Goal: Transaction & Acquisition: Purchase product/service

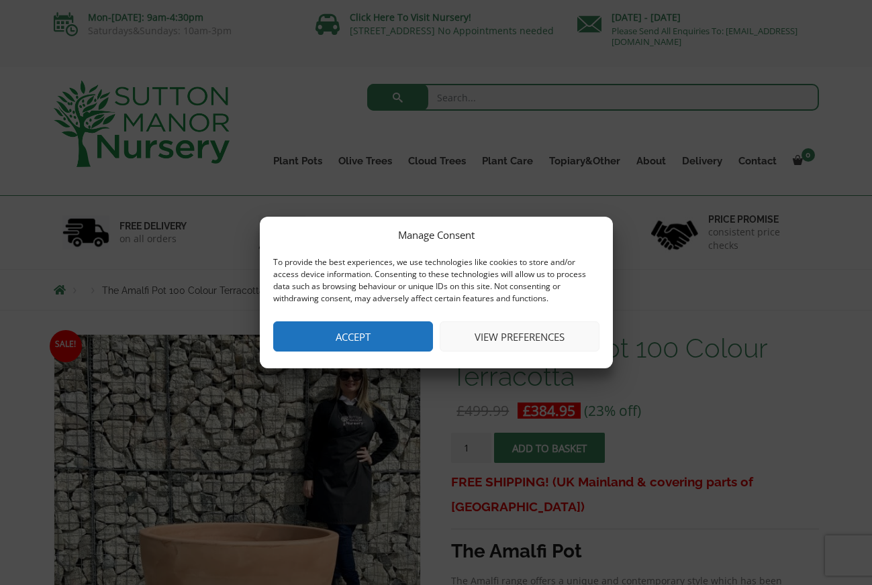
click at [395, 338] on button "Accept" at bounding box center [353, 336] width 160 height 30
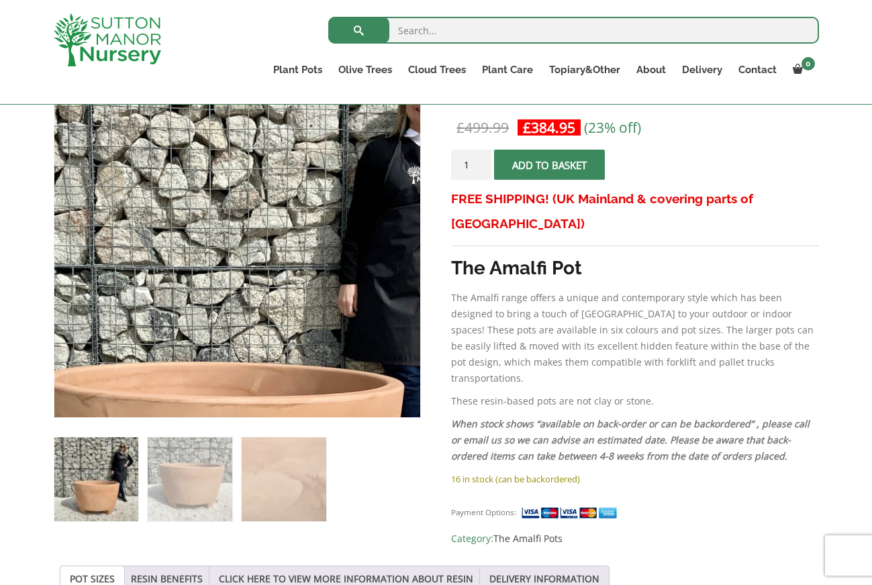
scroll to position [262, 0]
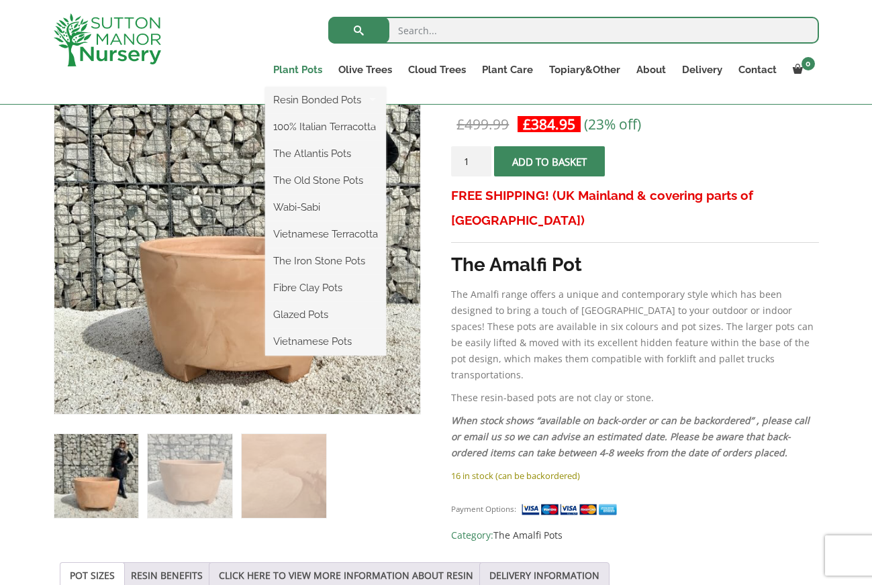
click at [295, 70] on link "Plant Pots" at bounding box center [297, 69] width 65 height 19
click at [303, 209] on link "Wabi-Sabi" at bounding box center [325, 207] width 121 height 20
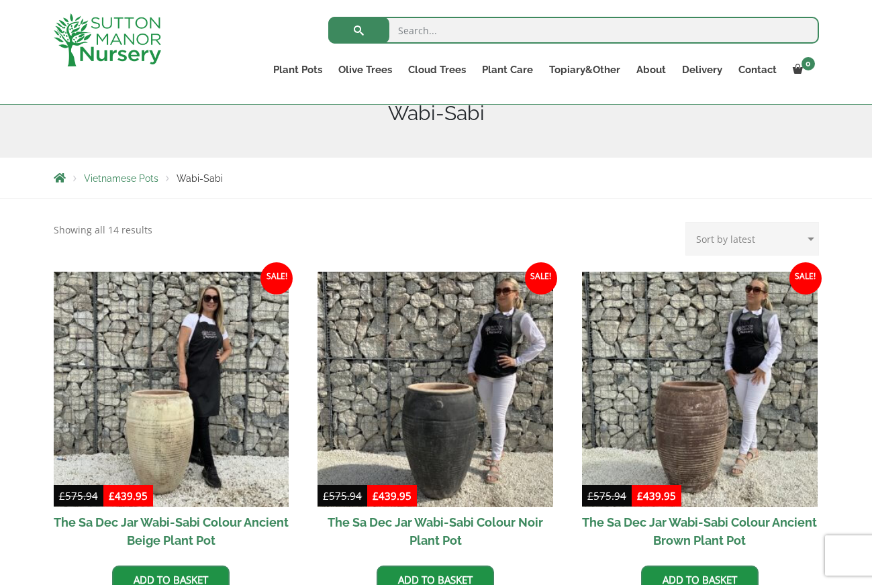
scroll to position [178, 0]
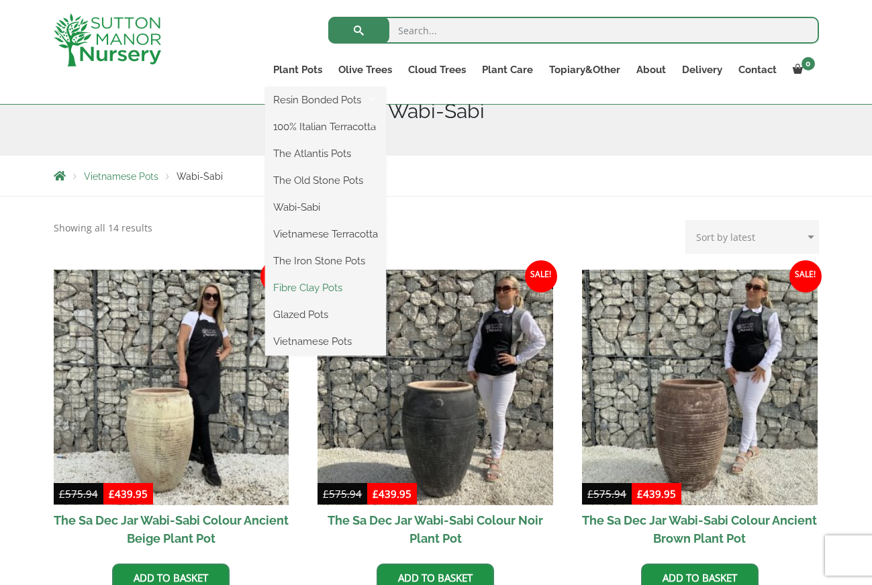
click at [310, 289] on link "Fibre Clay Pots" at bounding box center [325, 288] width 121 height 20
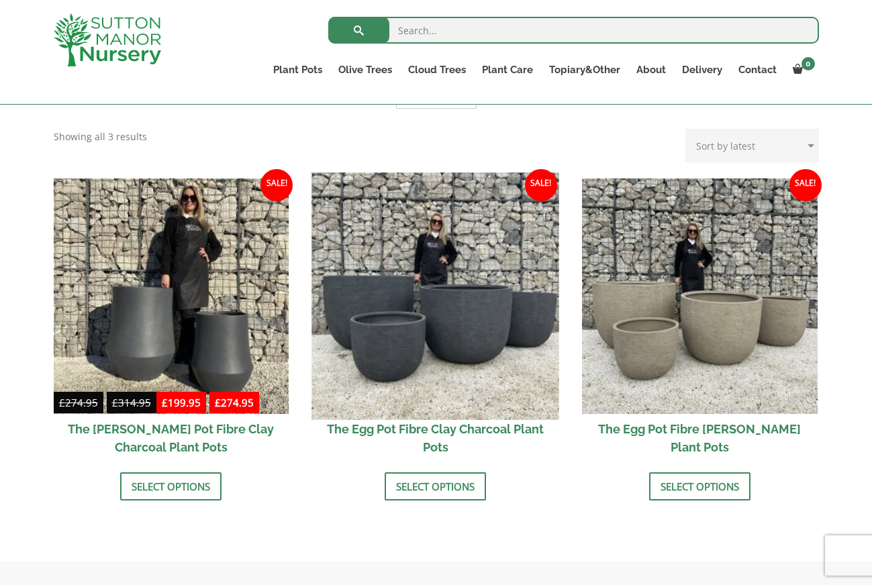
scroll to position [365, 0]
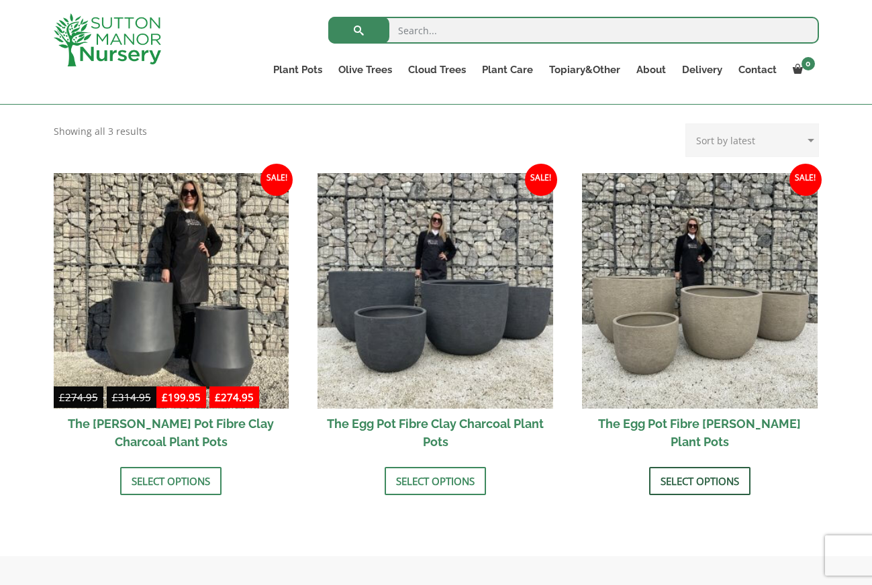
click at [695, 485] on link "Select options" at bounding box center [699, 481] width 101 height 28
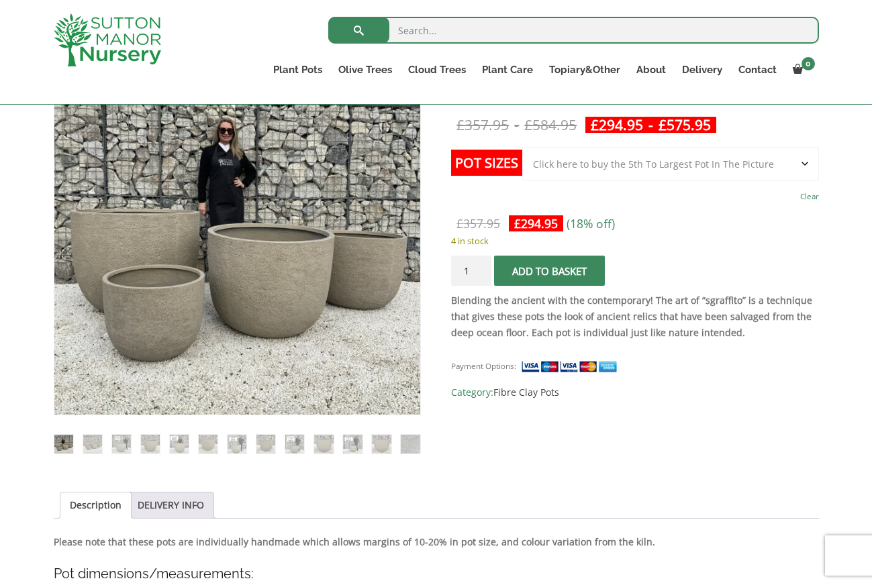
scroll to position [262, 1]
select select "Click here to buy the 2nd To Largest Pot In The Picture"
select select
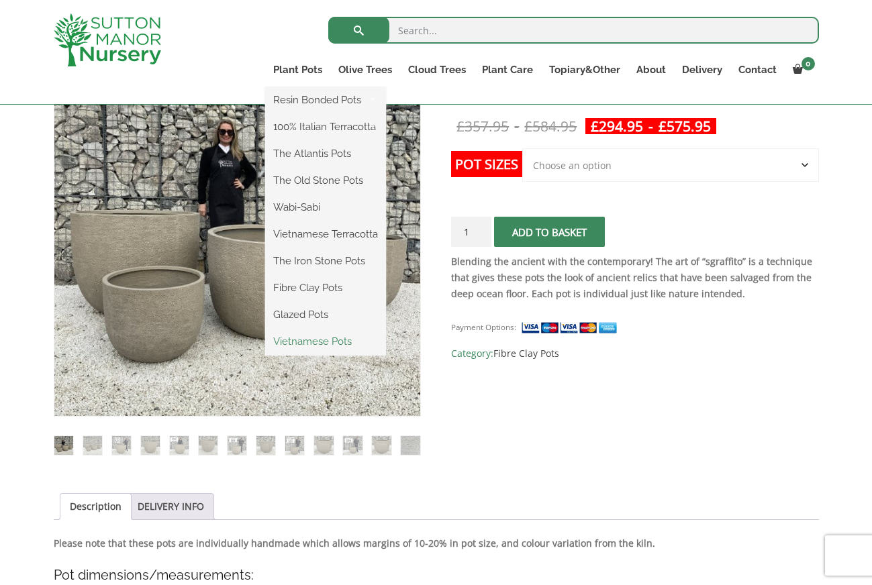
click at [315, 338] on link "Vietnamese Pots" at bounding box center [325, 342] width 121 height 20
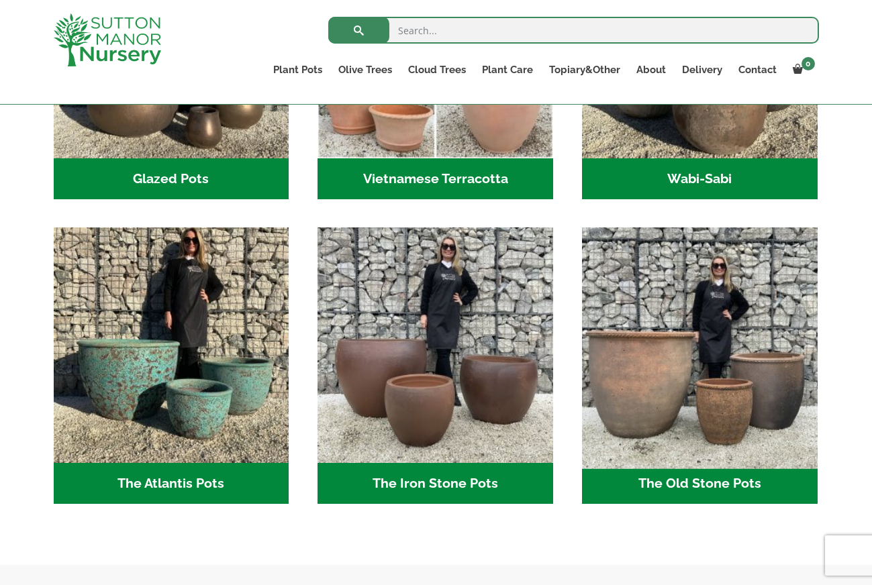
scroll to position [585, 1]
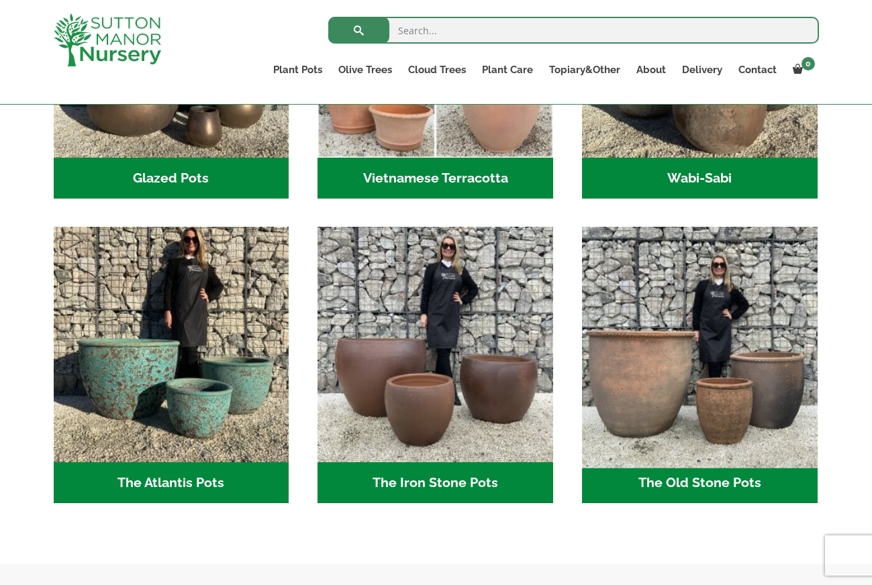
click at [720, 439] on img "Visit product category The Old Stone Pots" at bounding box center [699, 344] width 247 height 247
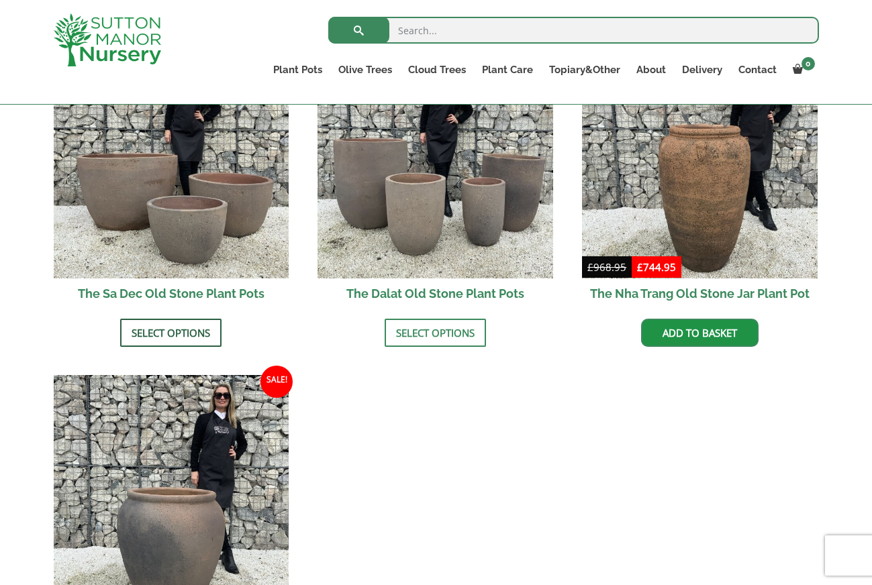
scroll to position [884, 1]
click at [173, 321] on link "Select options" at bounding box center [170, 333] width 101 height 28
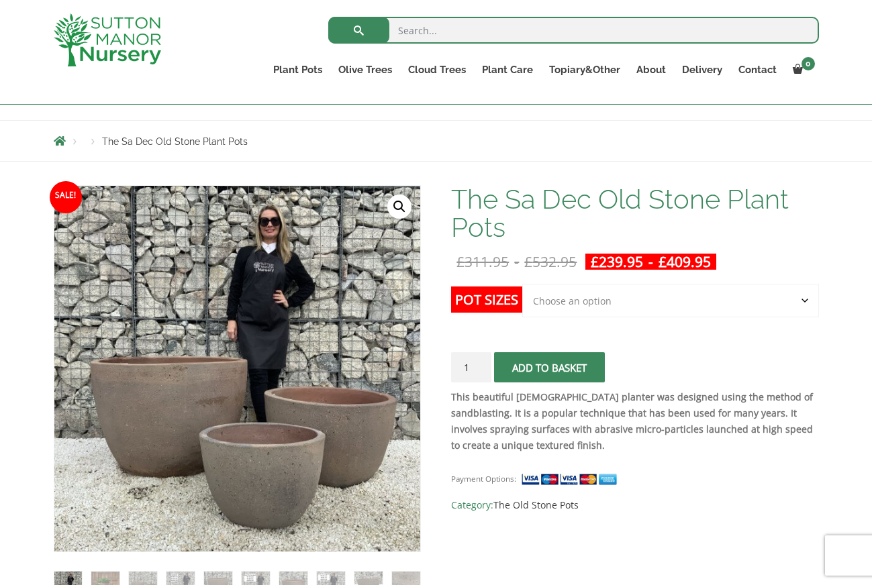
scroll to position [129, 0]
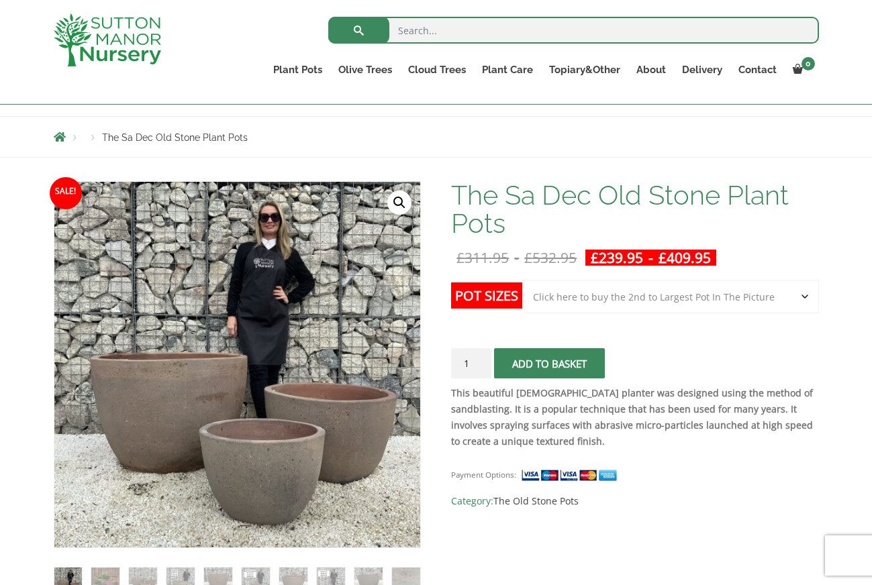
select select "Click here to buy the 2nd to Largest Pot In The Picture"
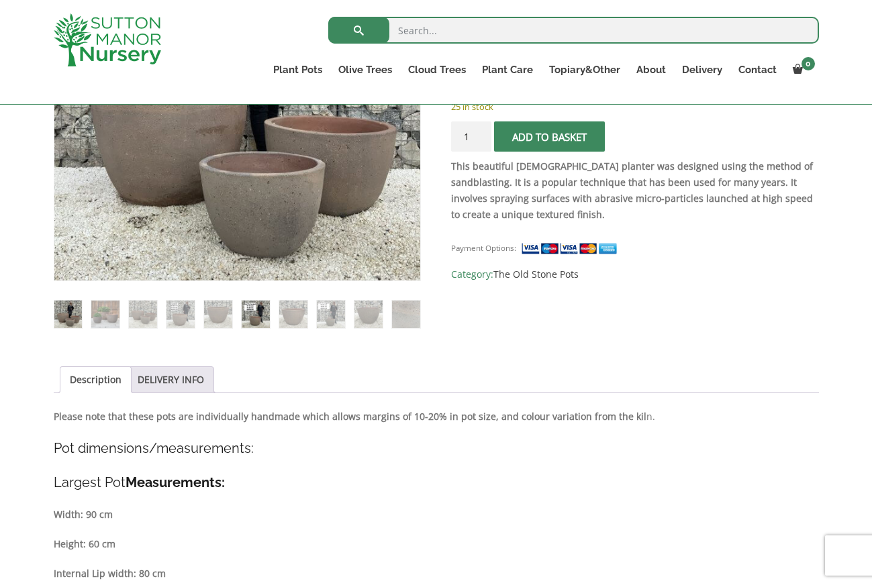
scroll to position [397, 0]
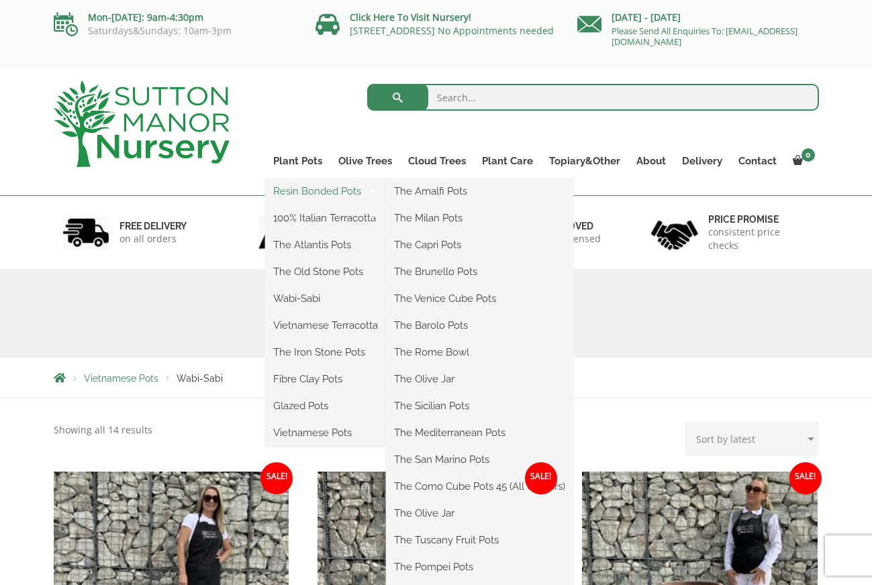
click at [307, 192] on link "Resin Bonded Pots" at bounding box center [325, 191] width 121 height 20
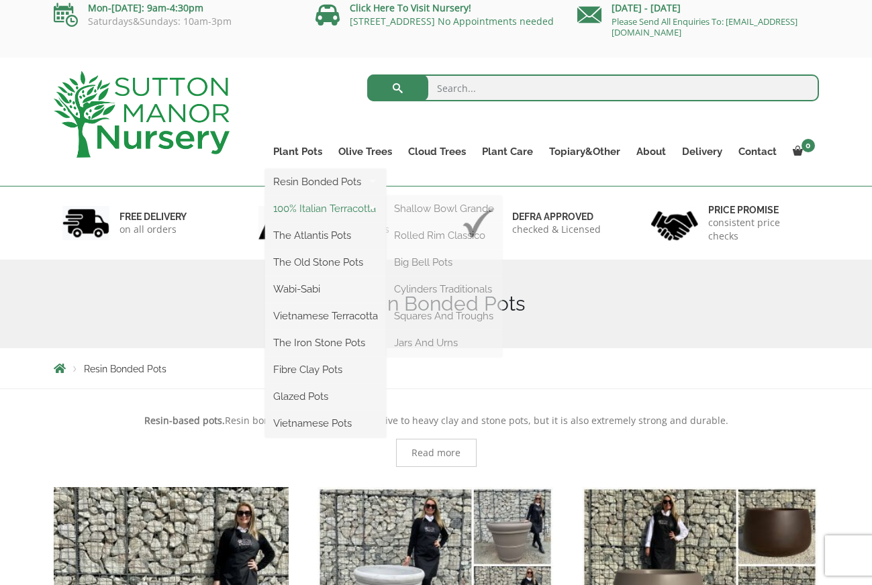
scroll to position [15, 1]
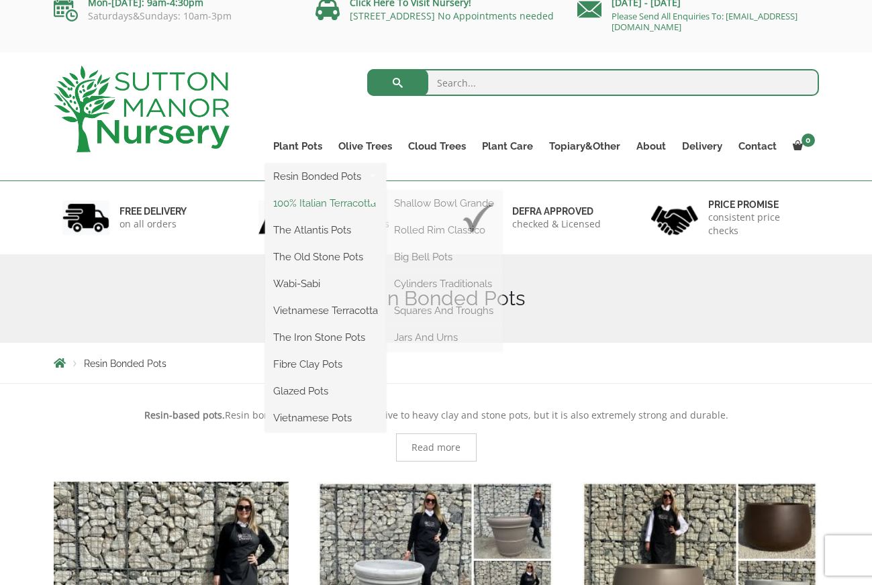
click at [300, 208] on link "100% Italian Terracotta" at bounding box center [325, 203] width 121 height 20
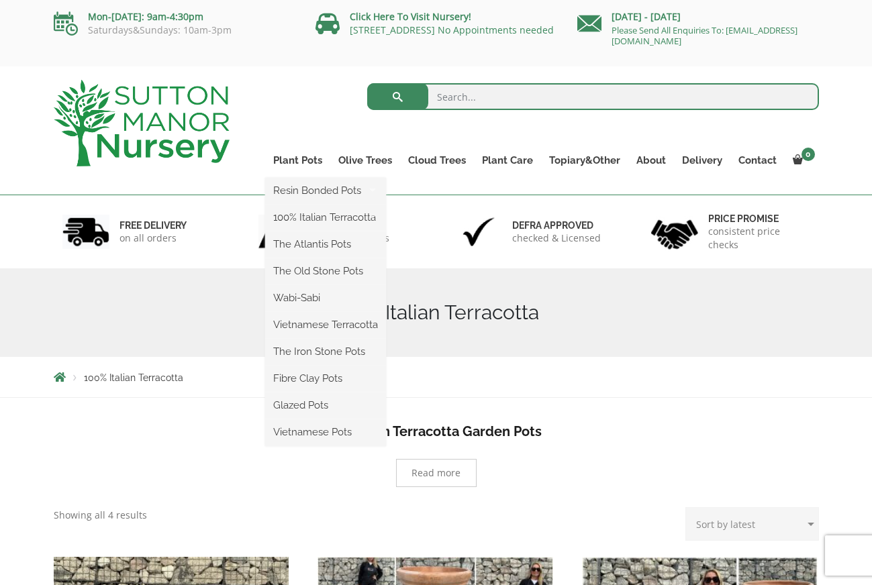
scroll to position [2, 0]
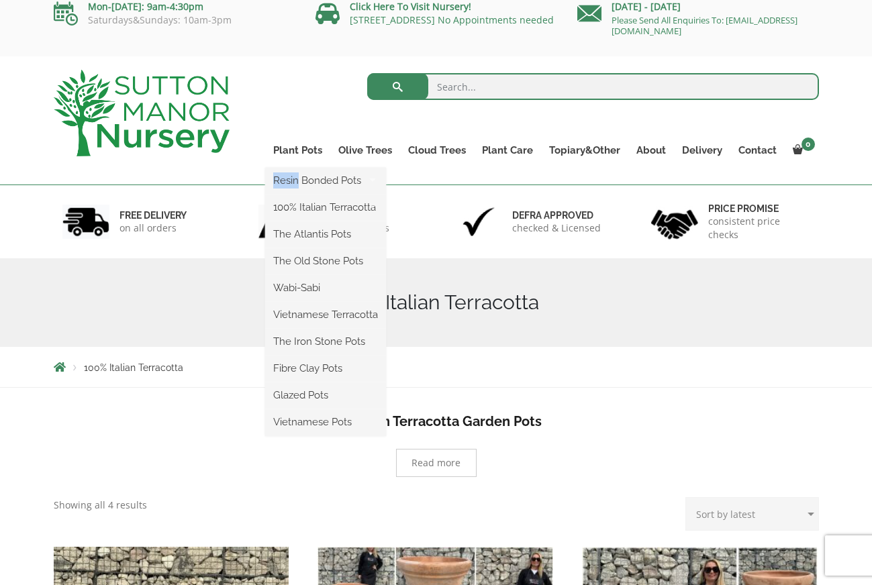
click at [301, 168] on ul "Resin Bonded Pots The Amalfi Pots The Milan Pots The Capri Pots The Brunello Po…" at bounding box center [325, 302] width 121 height 268
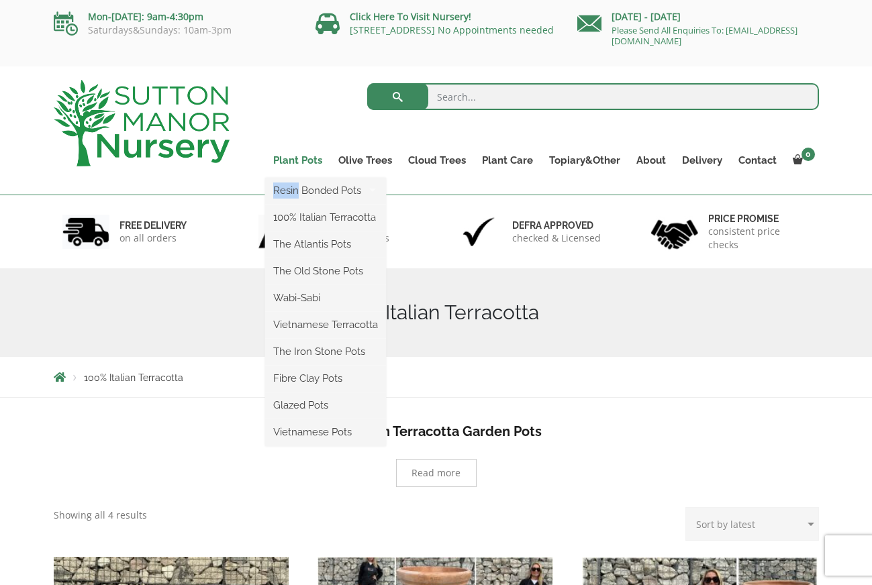
scroll to position [1, 0]
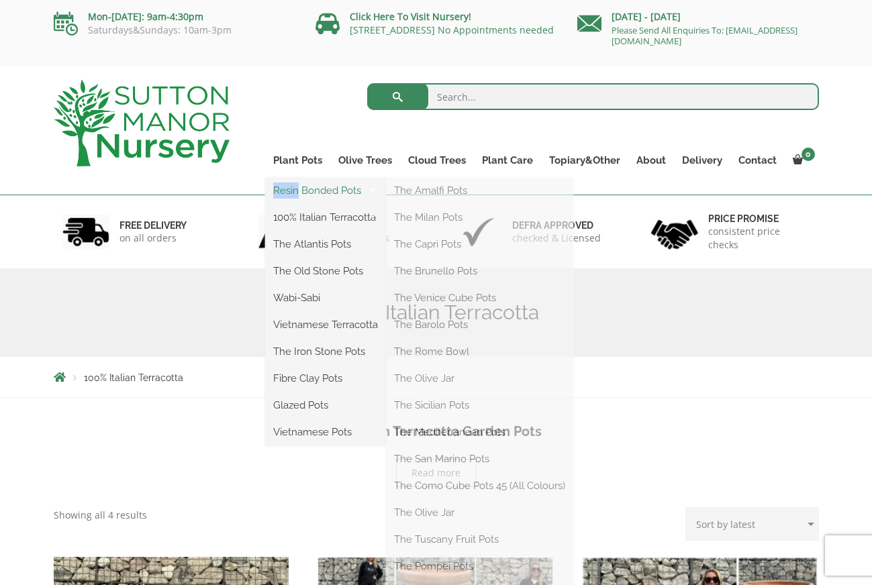
click at [315, 191] on link "Resin Bonded Pots" at bounding box center [325, 191] width 121 height 20
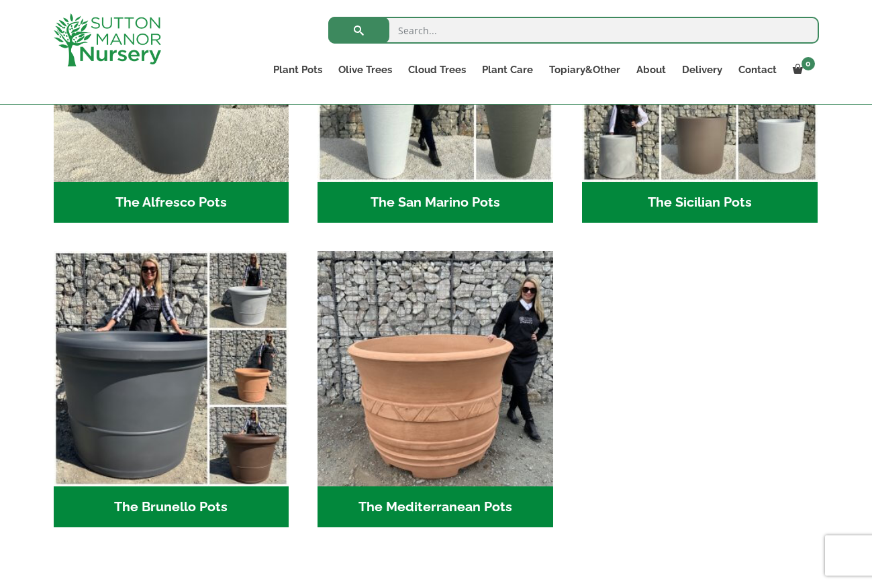
scroll to position [1744, 1]
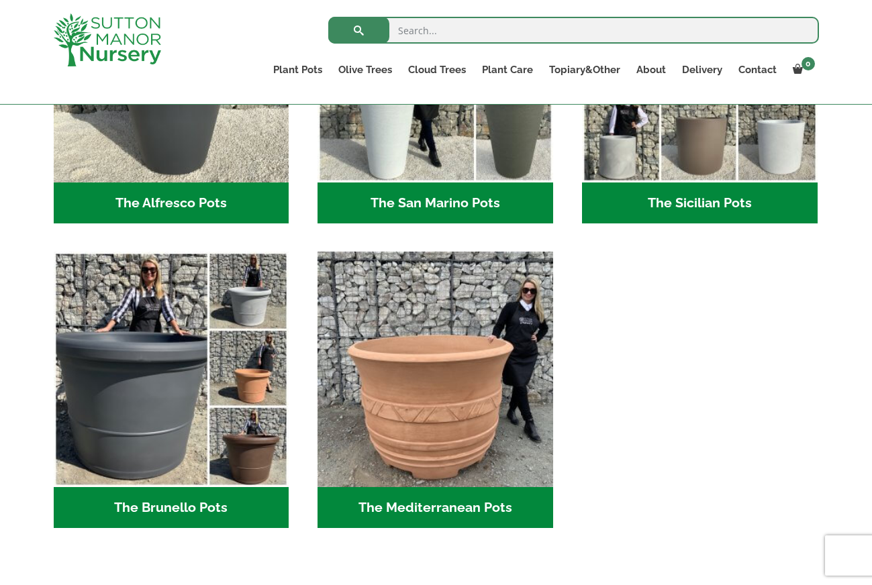
click at [415, 510] on h2 "The Mediterranean Pots (3)" at bounding box center [435, 508] width 236 height 42
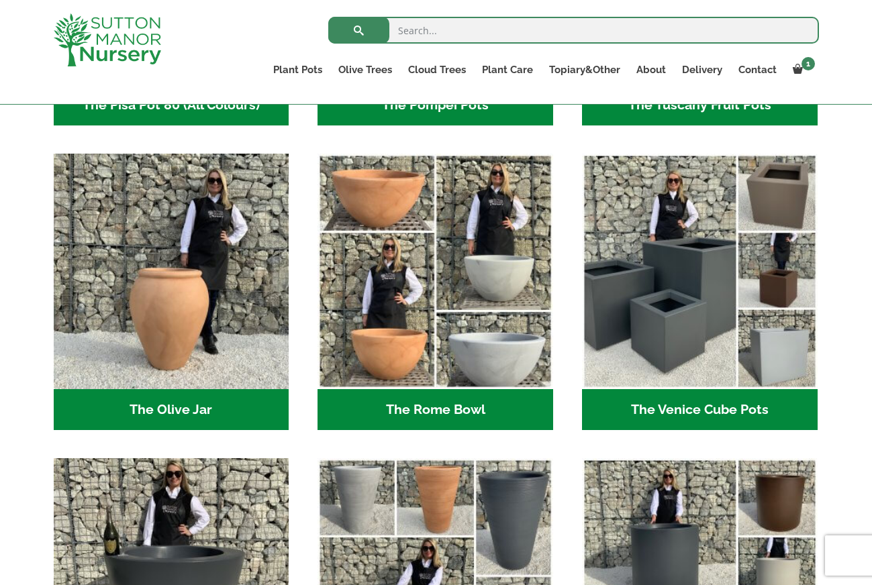
scroll to position [1234, 0]
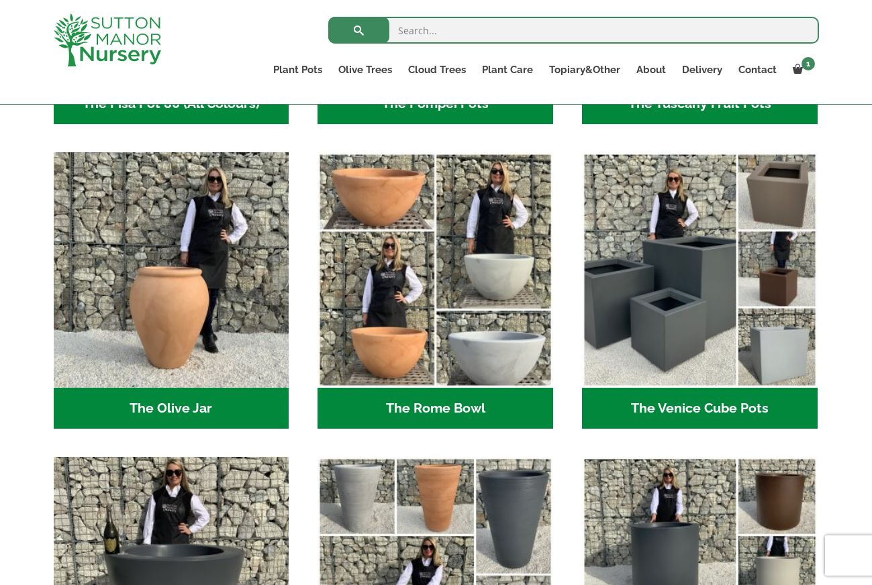
click at [429, 415] on h2 "The Rome Bowl (3)" at bounding box center [435, 409] width 236 height 42
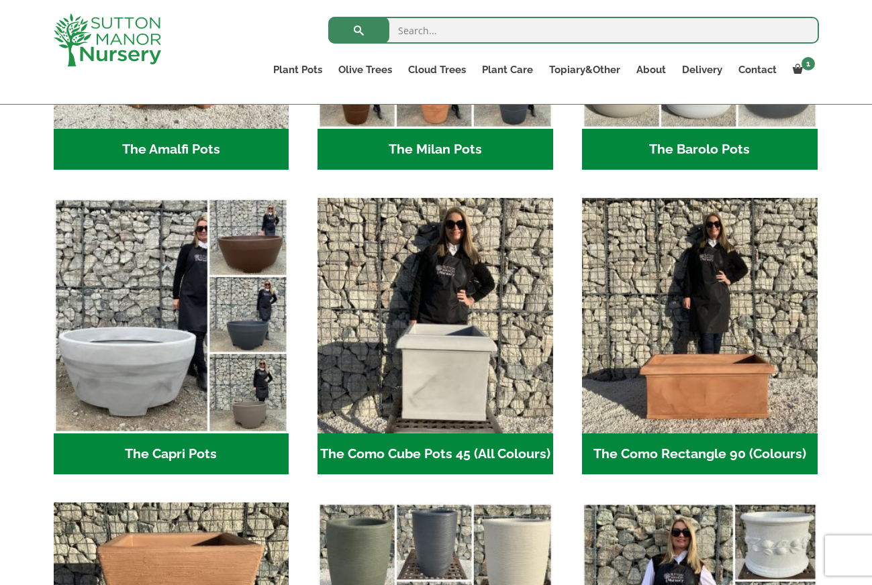
scroll to position [581, 0]
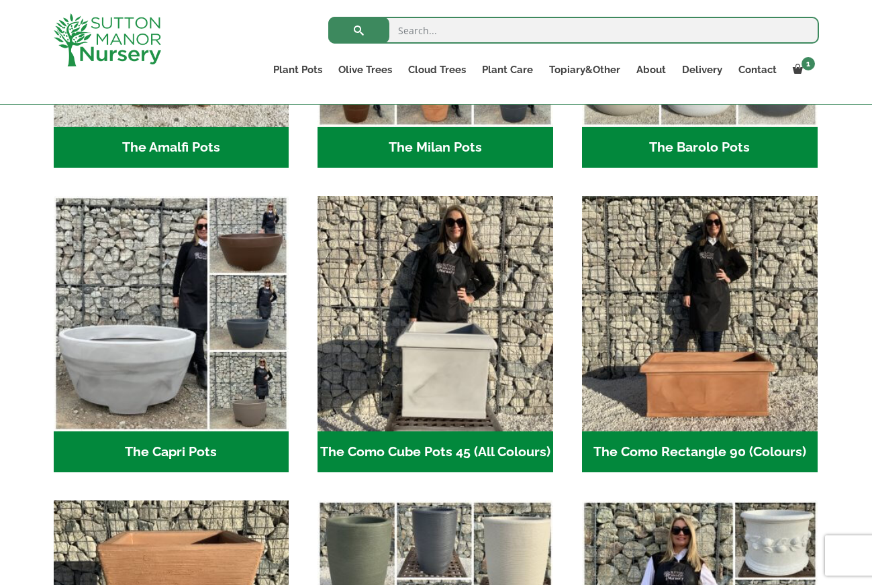
click at [145, 448] on h2 "The Capri Pots (34)" at bounding box center [172, 453] width 236 height 42
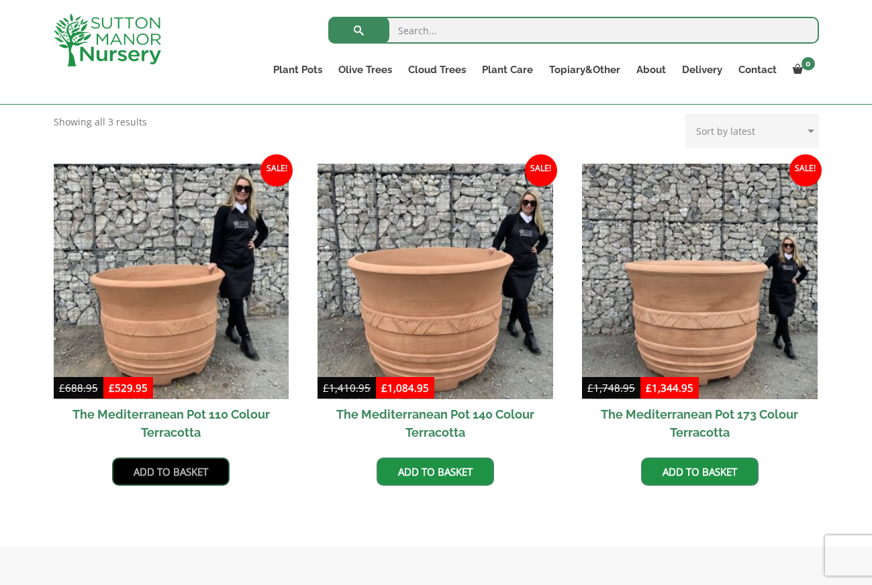
scroll to position [343, 1]
click at [176, 474] on link "Add to basket" at bounding box center [170, 472] width 117 height 28
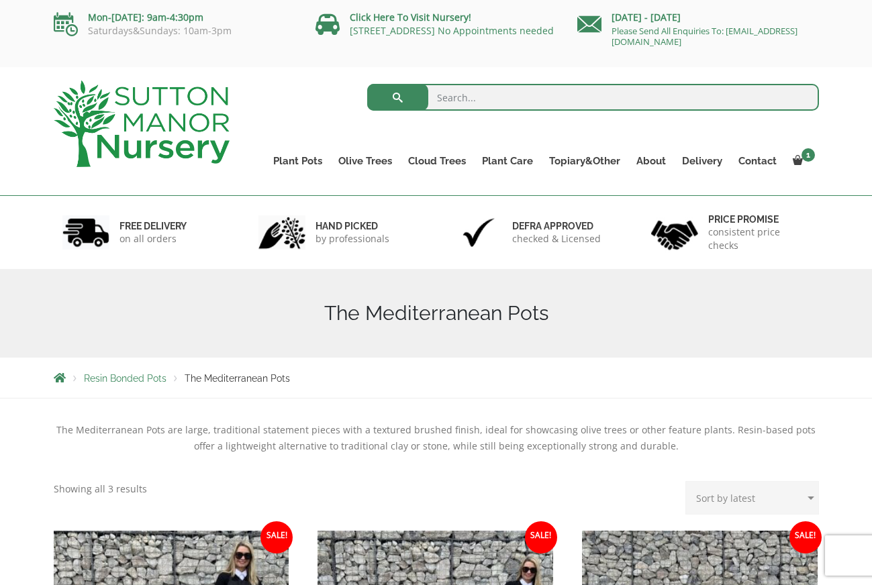
scroll to position [0, 0]
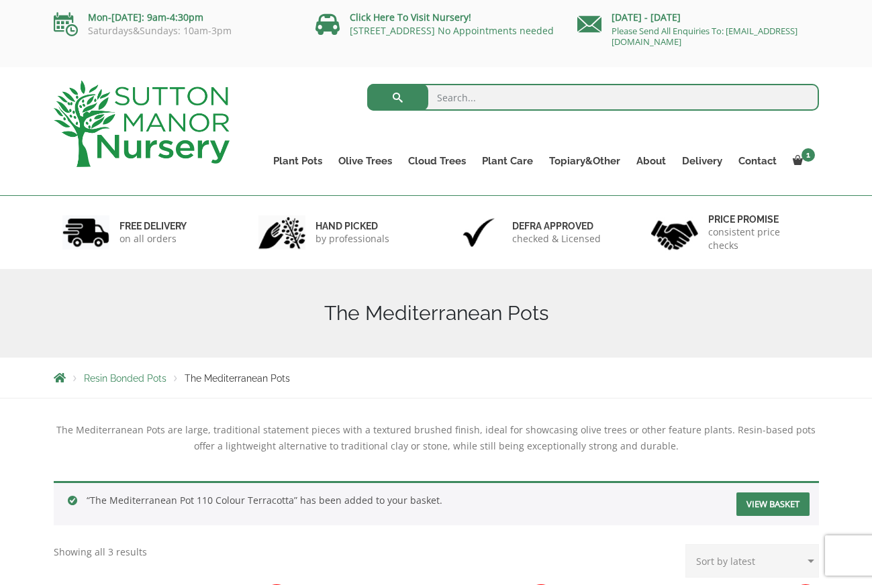
click at [760, 502] on link "View basket" at bounding box center [772, 504] width 73 height 23
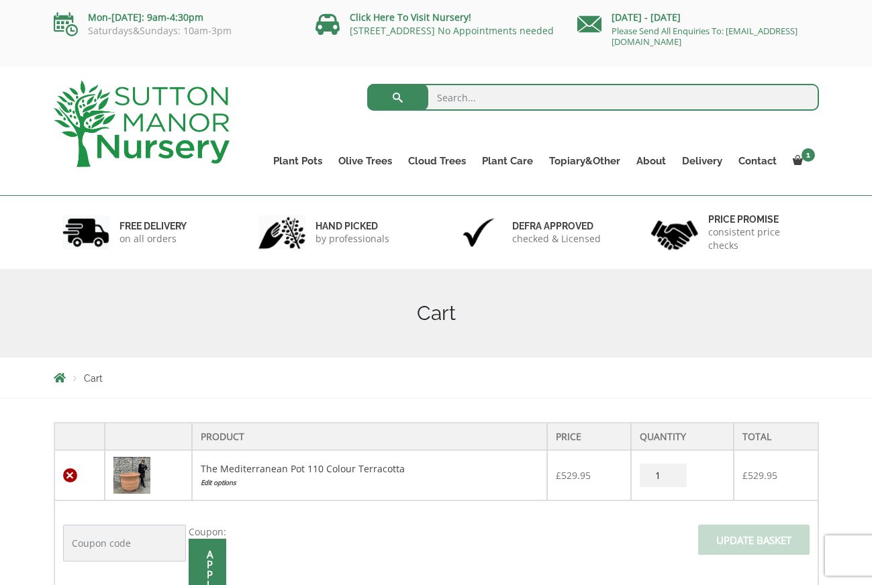
click at [72, 477] on link "×" at bounding box center [70, 475] width 14 height 14
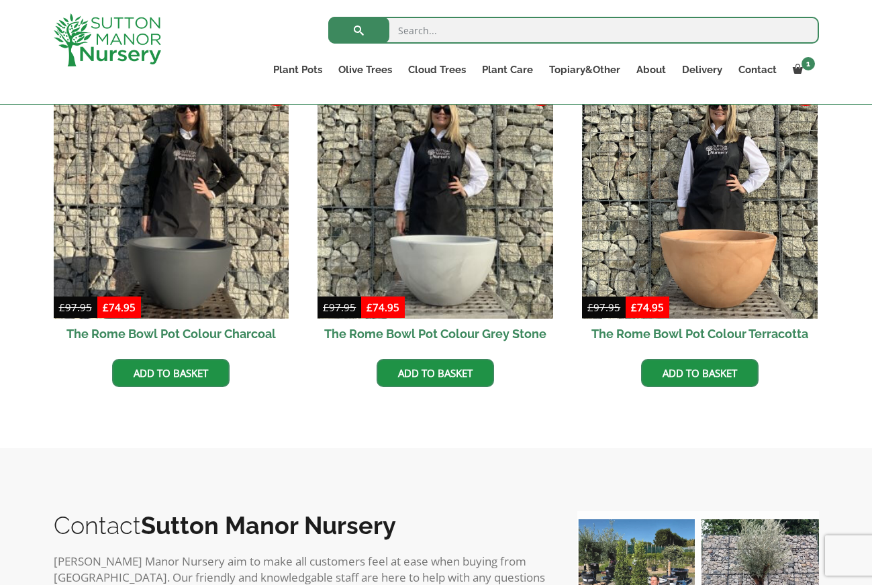
scroll to position [424, 0]
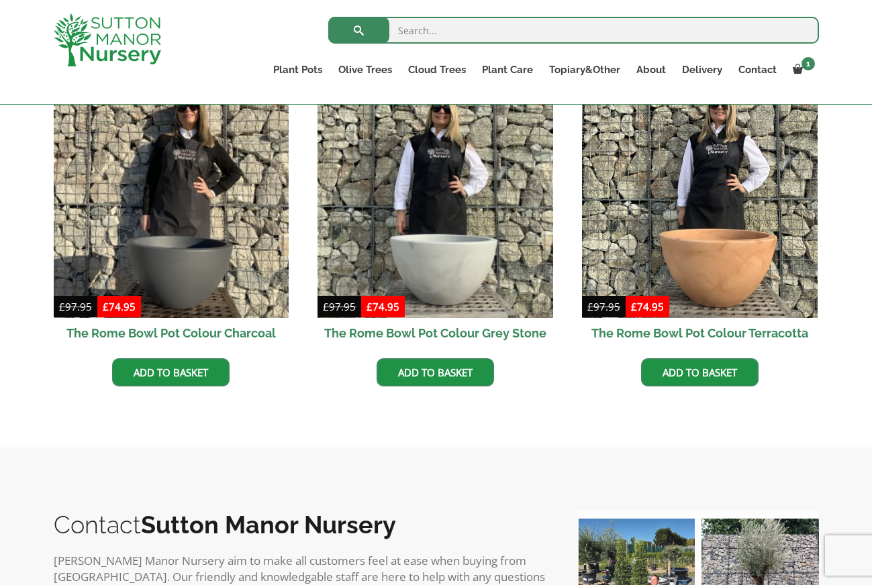
click at [639, 310] on bdi "£ 74.95" at bounding box center [647, 306] width 33 height 13
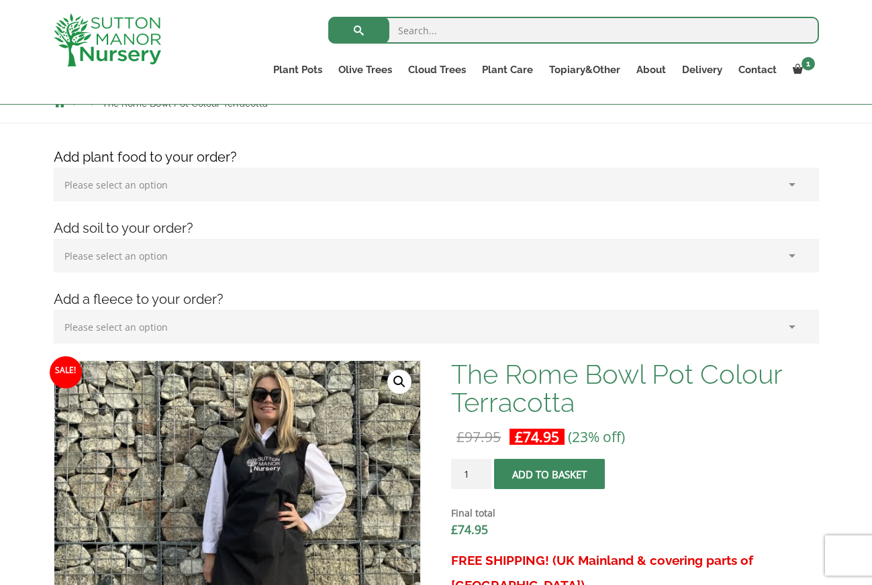
scroll to position [152, 0]
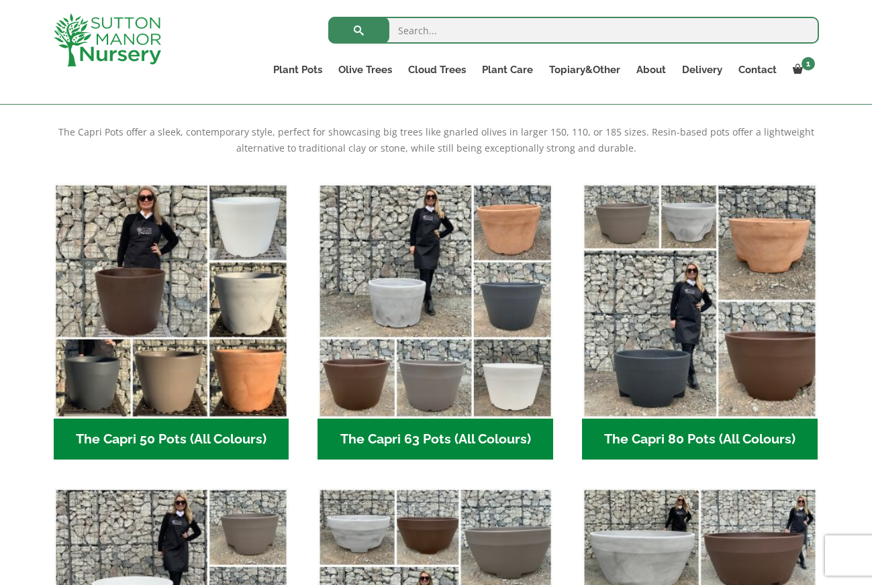
scroll to position [278, 1]
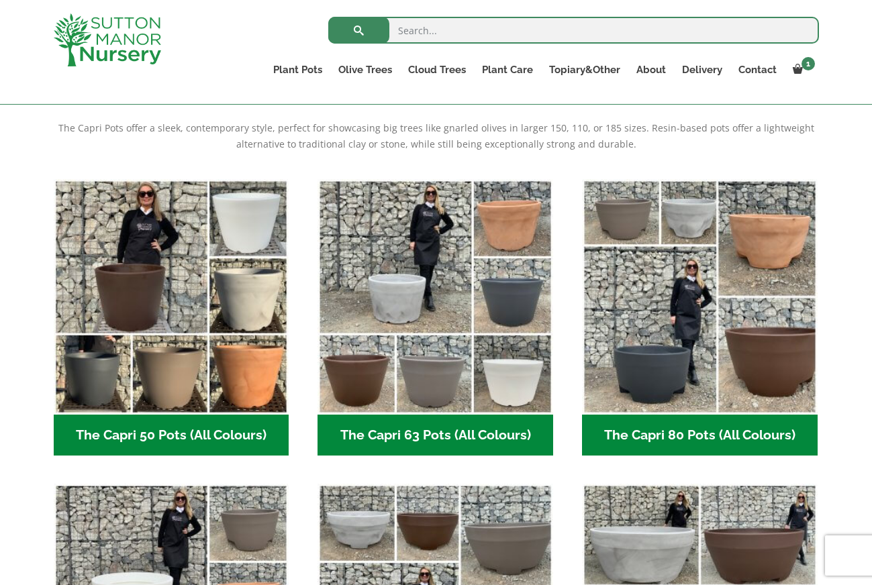
click at [426, 440] on h2 "The Capri 63 Pots (All Colours) (6)" at bounding box center [435, 436] width 236 height 42
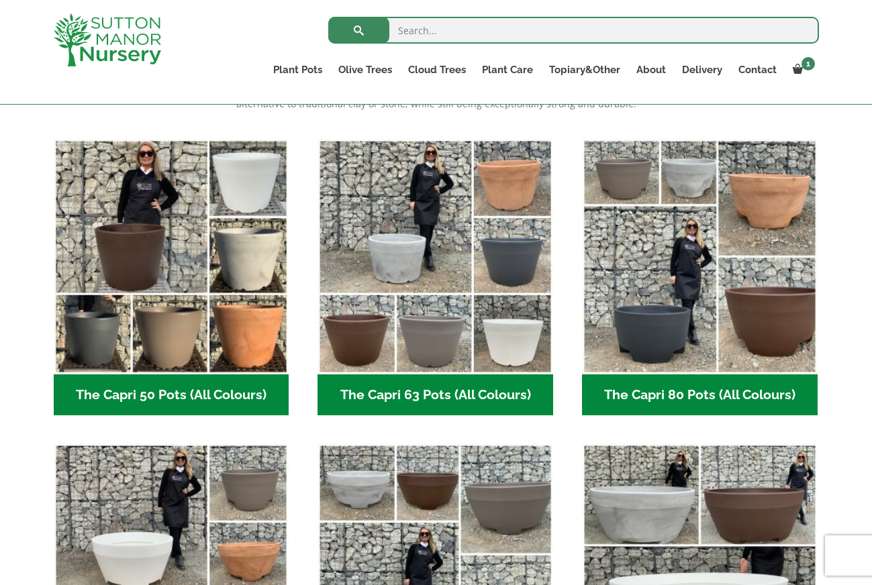
scroll to position [316, 0]
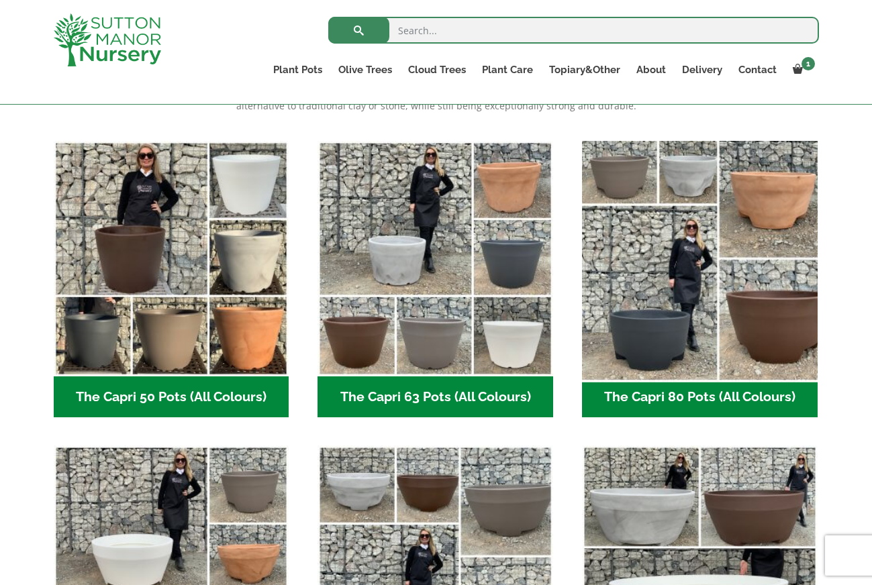
click at [759, 317] on img "Visit product category The Capri 80 Pots (All Colours)" at bounding box center [699, 258] width 247 height 247
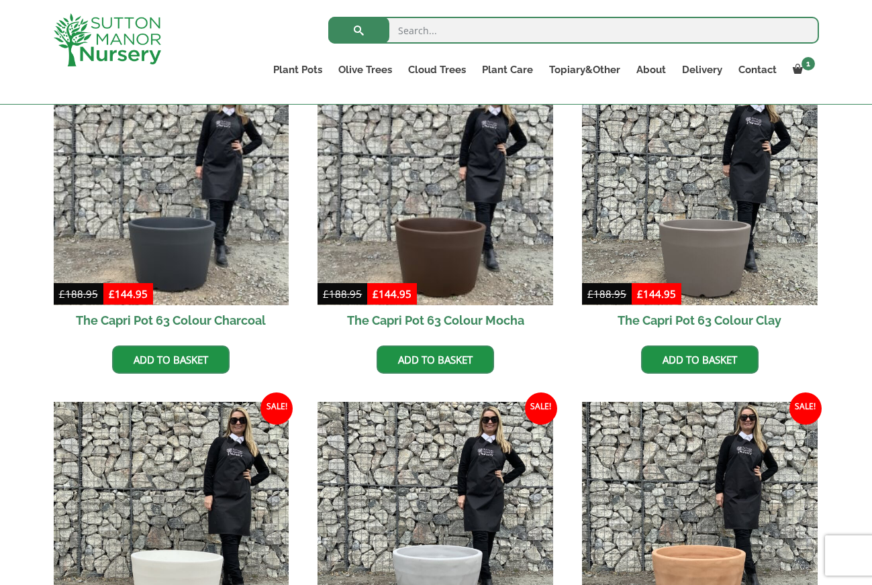
scroll to position [389, 0]
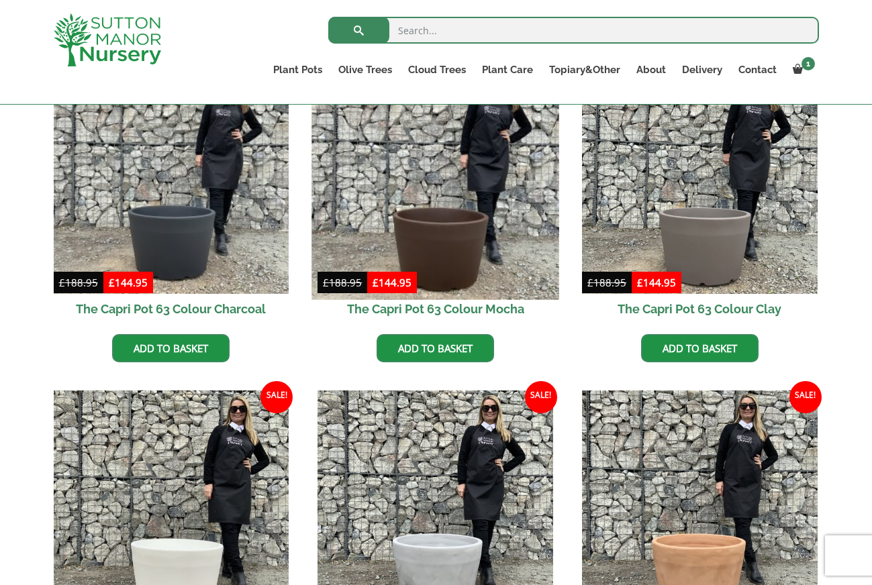
click at [421, 269] on img at bounding box center [435, 175] width 247 height 247
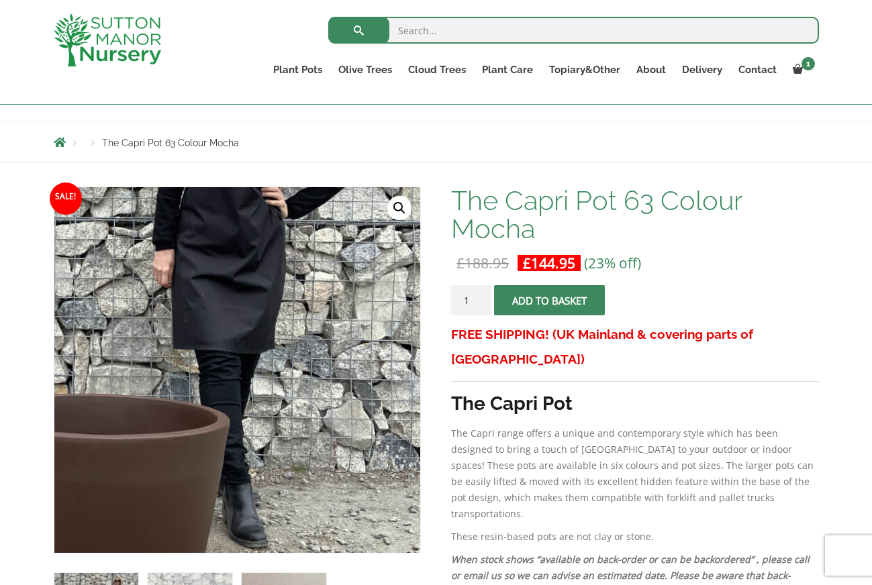
scroll to position [122, 0]
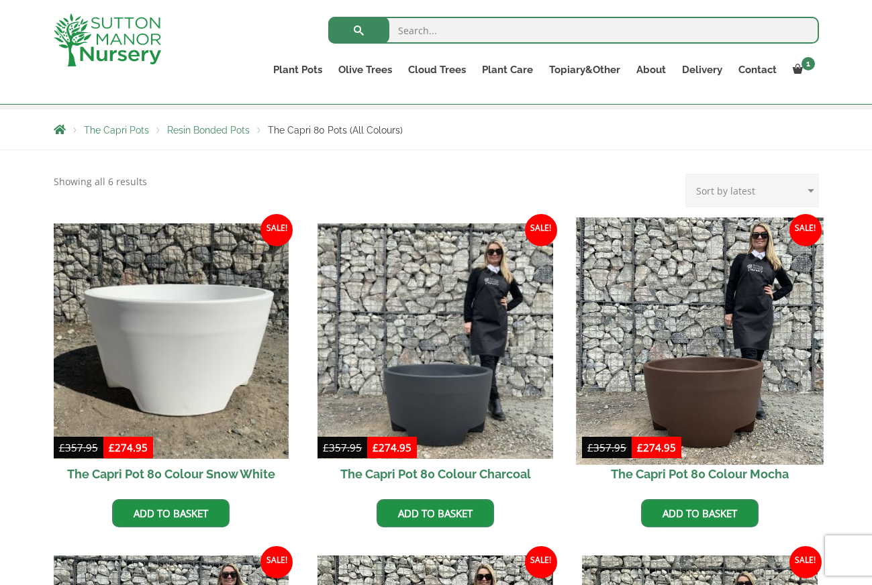
scroll to position [225, 0]
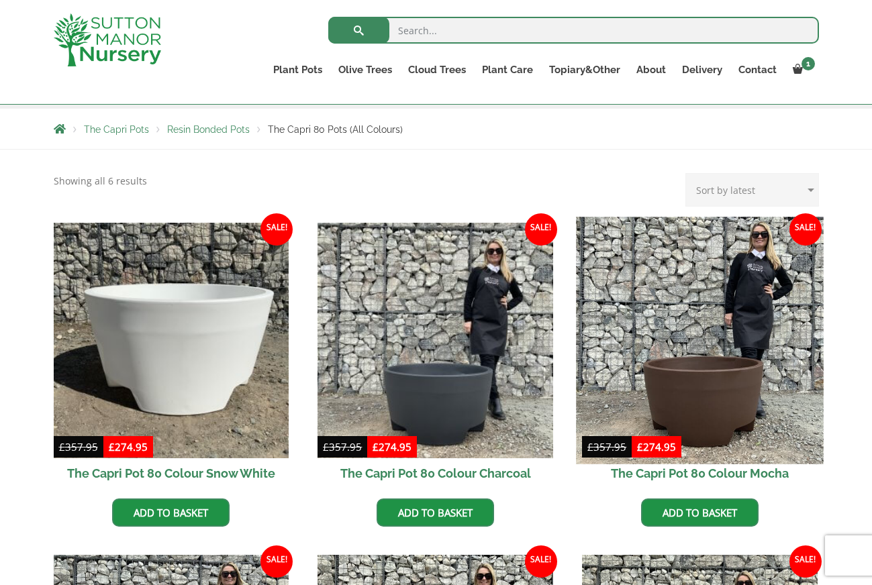
click at [713, 389] on img at bounding box center [699, 340] width 247 height 247
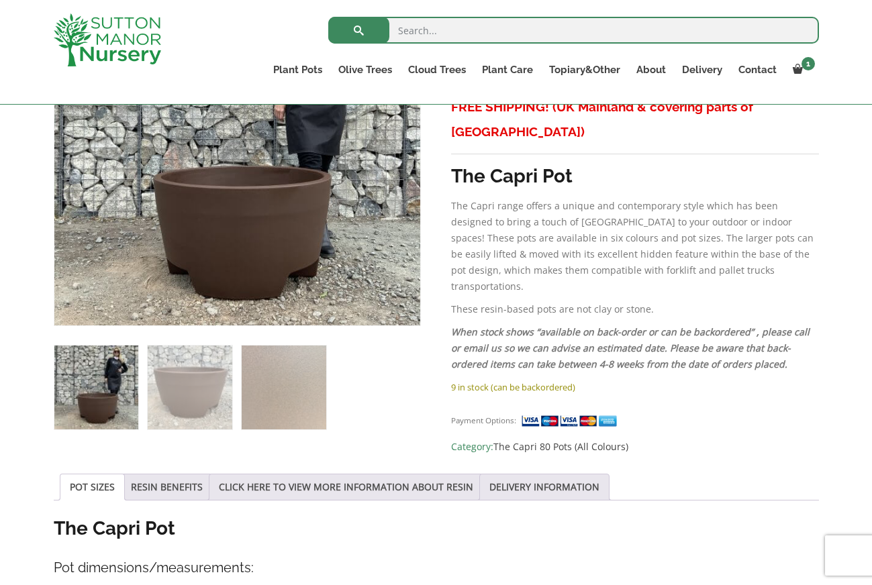
scroll to position [352, 0]
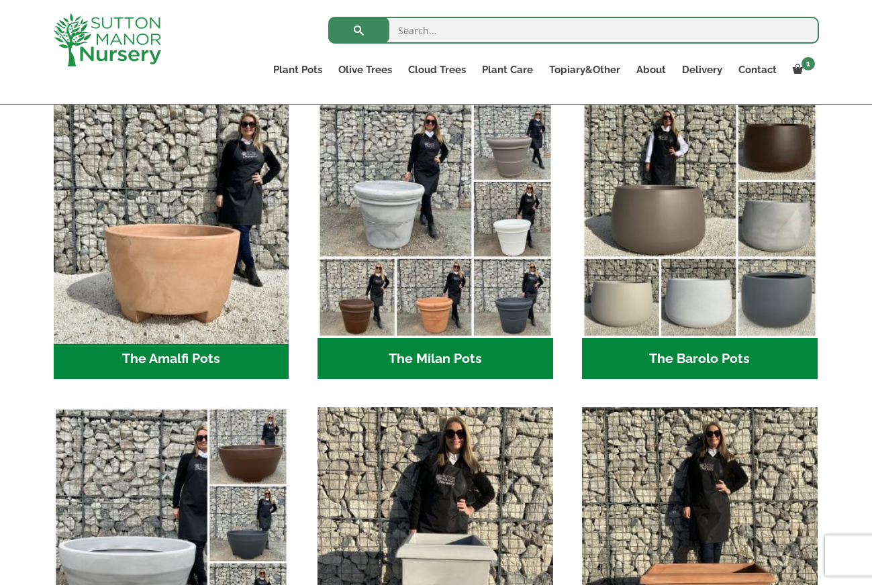
scroll to position [369, 0]
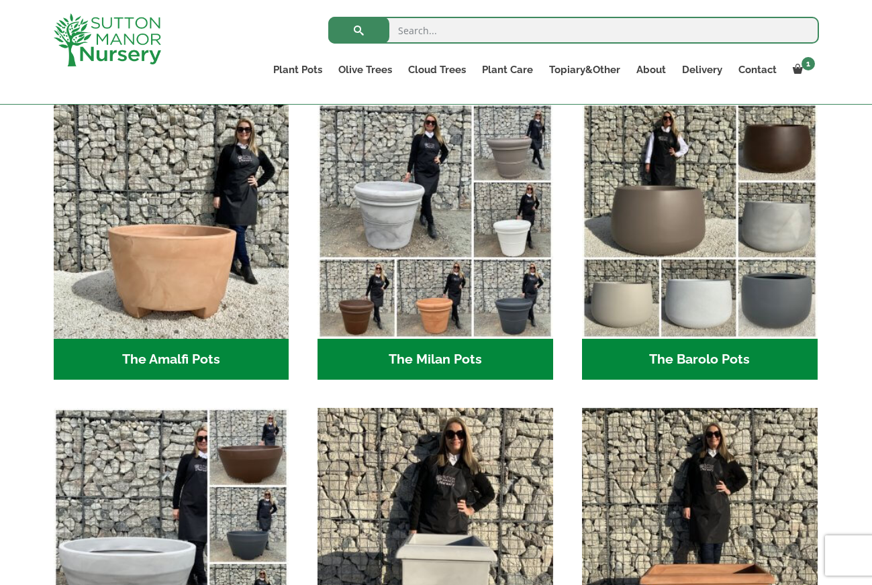
click at [699, 350] on h2 "The Barolo Pots (36)" at bounding box center [700, 360] width 236 height 42
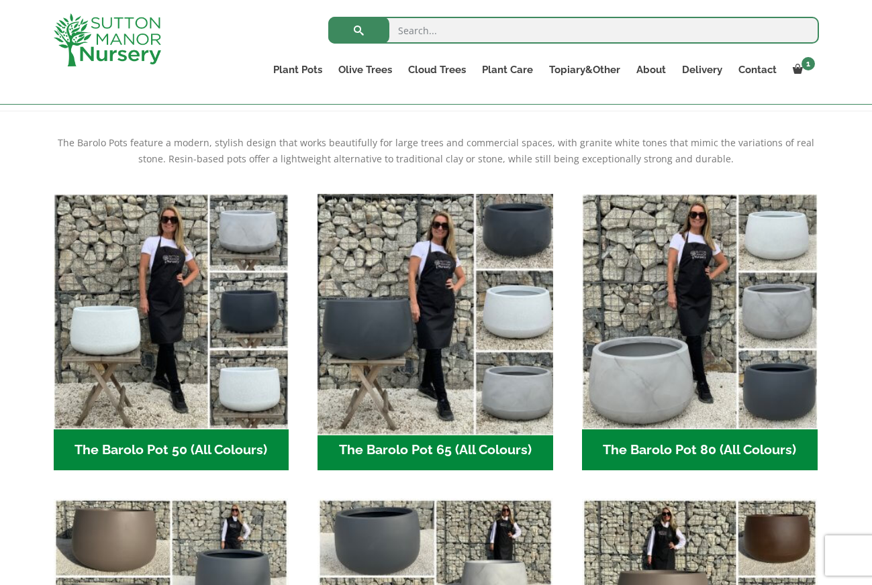
scroll to position [264, 0]
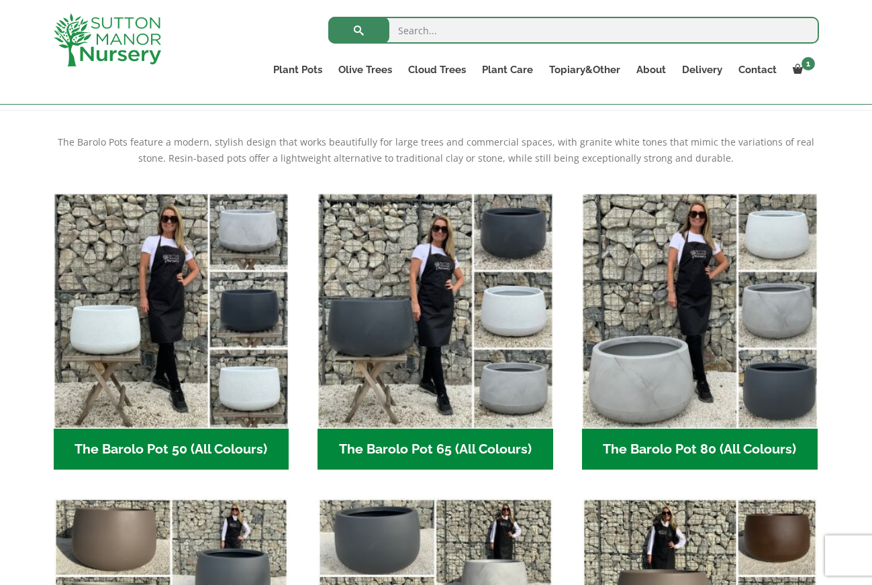
click at [430, 450] on h2 "The Barolo Pot 65 (All Colours) (6)" at bounding box center [435, 450] width 236 height 42
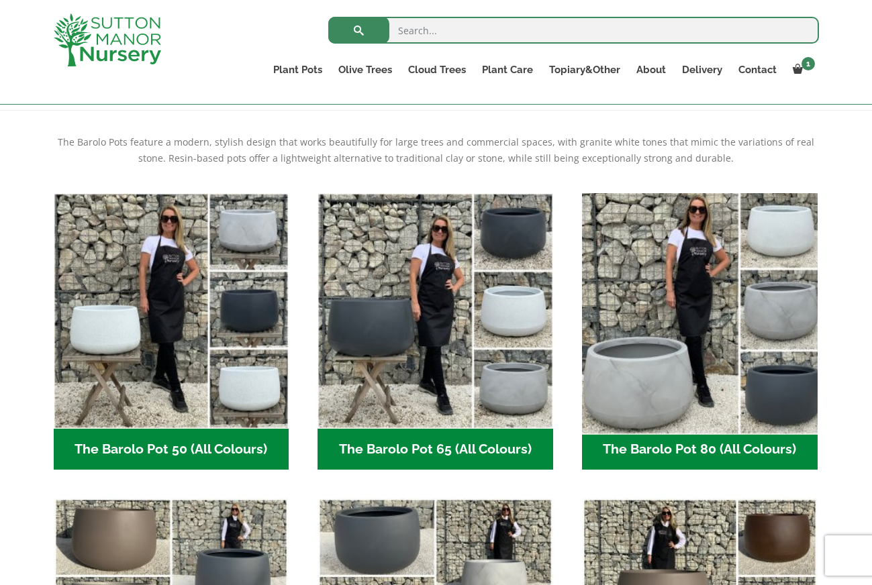
click at [634, 418] on img "Visit product category The Barolo Pot 80 (All Colours)" at bounding box center [699, 310] width 247 height 247
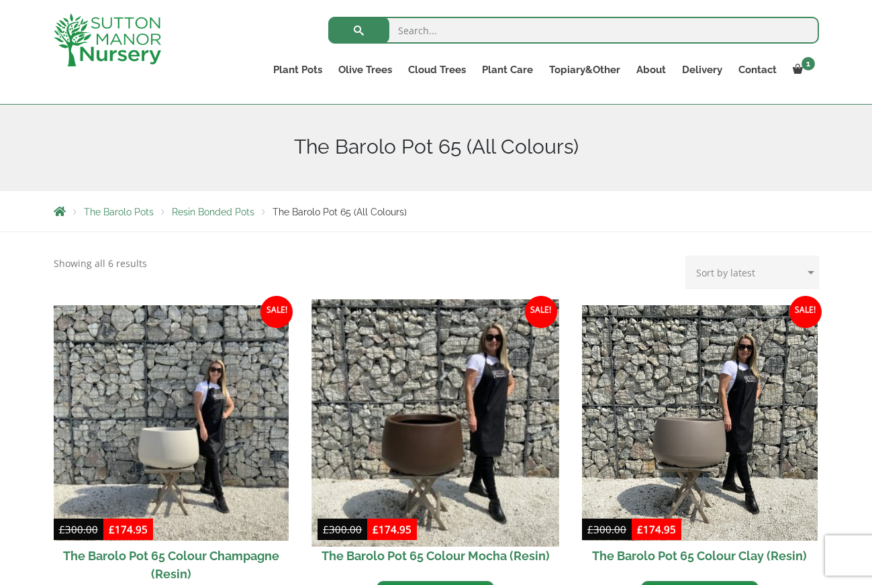
scroll to position [143, 0]
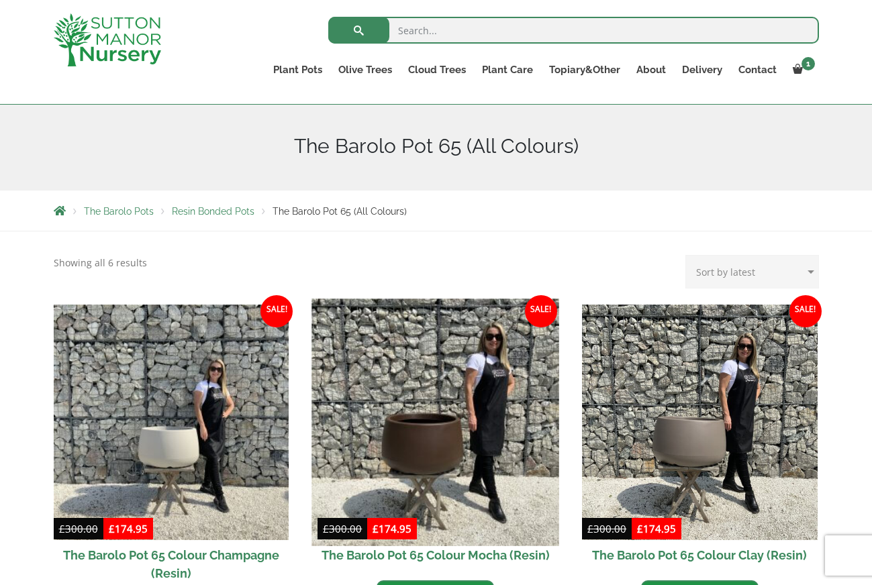
click at [434, 463] on img at bounding box center [435, 422] width 247 height 247
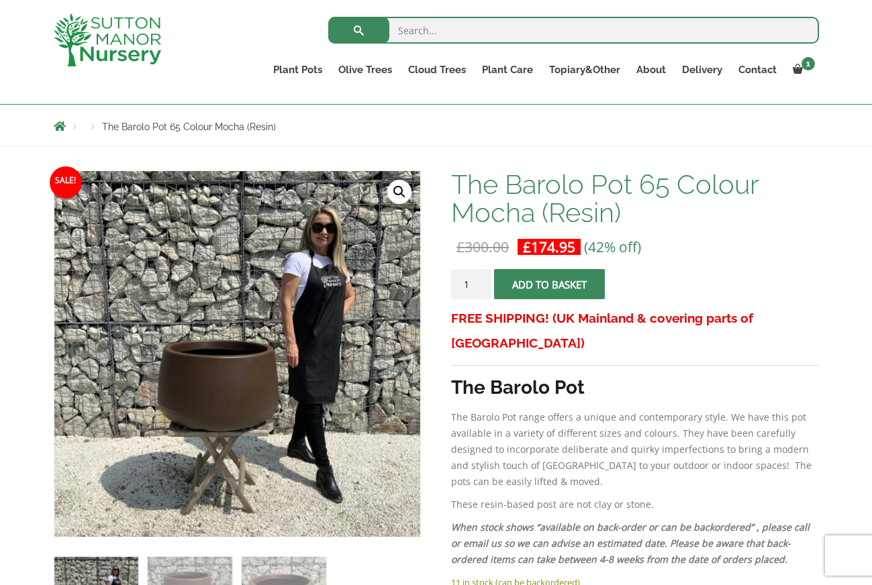
scroll to position [134, 0]
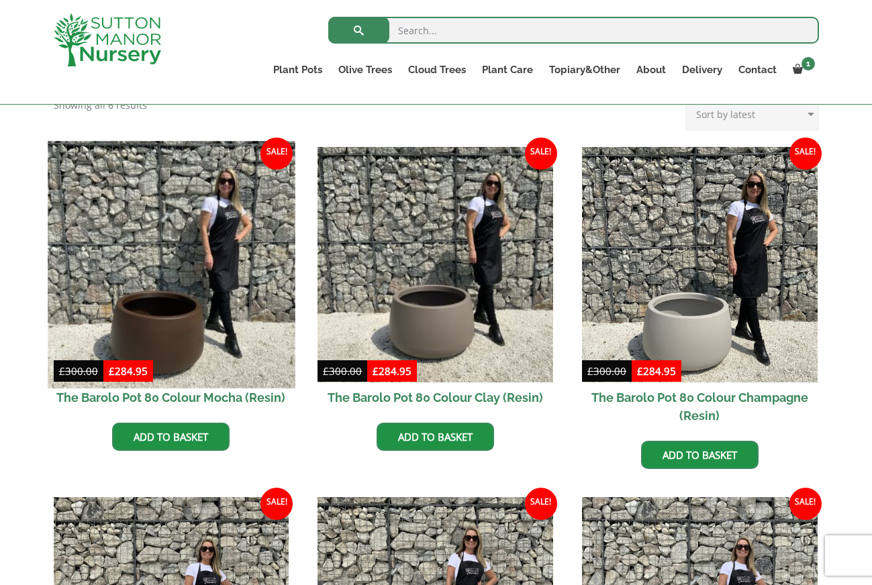
scroll to position [302, 0]
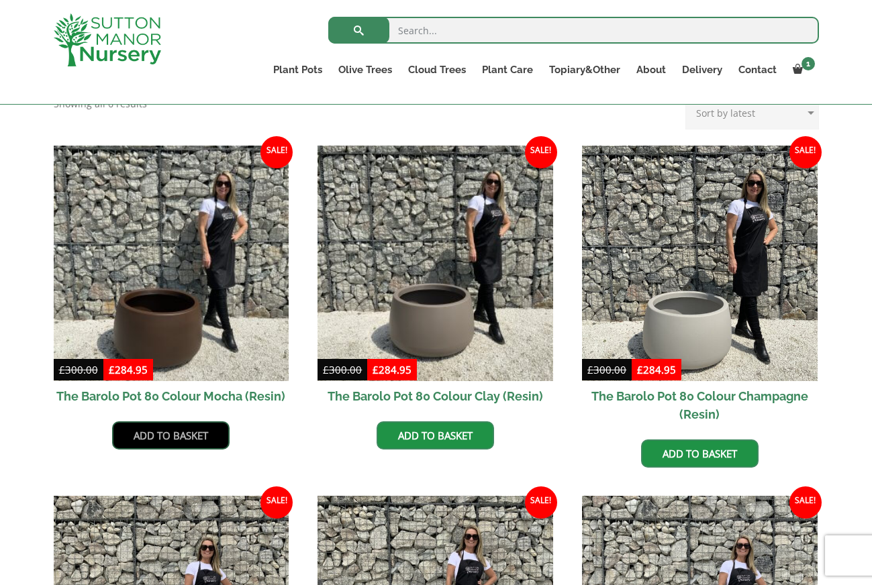
click at [191, 431] on link "Add to basket" at bounding box center [170, 436] width 117 height 28
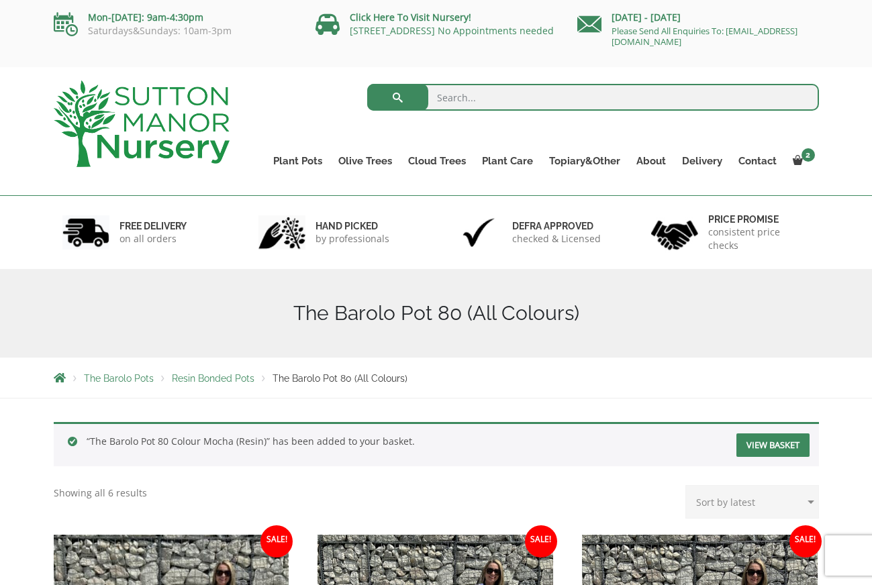
click at [780, 445] on link "View basket" at bounding box center [772, 445] width 73 height 23
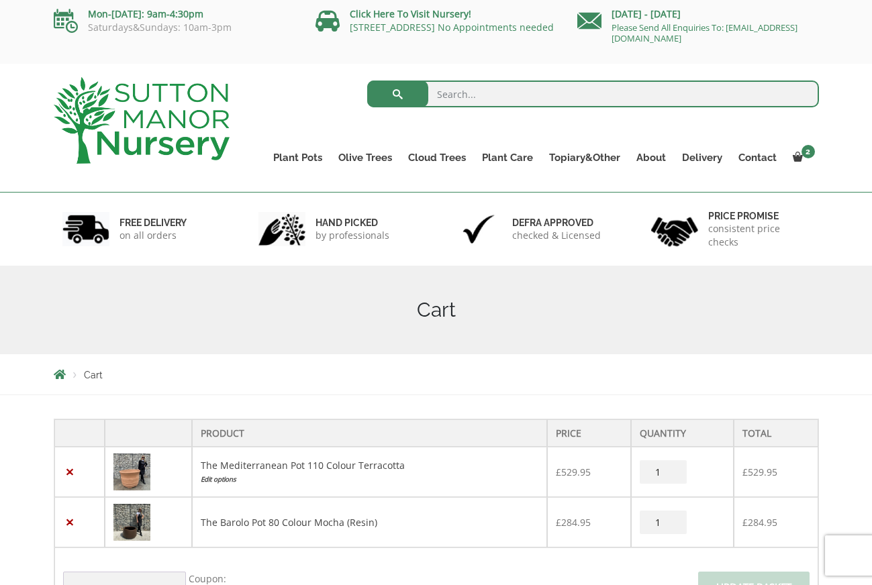
scroll to position [3, 0]
type input "0"
click at [671, 525] on input "0" at bounding box center [663, 522] width 47 height 23
click at [668, 479] on input "1" at bounding box center [663, 471] width 47 height 23
type input "0"
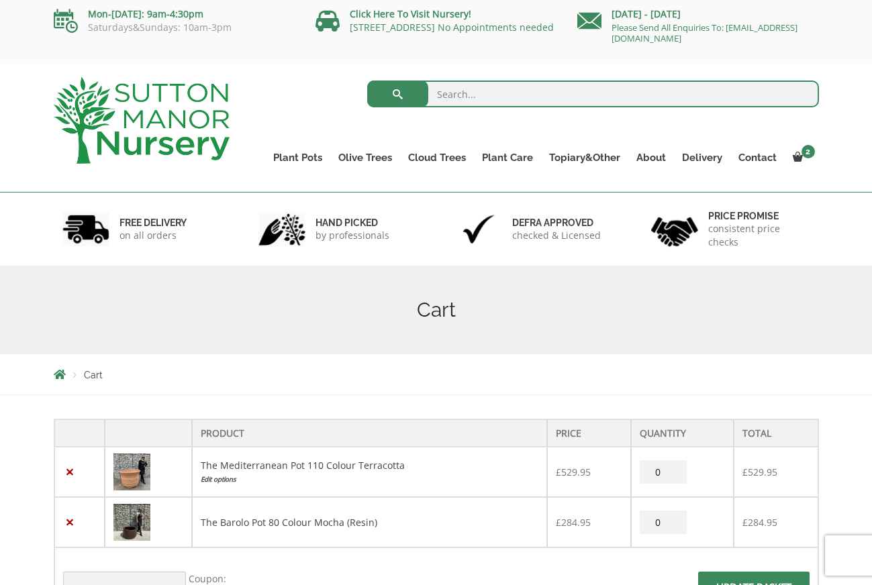
click at [671, 479] on input "0" at bounding box center [663, 471] width 47 height 23
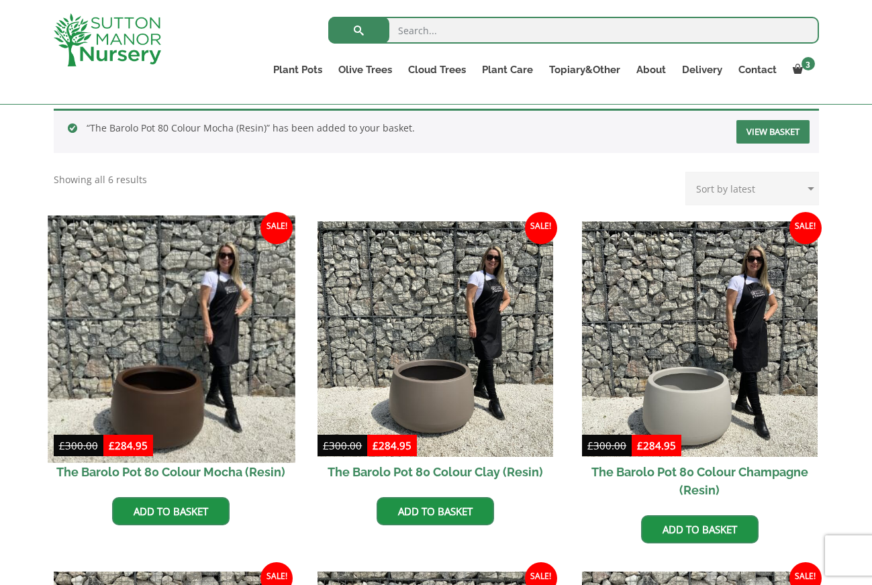
scroll to position [292, 0]
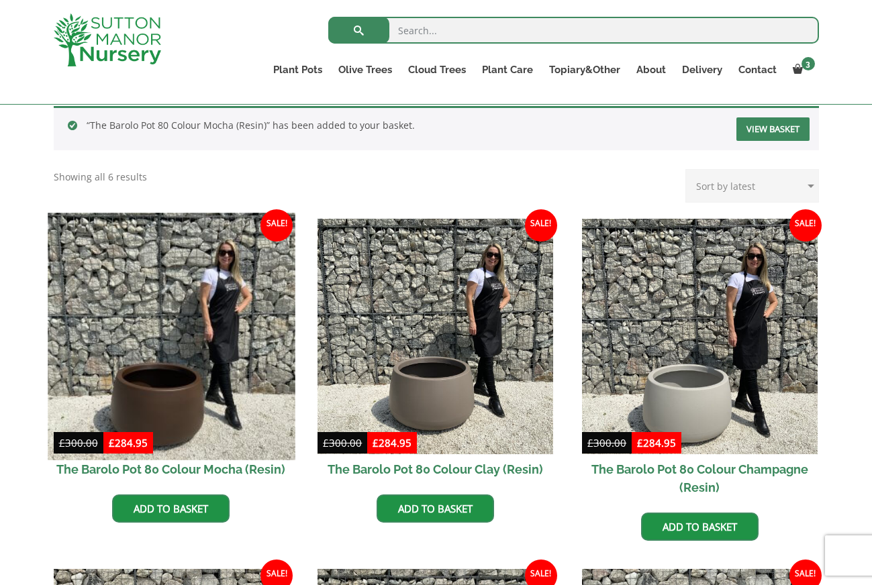
click at [228, 379] on img at bounding box center [171, 336] width 247 height 247
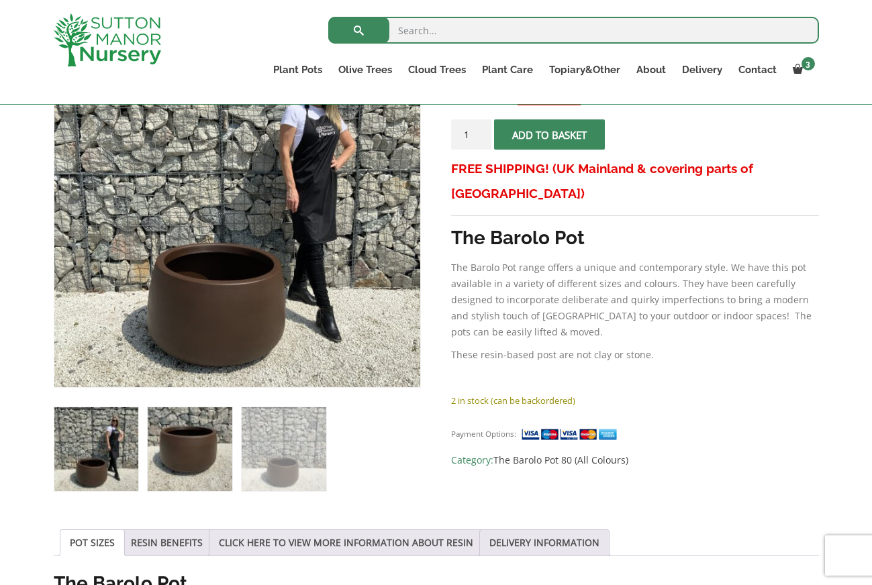
scroll to position [299, 0]
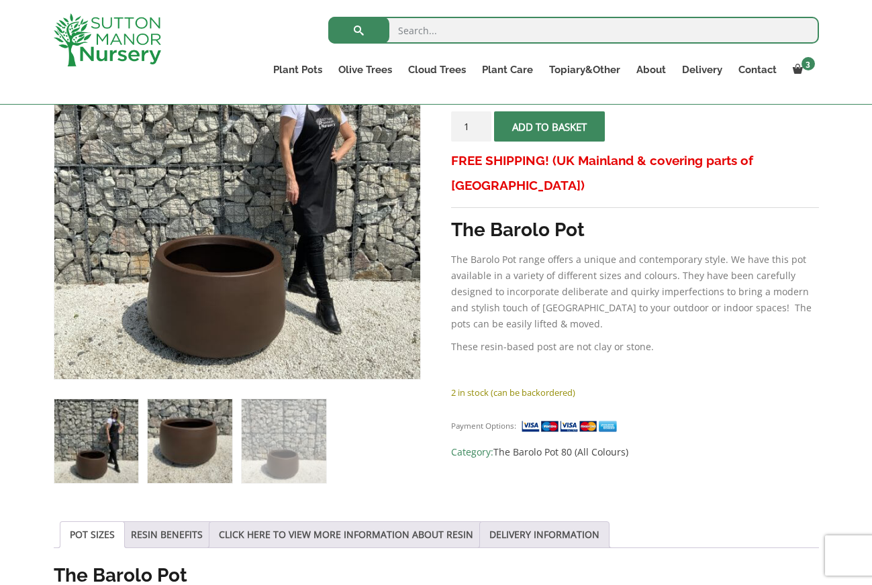
click at [185, 447] on img at bounding box center [190, 441] width 84 height 84
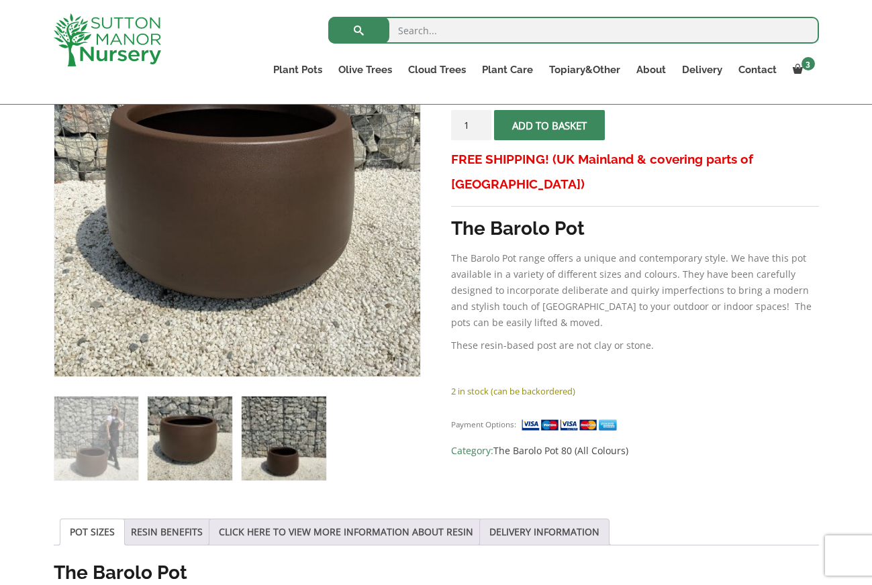
click at [266, 458] on img at bounding box center [284, 439] width 84 height 84
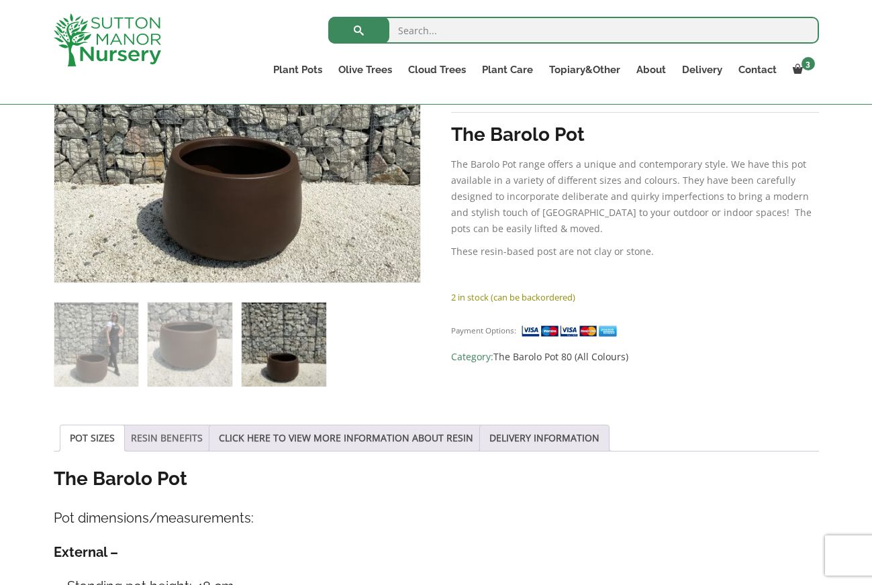
scroll to position [393, 0]
click at [311, 446] on link "CLICK HERE TO VIEW MORE INFORMATION ABOUT RESIN" at bounding box center [346, 438] width 254 height 26
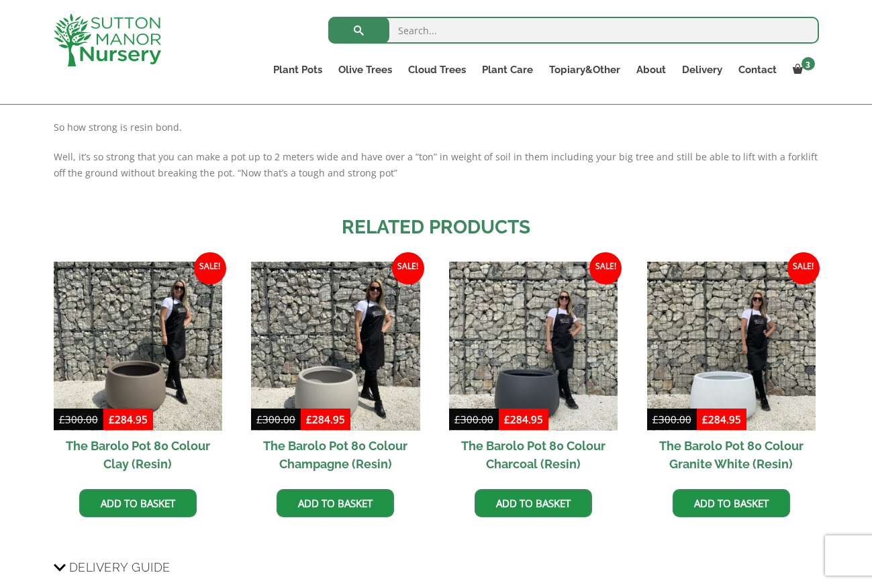
scroll to position [1064, 0]
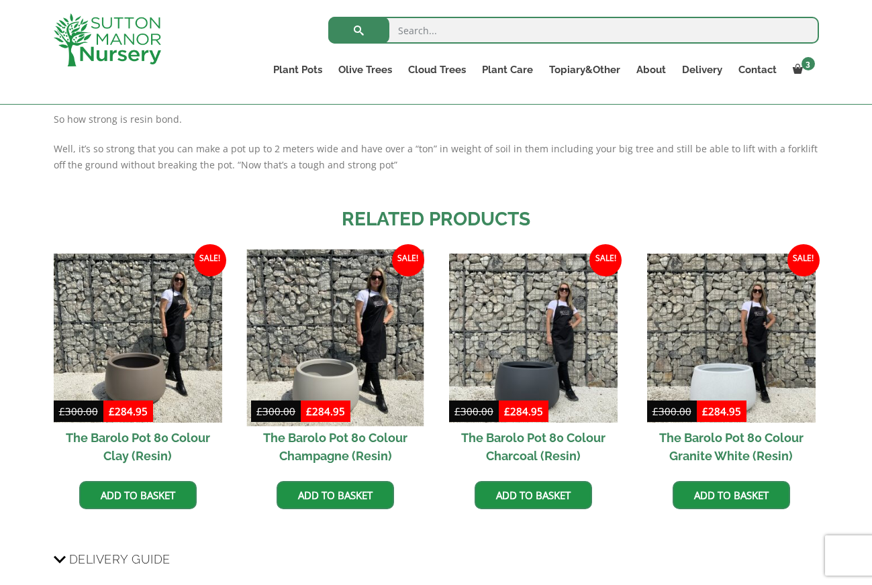
click at [324, 383] on img at bounding box center [335, 338] width 177 height 177
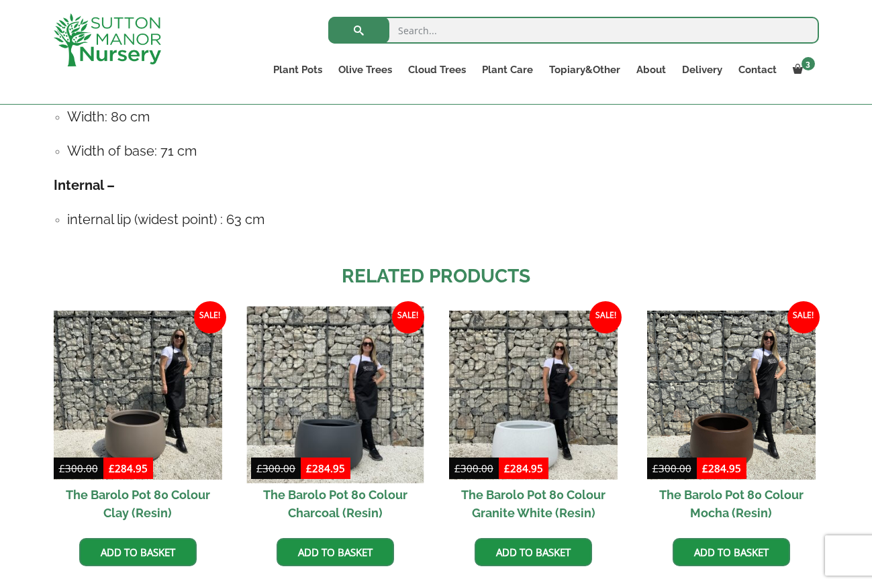
scroll to position [897, 0]
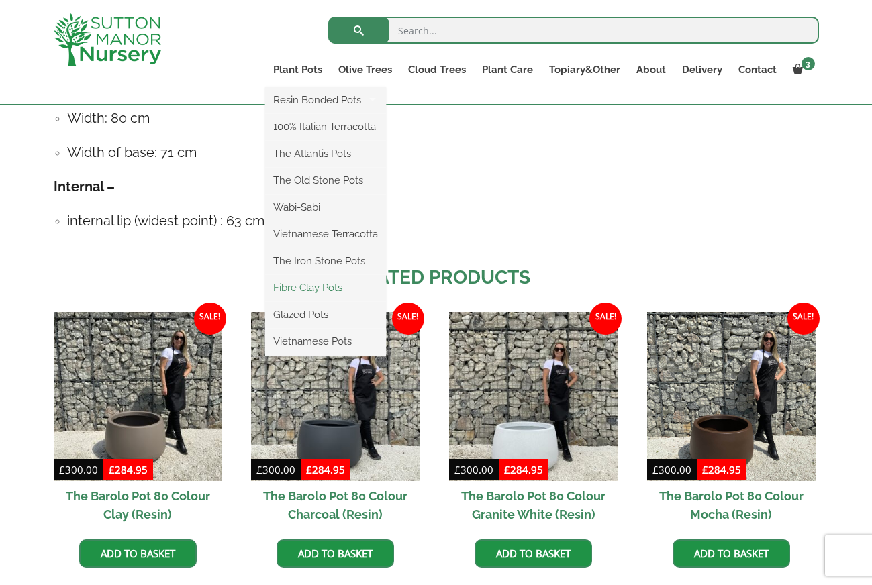
click at [309, 288] on link "Fibre Clay Pots" at bounding box center [325, 288] width 121 height 20
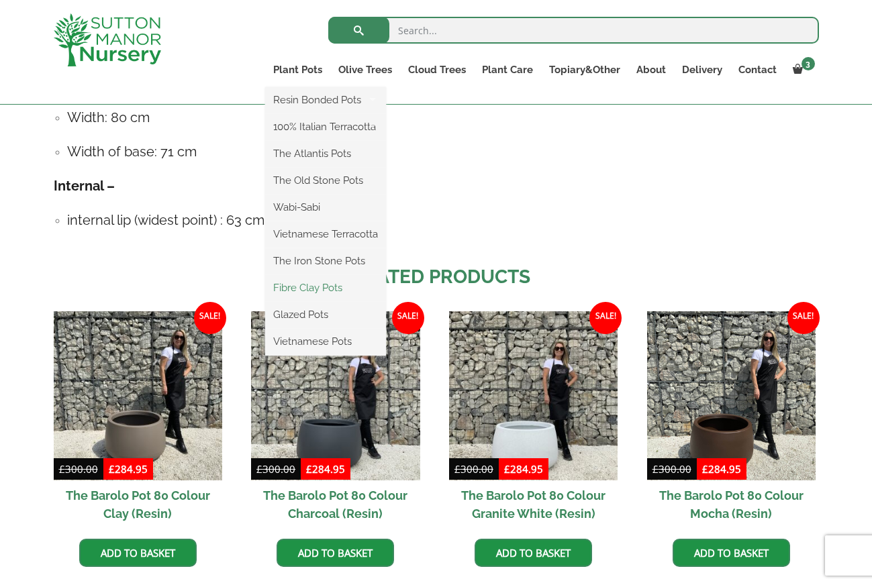
click at [324, 290] on link "Fibre Clay Pots" at bounding box center [325, 288] width 121 height 20
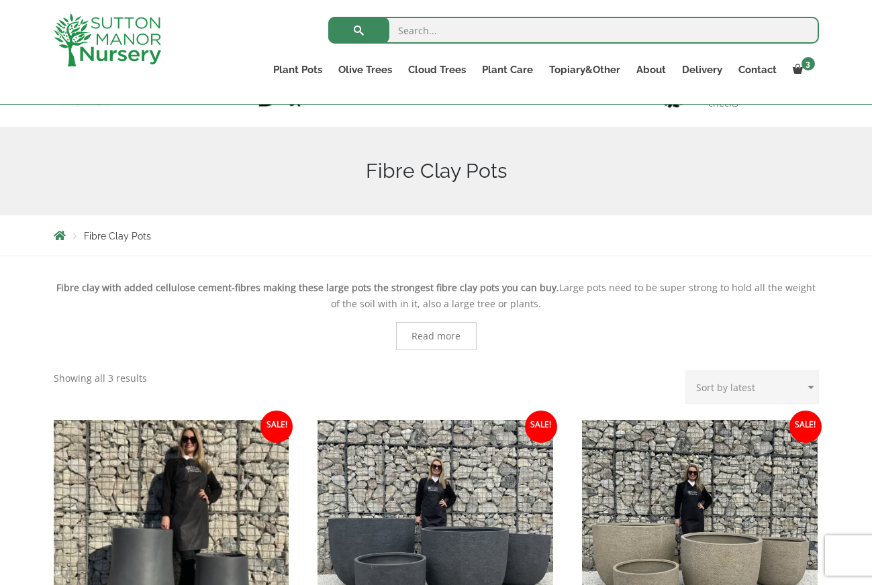
scroll to position [121, 0]
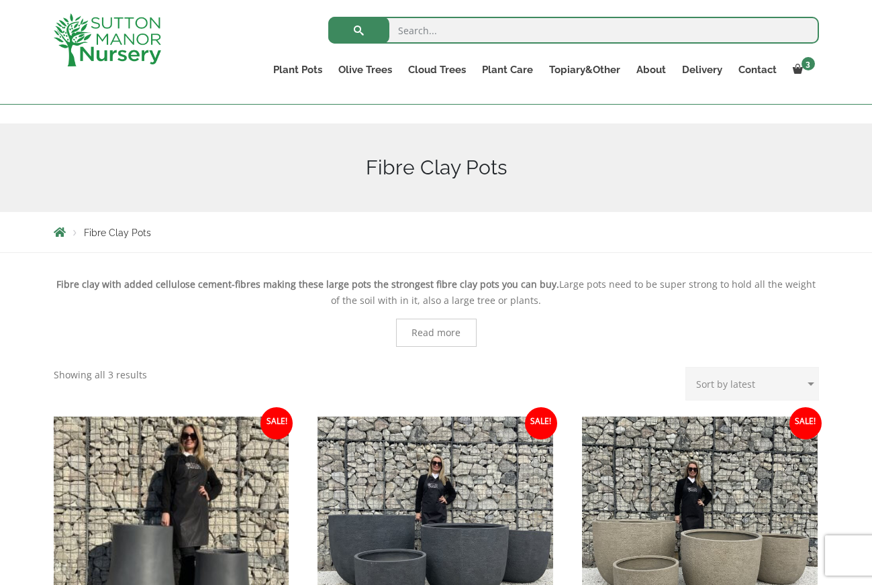
click at [421, 332] on span "Read more" at bounding box center [435, 332] width 49 height 9
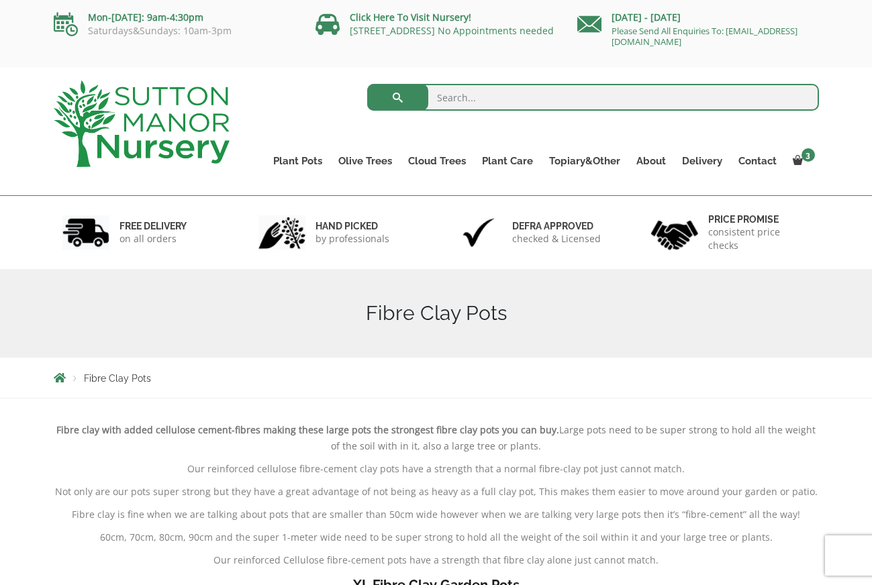
scroll to position [0, 0]
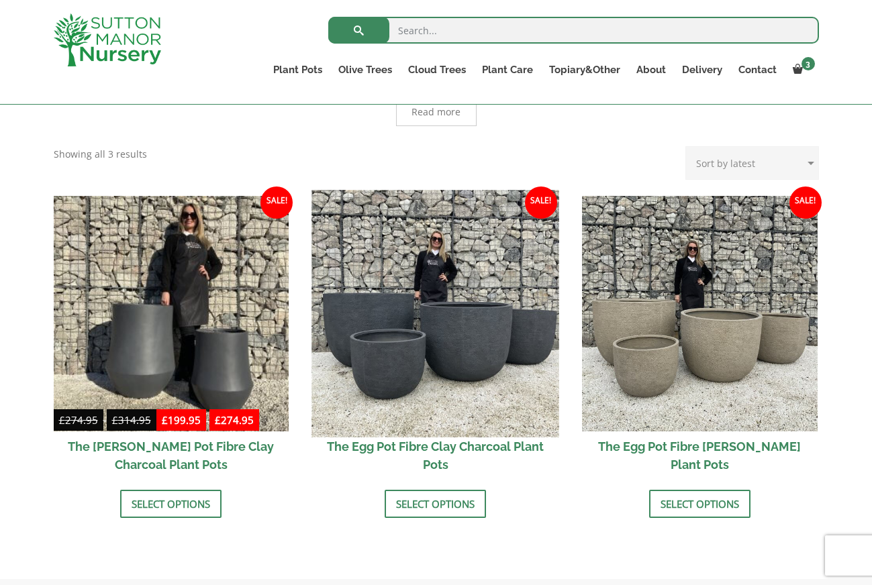
scroll to position [344, 0]
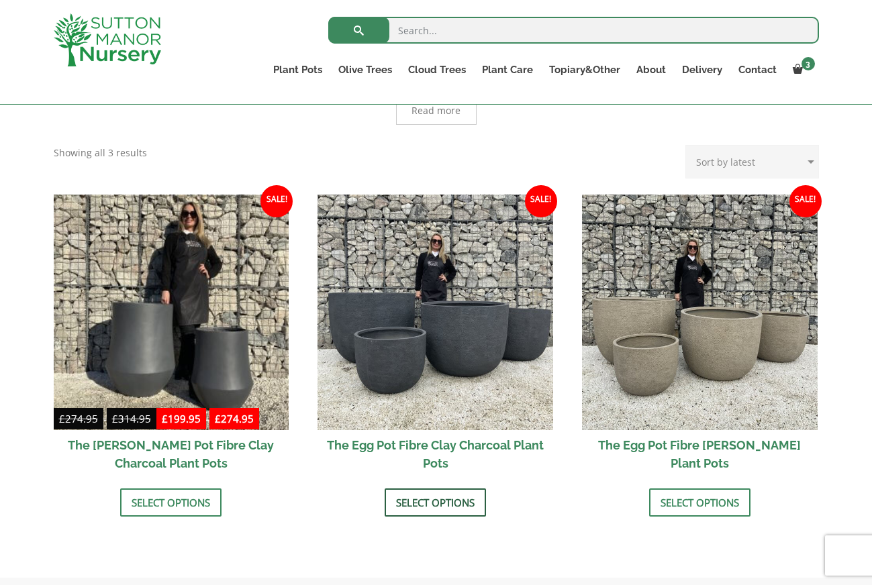
click at [426, 499] on link "Select options" at bounding box center [435, 503] width 101 height 28
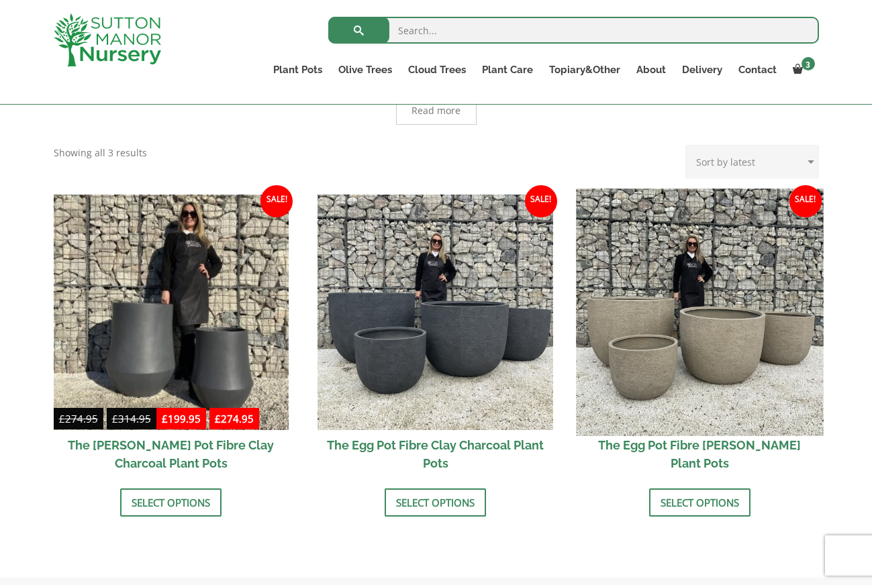
scroll to position [359, 0]
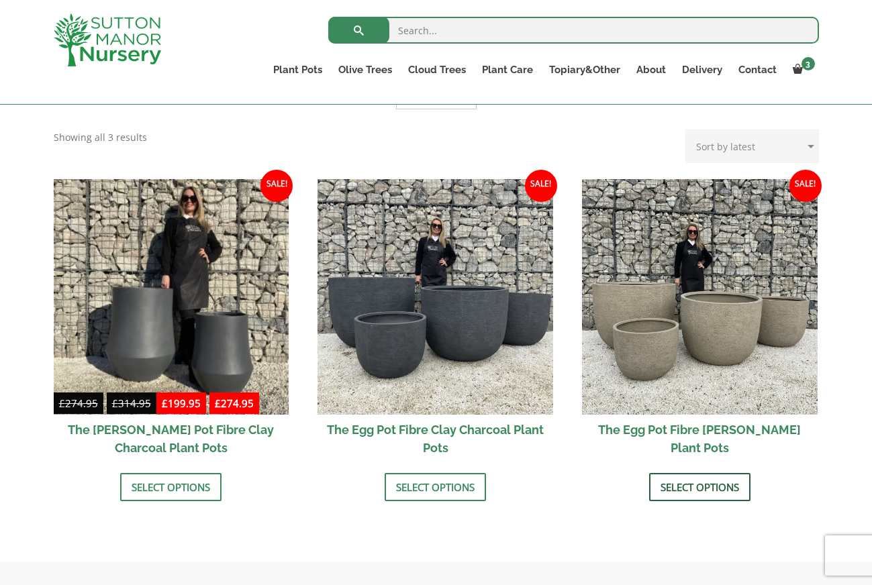
click at [701, 493] on link "Select options" at bounding box center [699, 487] width 101 height 28
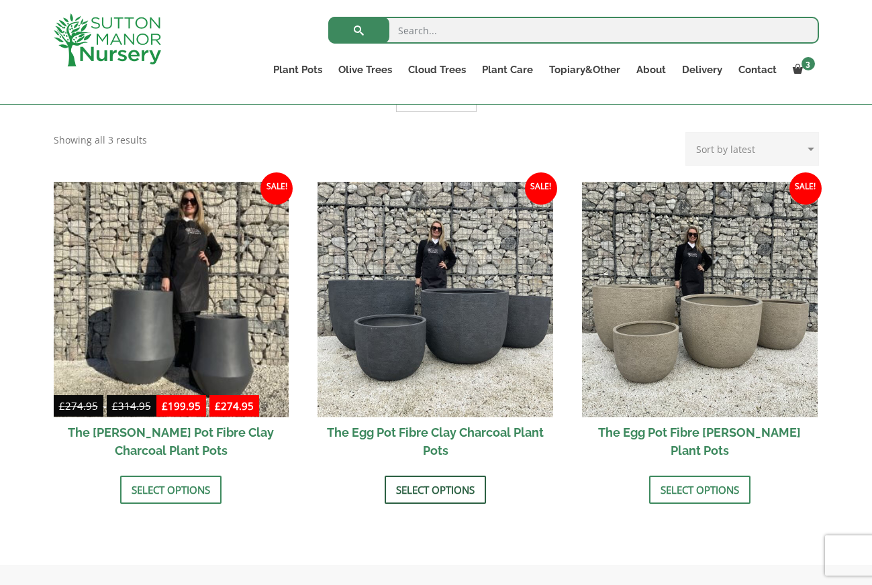
click at [426, 491] on link "Select options" at bounding box center [435, 490] width 101 height 28
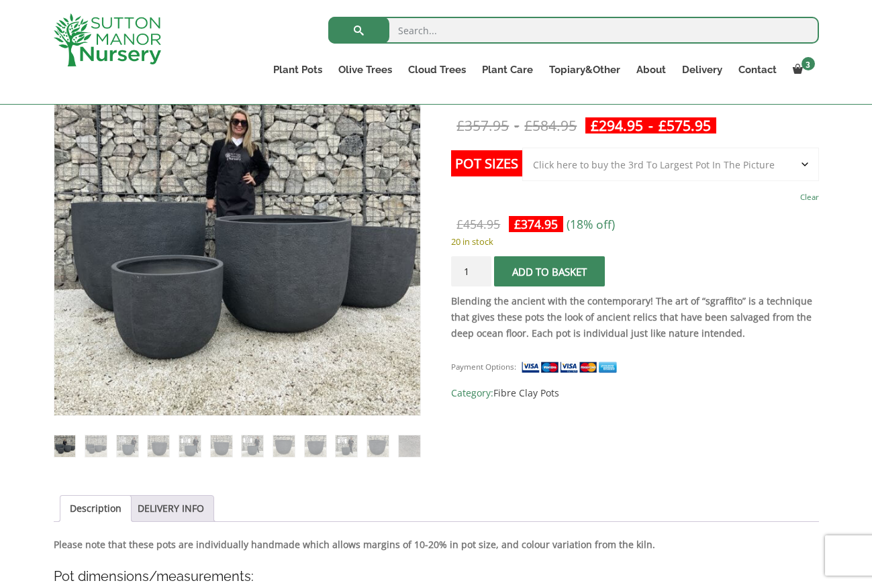
scroll to position [225, 0]
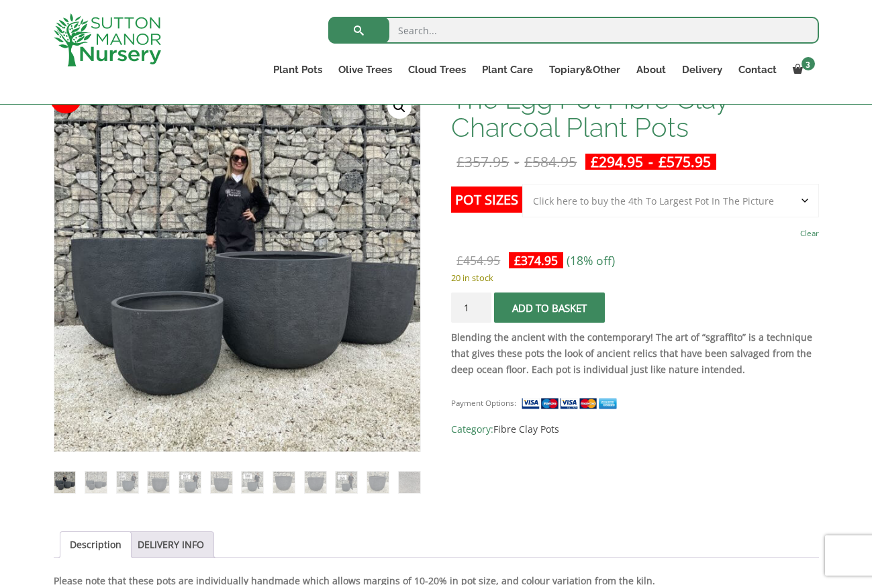
select select "Click here to buy the 4th To Largest Pot In The Picture"
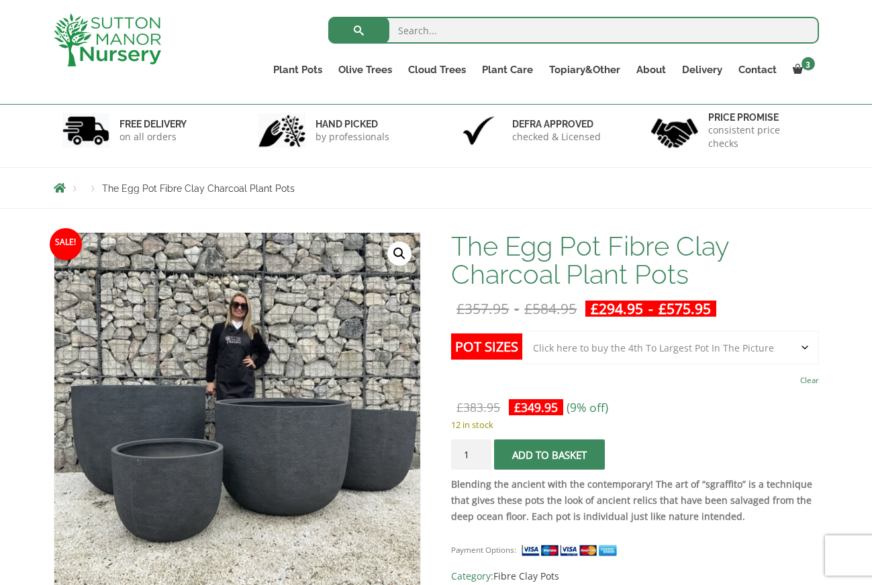
scroll to position [80, 0]
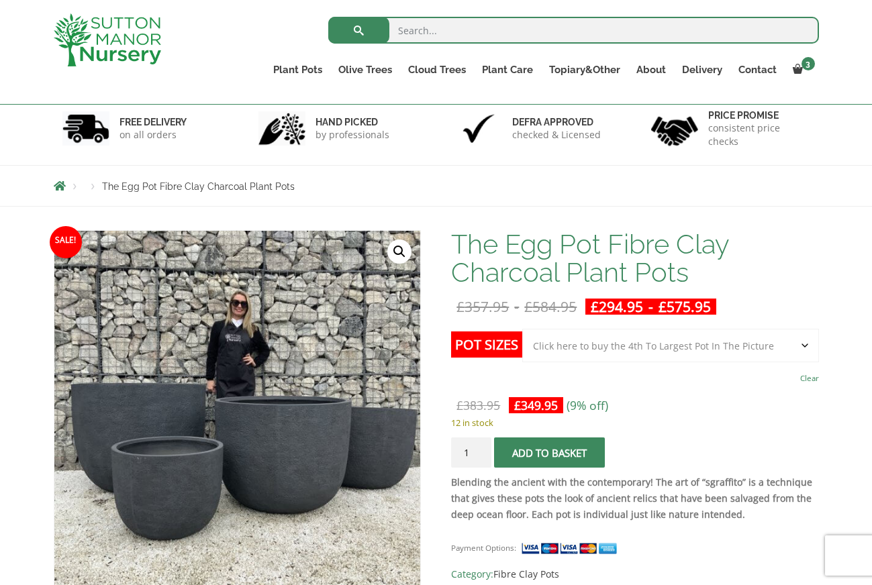
click at [810, 382] on link "Clear" at bounding box center [809, 378] width 19 height 19
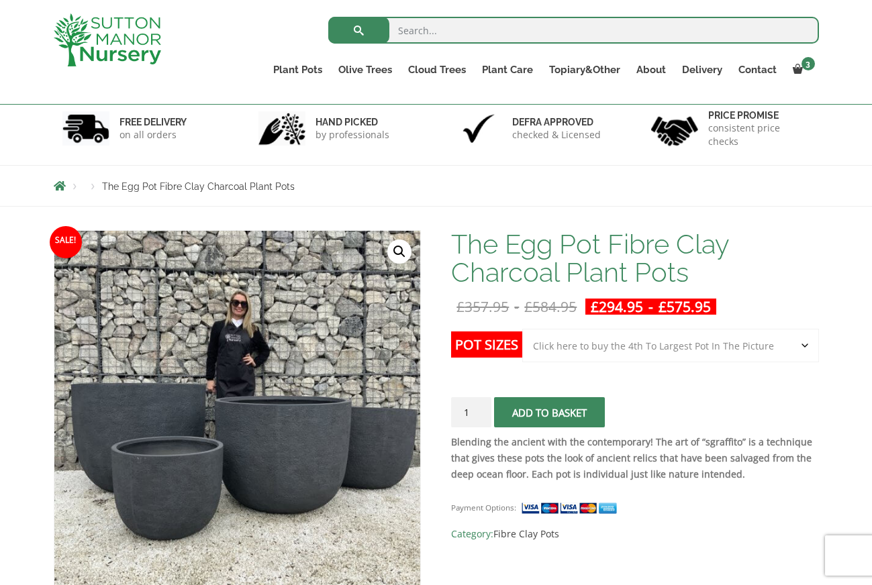
select select "Click here to buy the 4th To Largest Pot In The Picture"
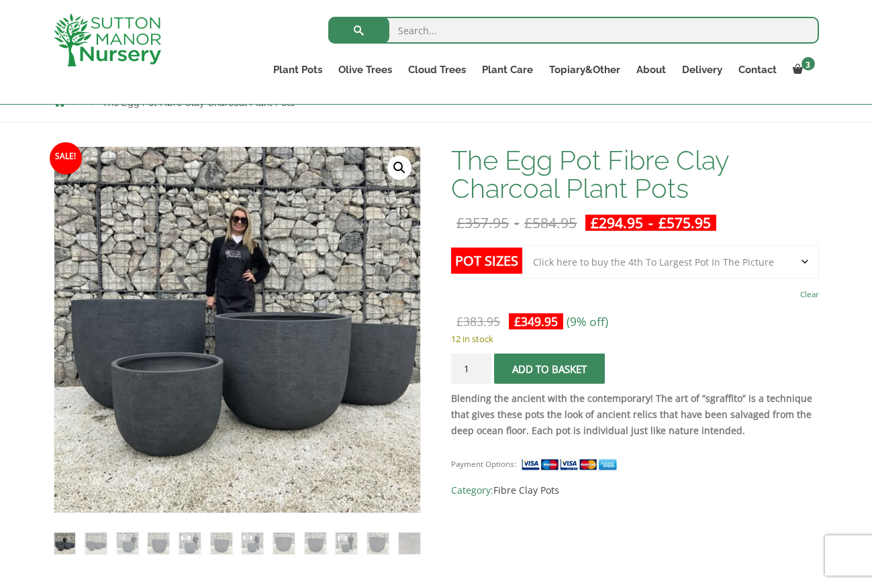
scroll to position [169, 0]
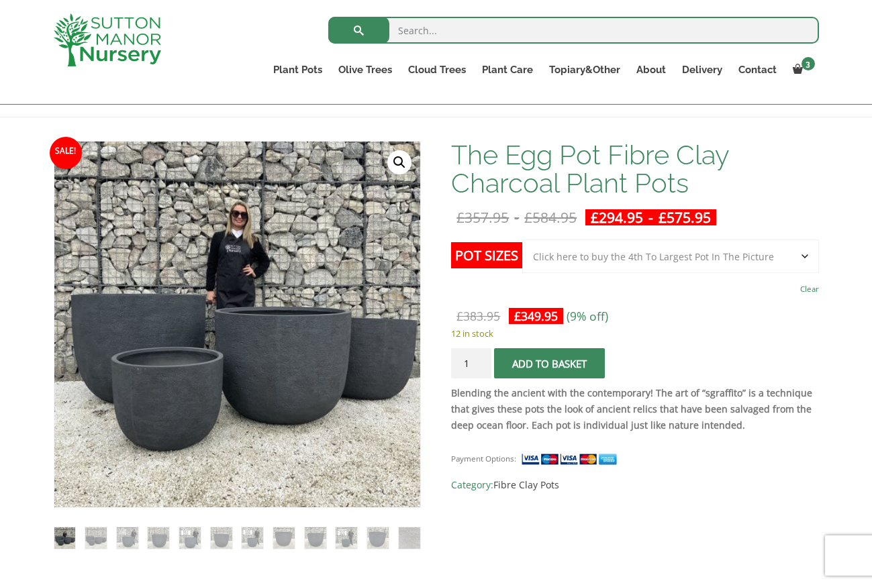
click at [805, 289] on link "Clear" at bounding box center [809, 289] width 19 height 19
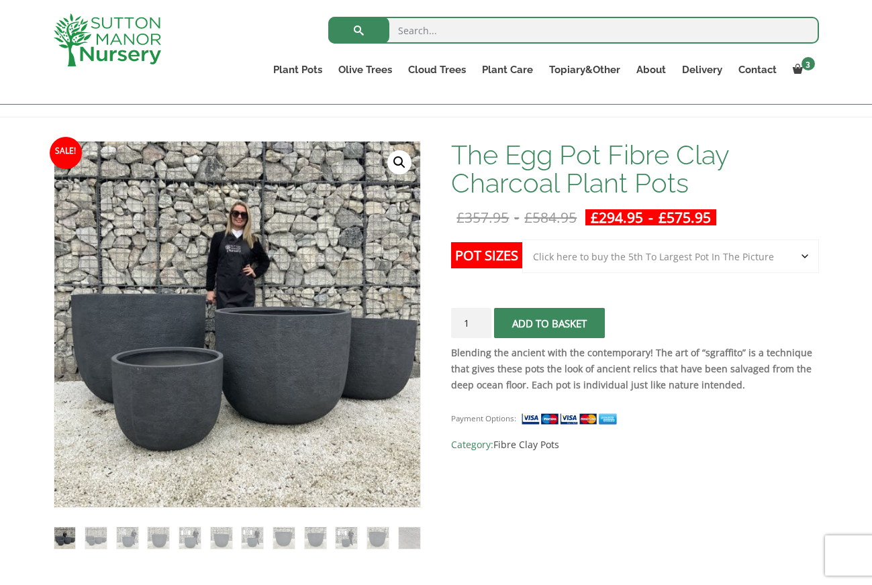
select select "Click here to buy the 5th To Largest Pot In The Picture"
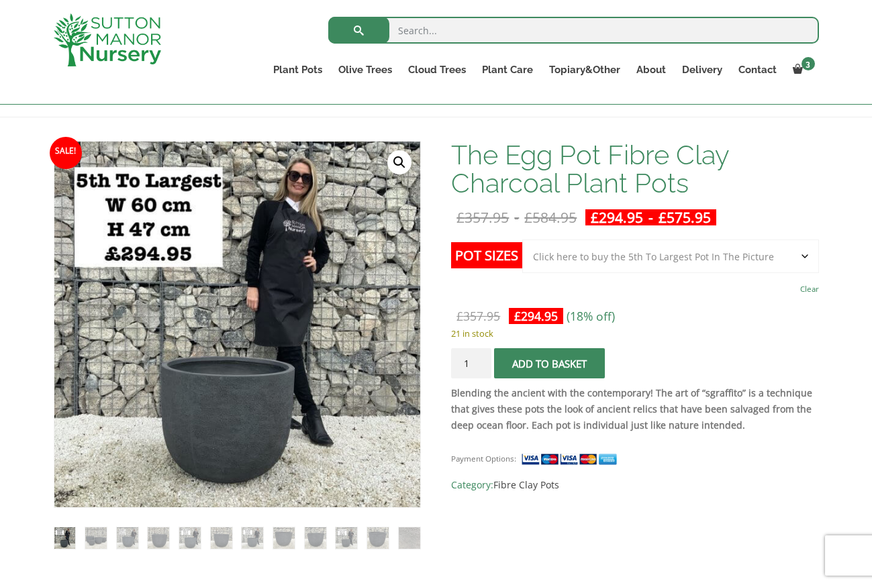
click at [806, 290] on link "Clear" at bounding box center [809, 289] width 19 height 19
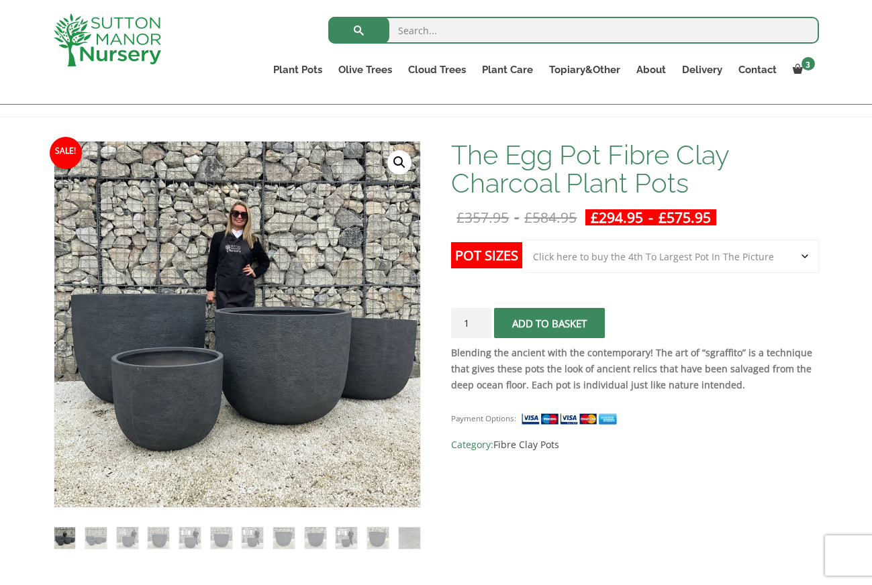
select select "Click here to buy the 4th To Largest Pot In The Picture"
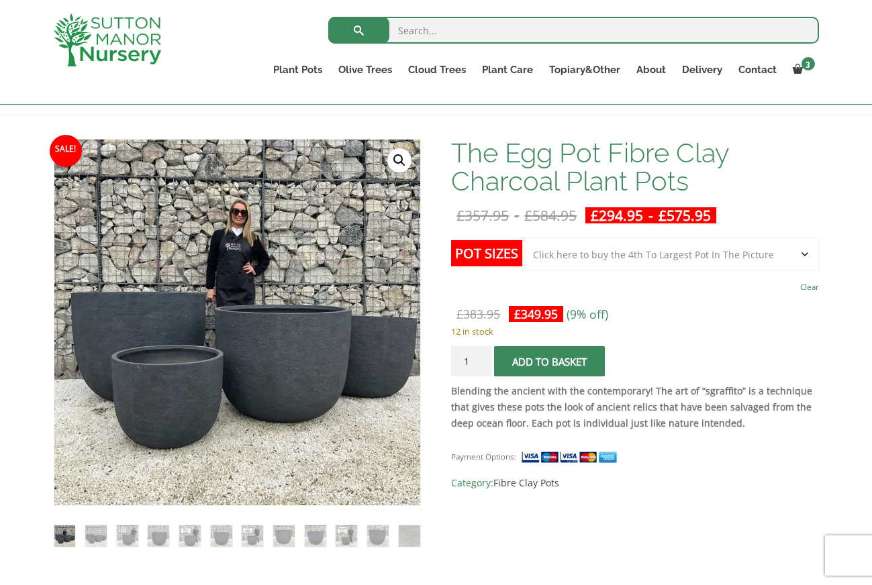
scroll to position [170, 0]
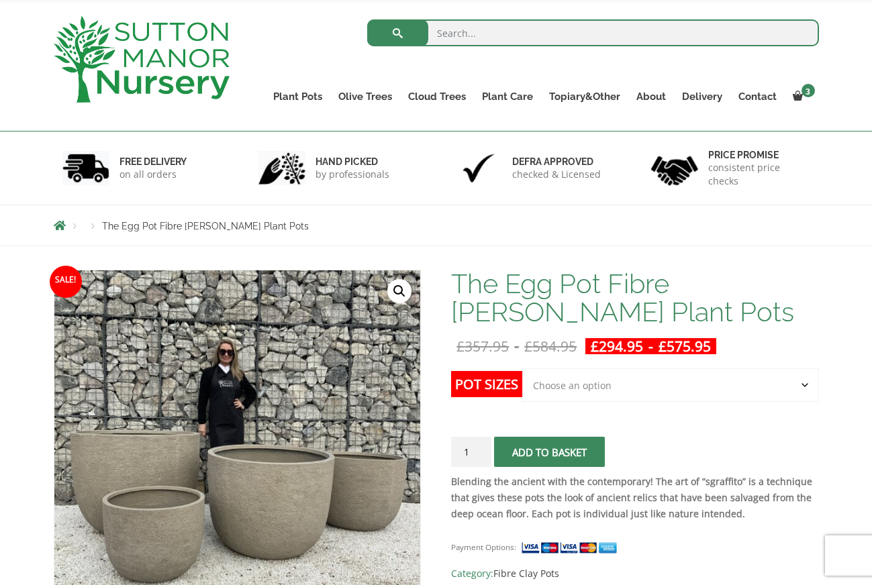
scroll to position [69, 0]
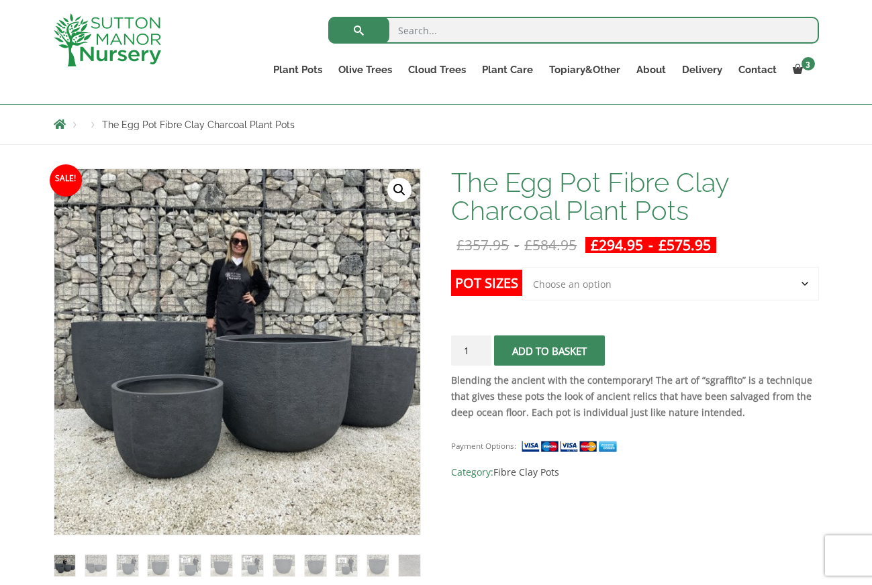
scroll to position [150, 0]
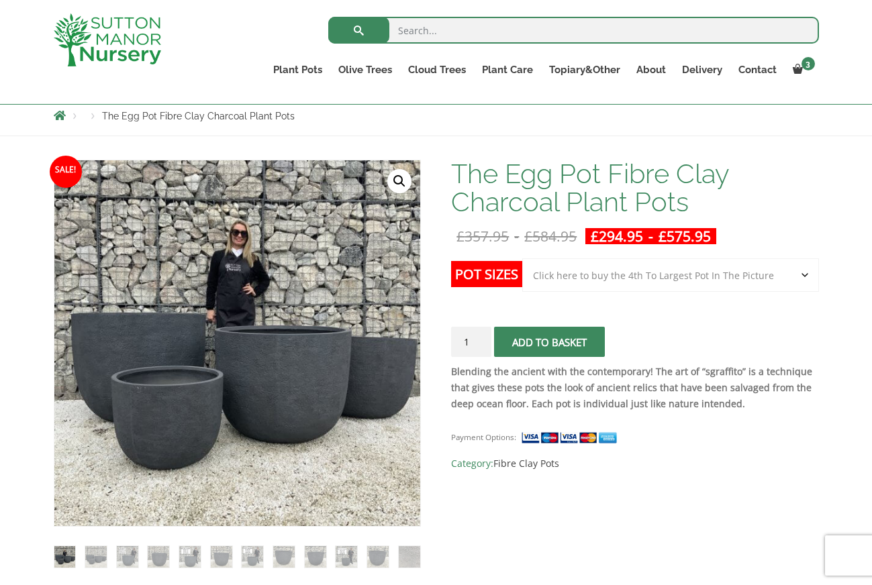
select select "Click here to buy the 4th To Largest Pot In The Picture"
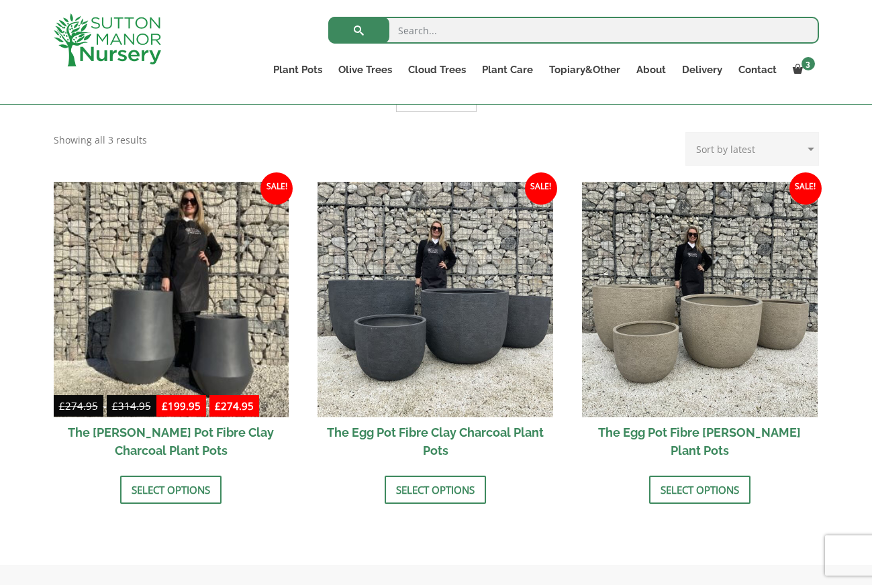
scroll to position [364, 0]
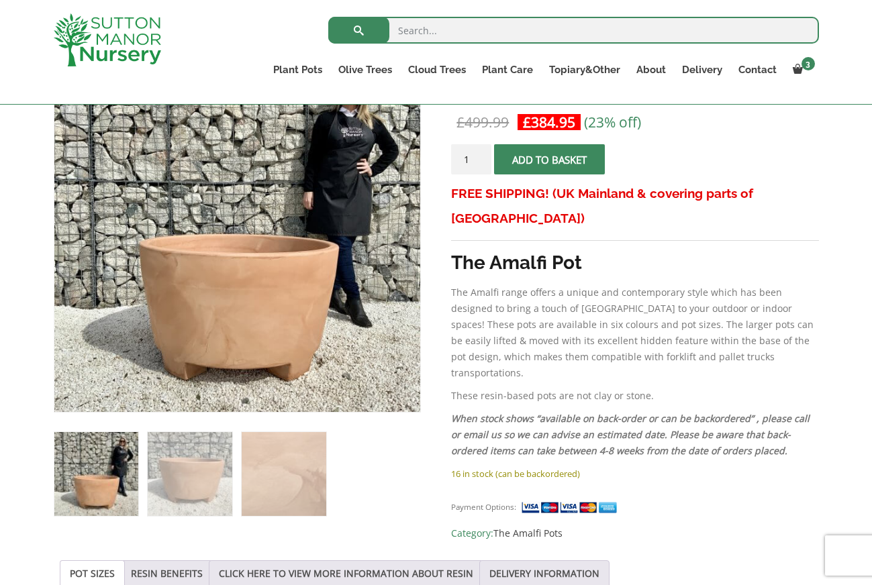
scroll to position [264, 0]
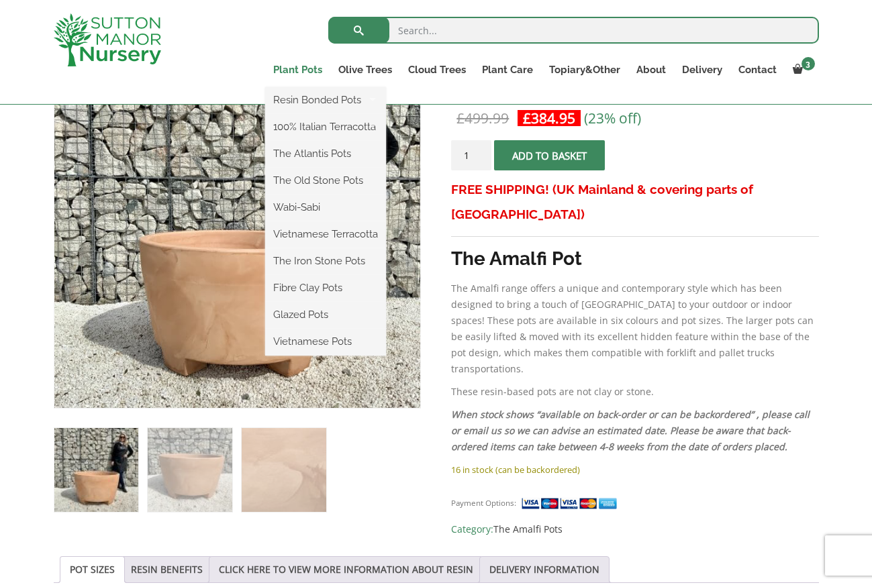
click at [293, 68] on link "Plant Pots" at bounding box center [297, 69] width 65 height 19
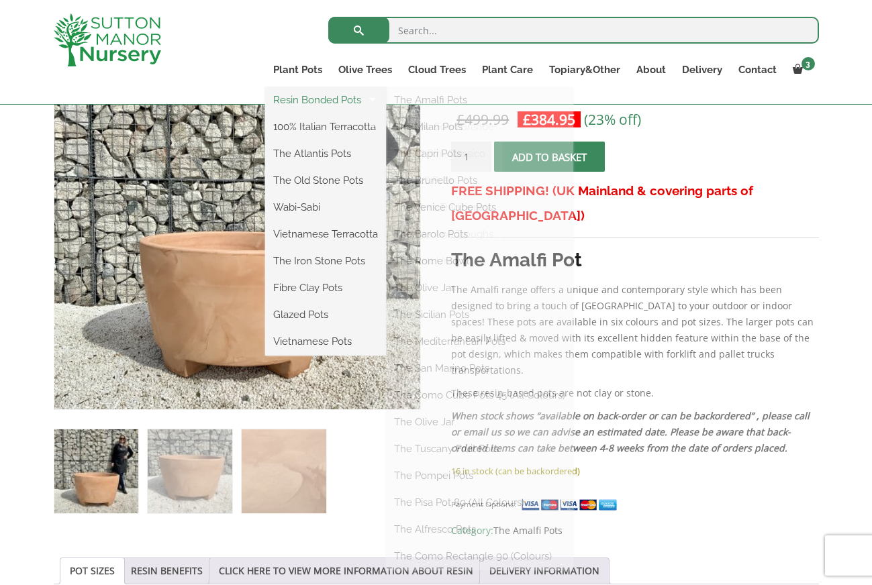
scroll to position [270, 1]
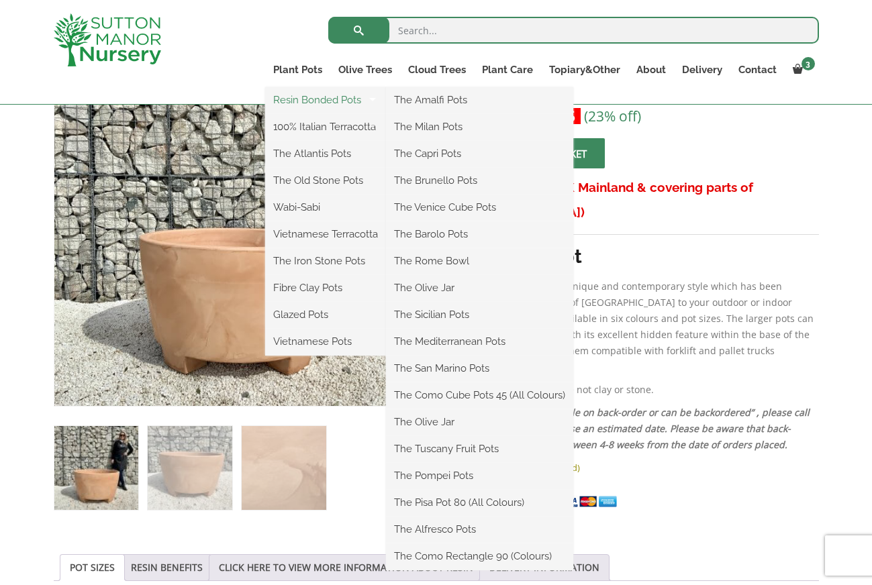
click at [303, 103] on link "Resin Bonded Pots" at bounding box center [325, 100] width 121 height 20
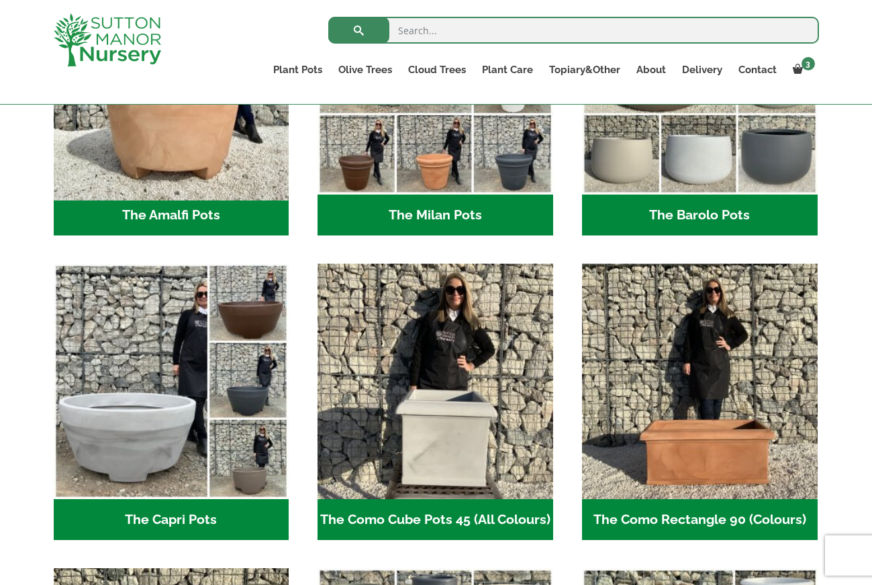
scroll to position [514, 0]
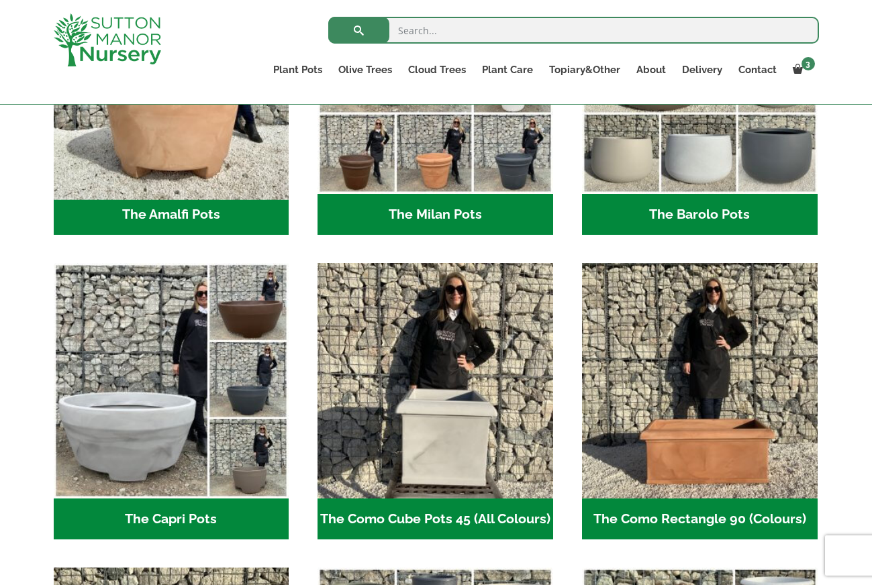
click at [175, 159] on img "Visit product category The Amalfi Pots" at bounding box center [171, 75] width 247 height 247
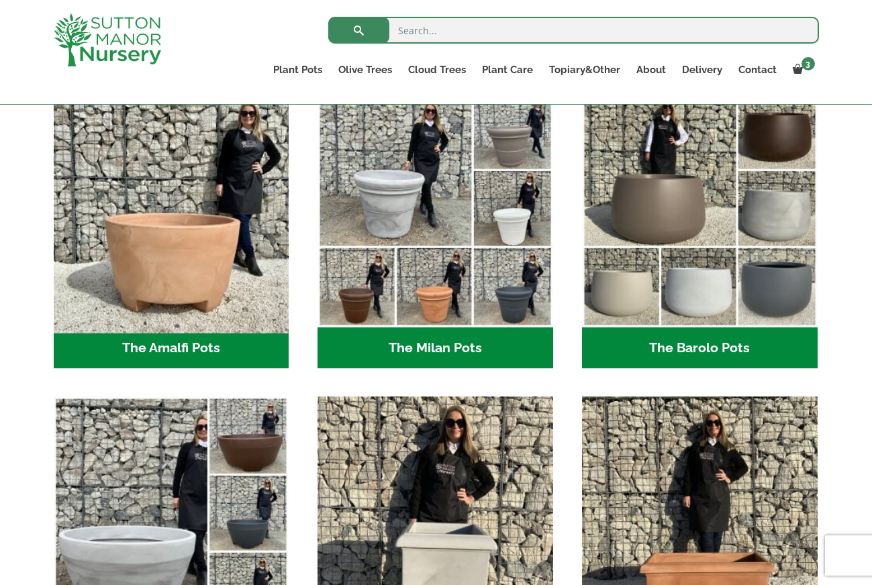
scroll to position [380, 0]
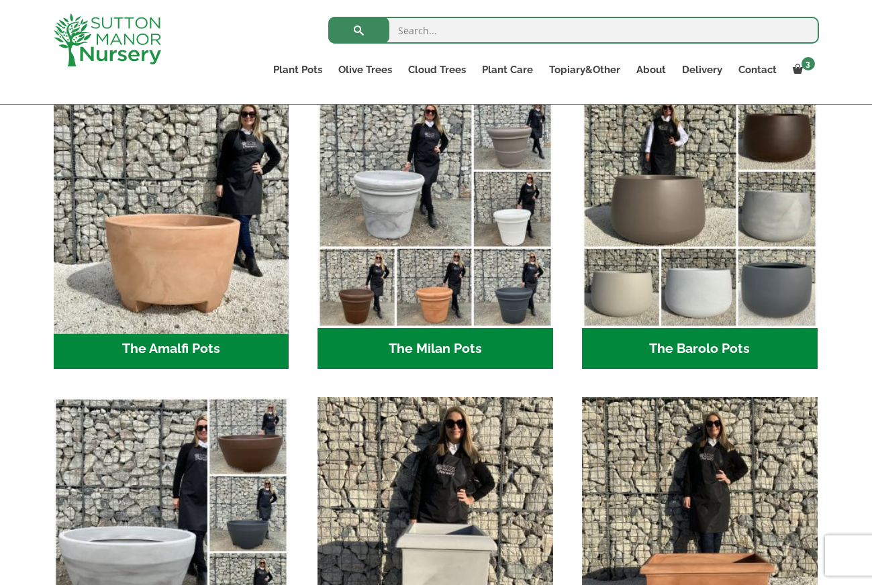
click at [181, 287] on img "Visit product category The Amalfi Pots" at bounding box center [171, 210] width 247 height 247
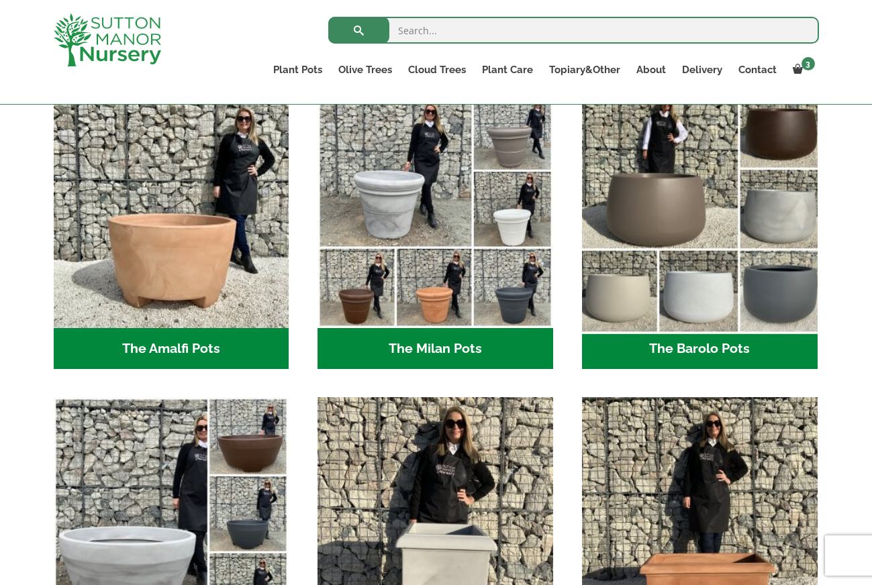
click at [699, 267] on img "Visit product category The Barolo Pots" at bounding box center [699, 210] width 247 height 247
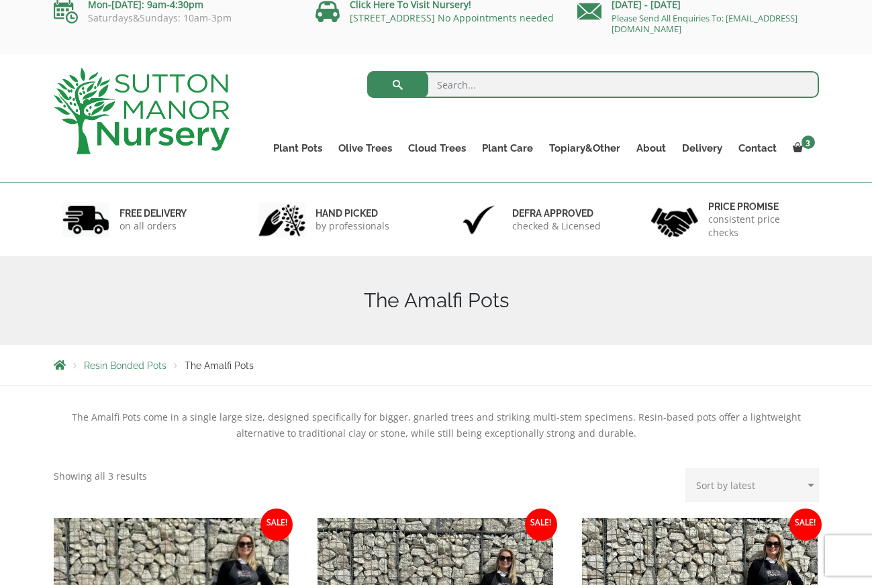
scroll to position [15, 0]
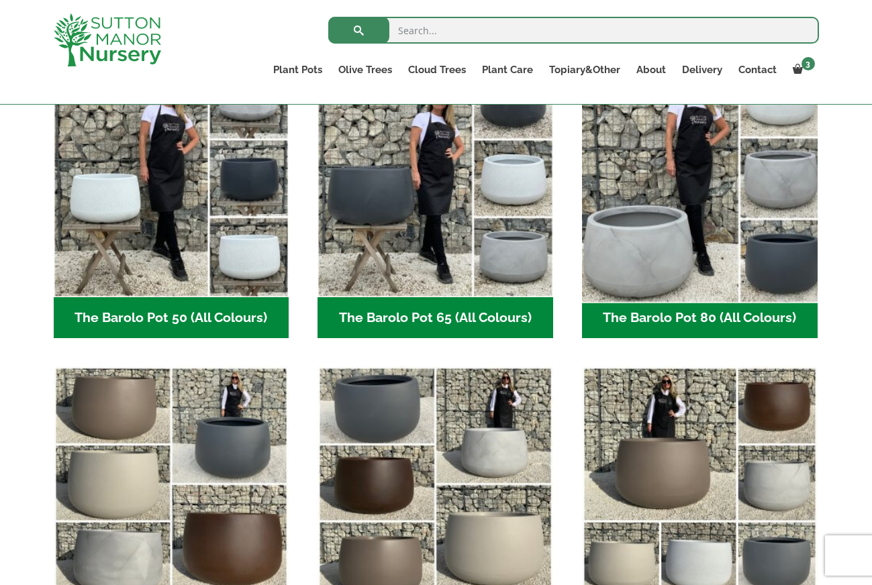
scroll to position [432, 0]
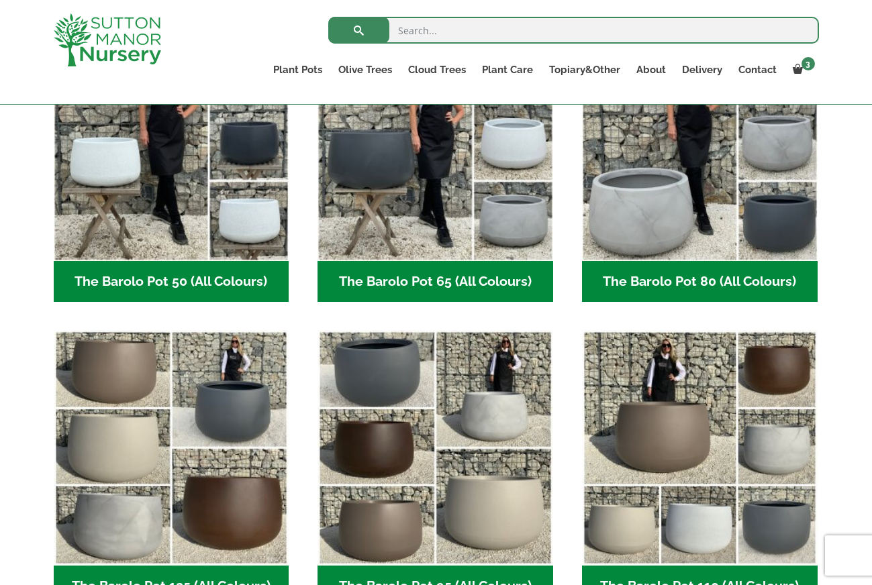
click at [644, 288] on h2 "The Barolo Pot 80 (All Colours) (6)" at bounding box center [700, 282] width 236 height 42
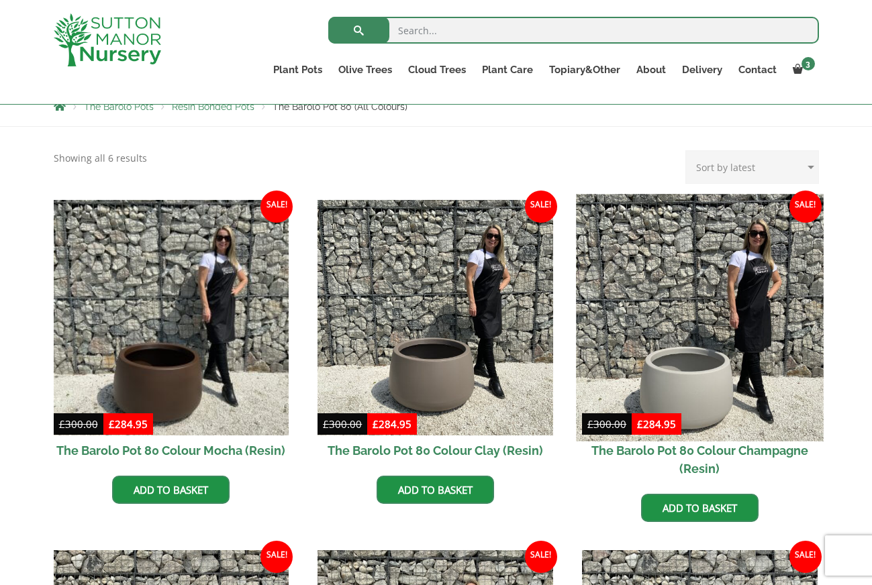
scroll to position [256, 0]
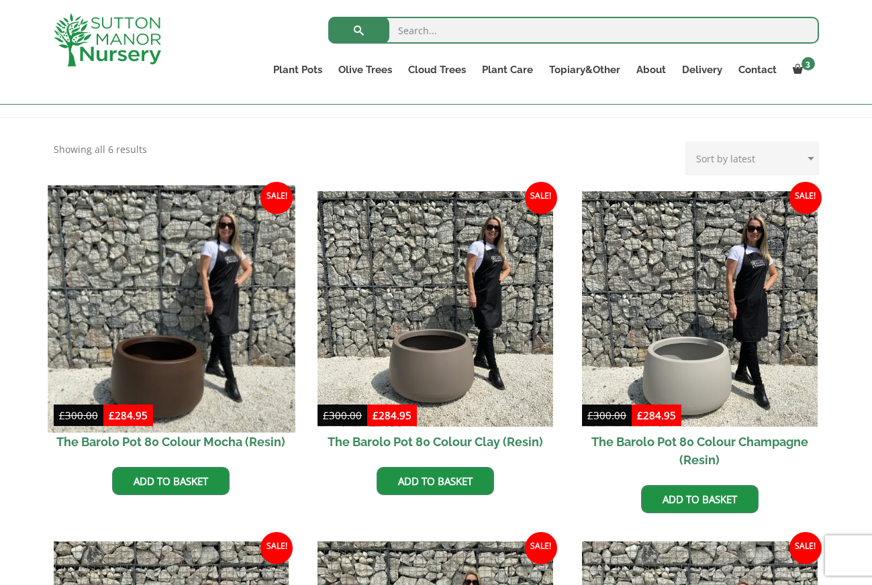
click at [199, 313] on img at bounding box center [171, 308] width 247 height 247
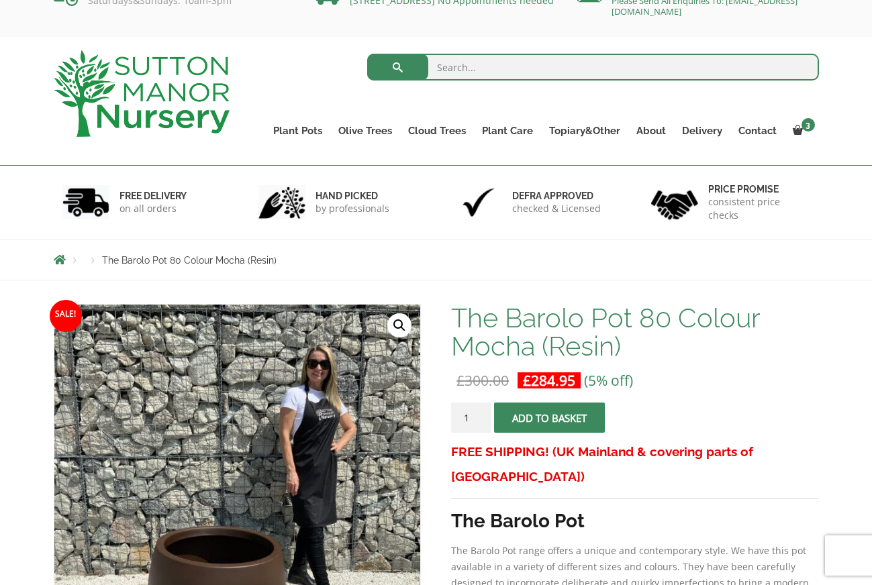
scroll to position [30, 1]
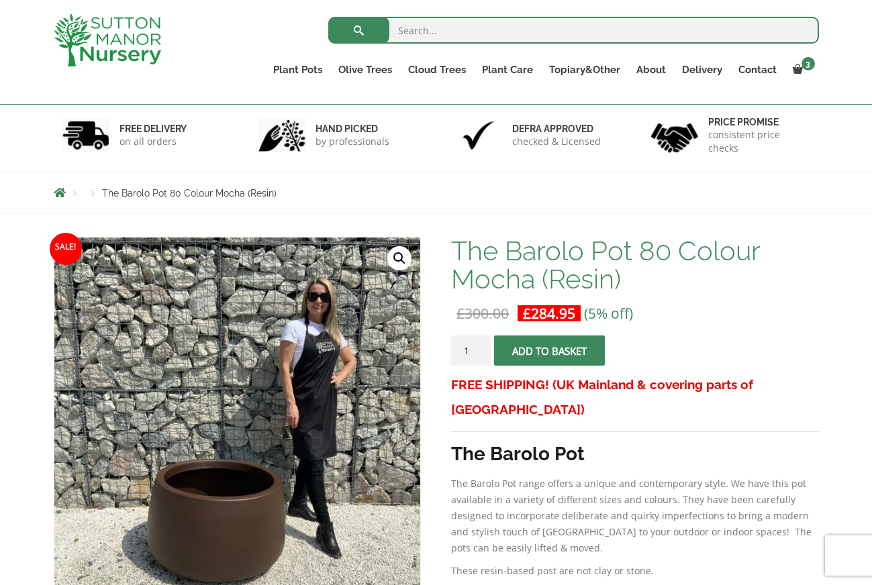
scroll to position [72, 0]
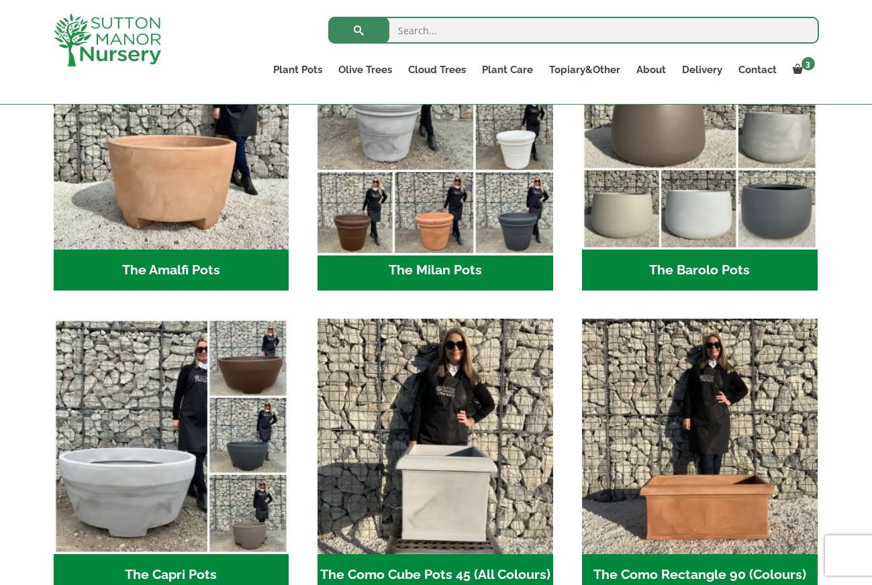
scroll to position [495, 0]
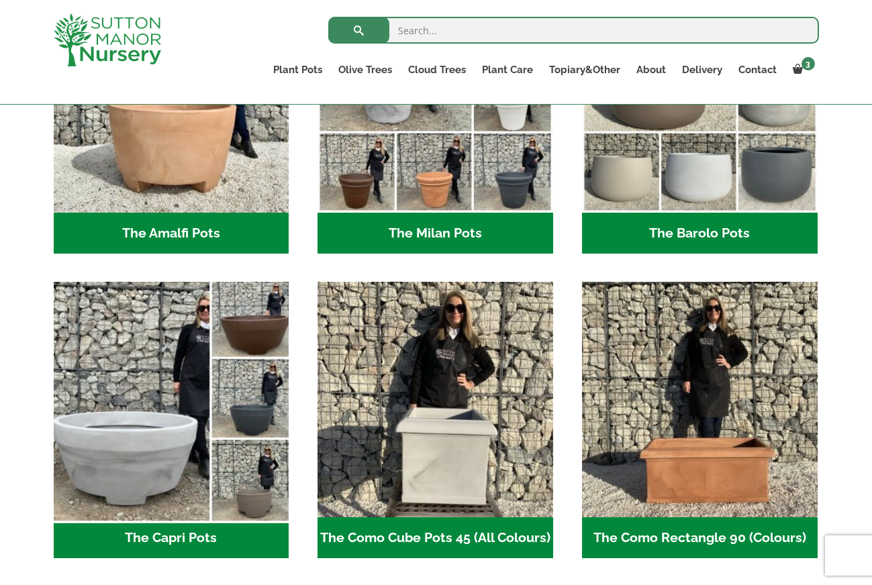
click at [136, 462] on img "Visit product category The Capri Pots" at bounding box center [171, 400] width 247 height 247
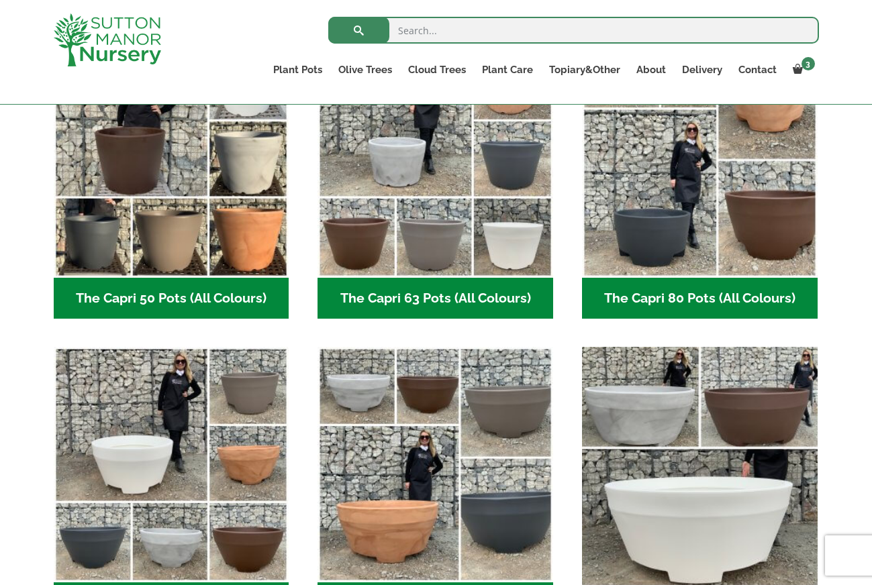
scroll to position [414, 0]
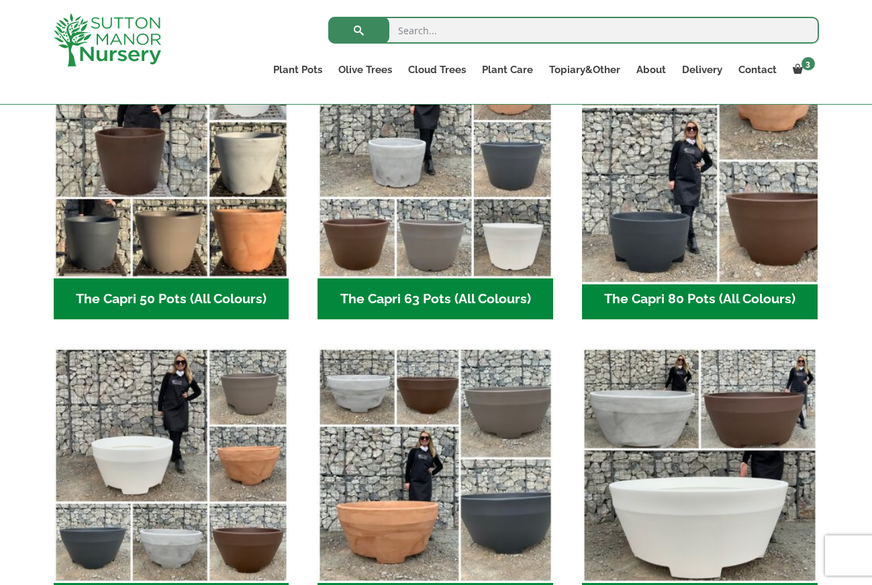
click at [667, 252] on img "Visit product category The Capri 80 Pots (All Colours)" at bounding box center [699, 160] width 247 height 247
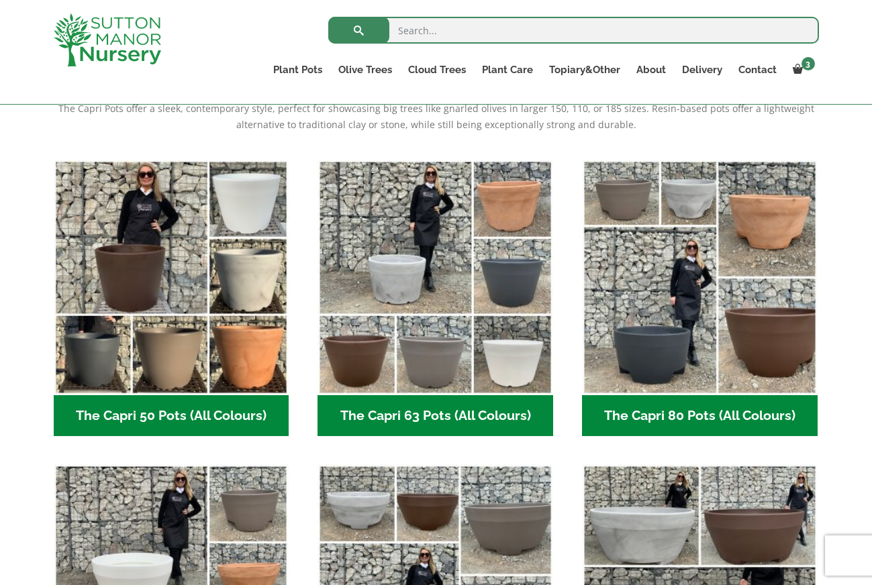
scroll to position [295, 0]
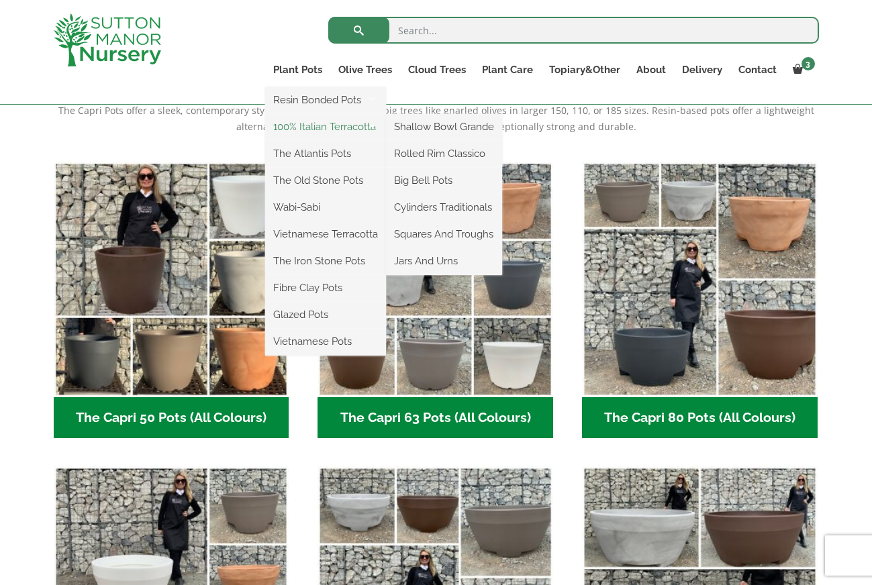
click at [297, 126] on link "100% Italian Terracotta" at bounding box center [325, 127] width 121 height 20
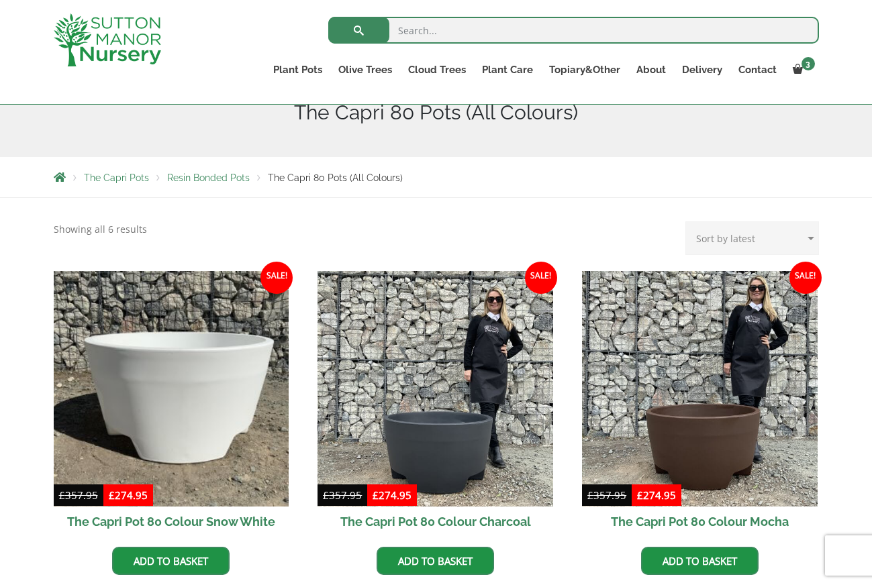
scroll to position [177, 0]
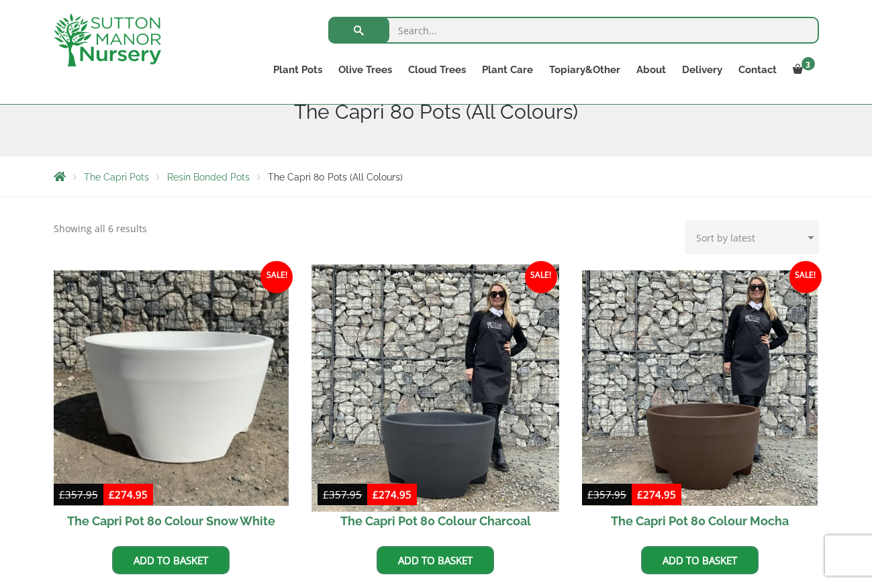
click at [456, 444] on img at bounding box center [435, 387] width 247 height 247
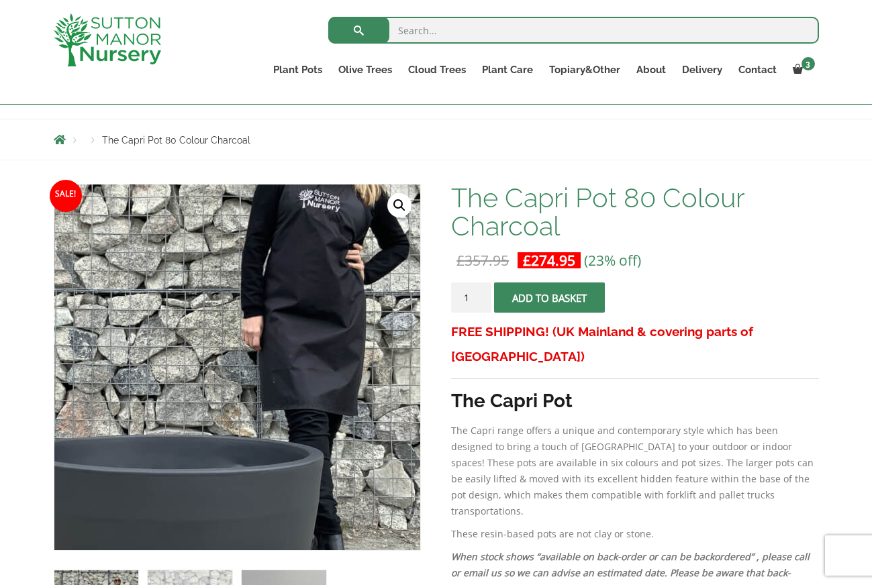
scroll to position [126, 0]
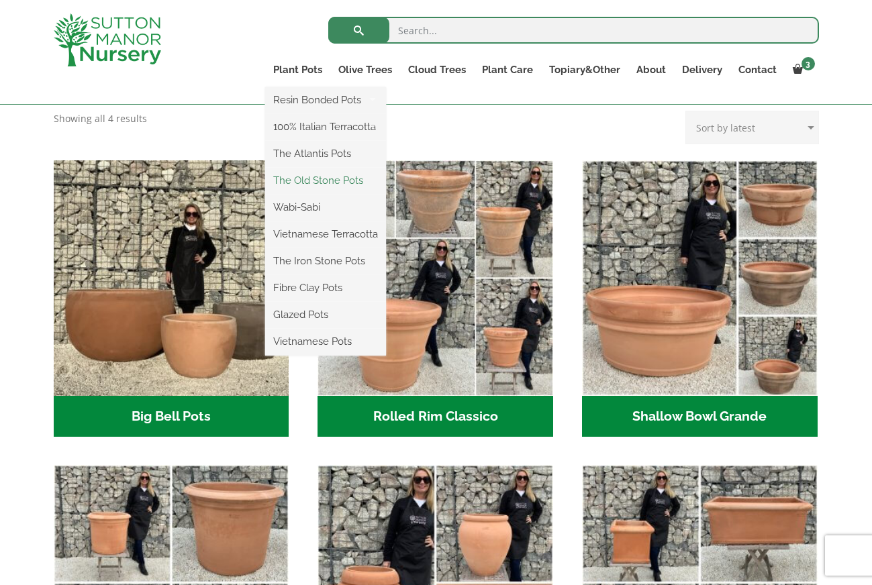
scroll to position [374, 0]
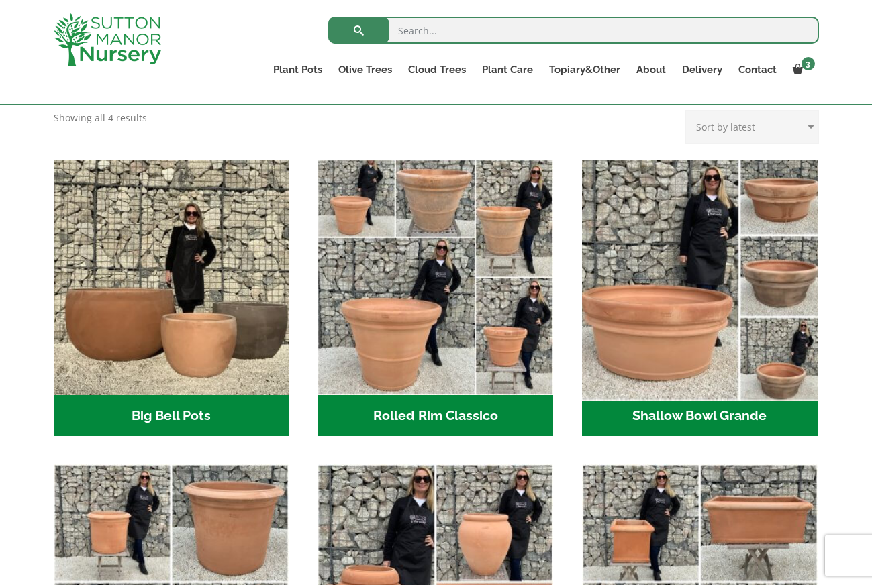
click at [631, 350] on img "Visit product category Shallow Bowl Grande" at bounding box center [699, 277] width 247 height 247
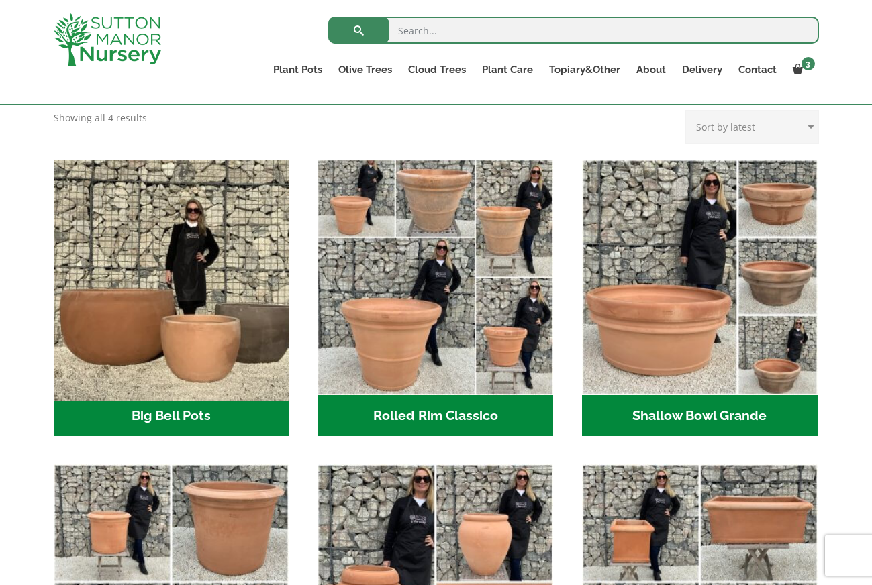
click at [215, 318] on img "Visit product category Big Bell Pots" at bounding box center [171, 277] width 247 height 247
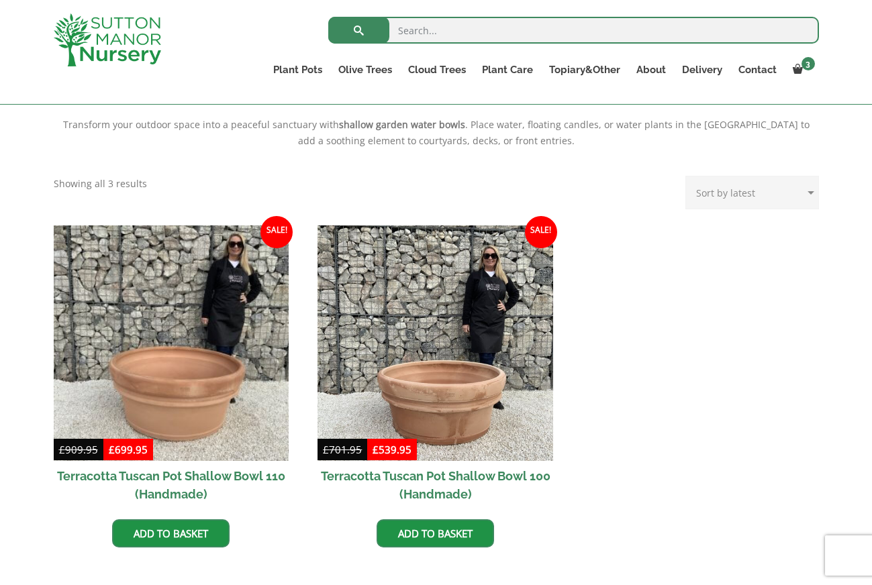
scroll to position [484, 0]
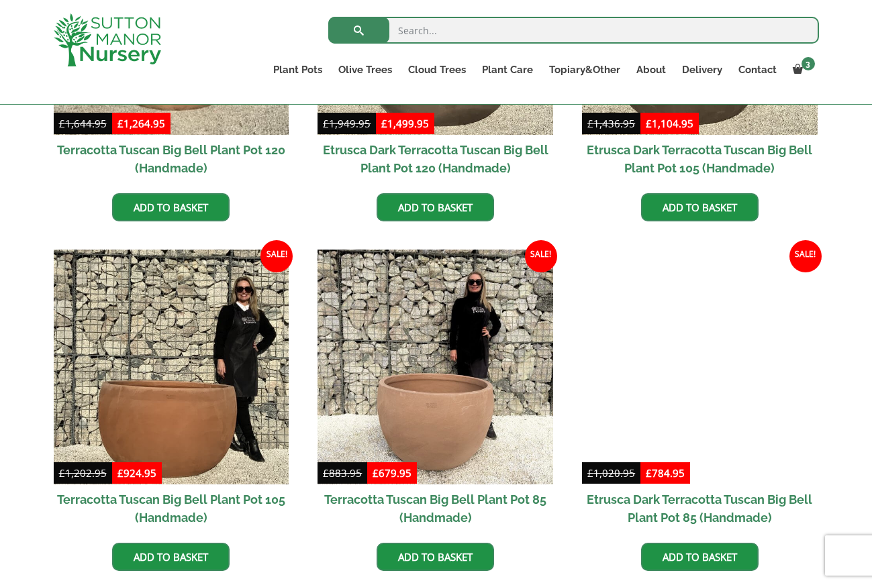
scroll to position [548, 0]
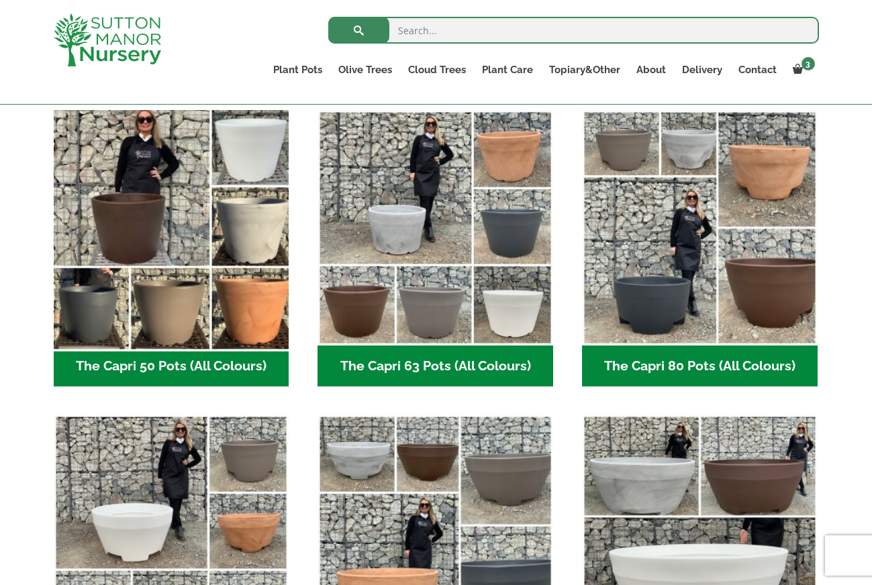
scroll to position [349, 0]
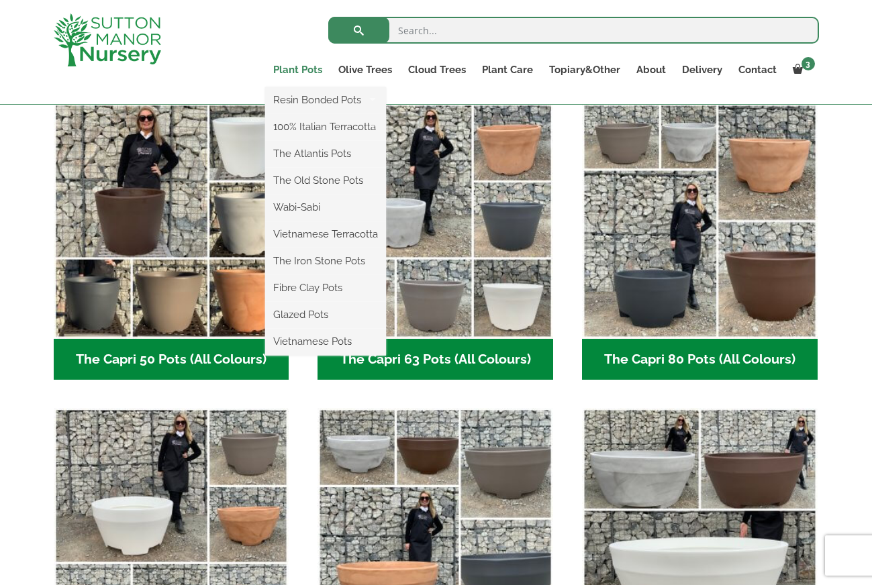
click at [284, 68] on link "Plant Pots" at bounding box center [297, 69] width 65 height 19
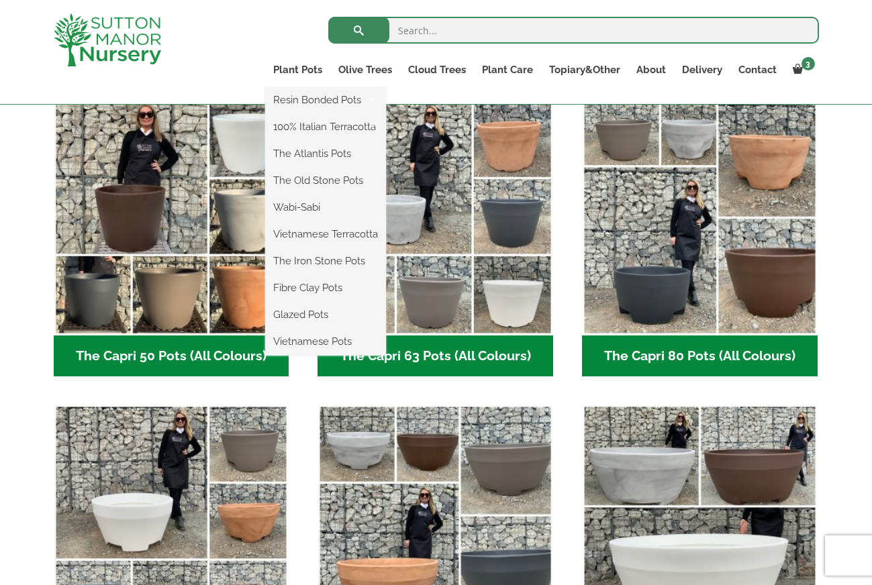
click at [291, 87] on ul "Resin Bonded Pots The Amalfi Pots The Milan Pots The Capri Pots The Brunello Po…" at bounding box center [325, 221] width 121 height 268
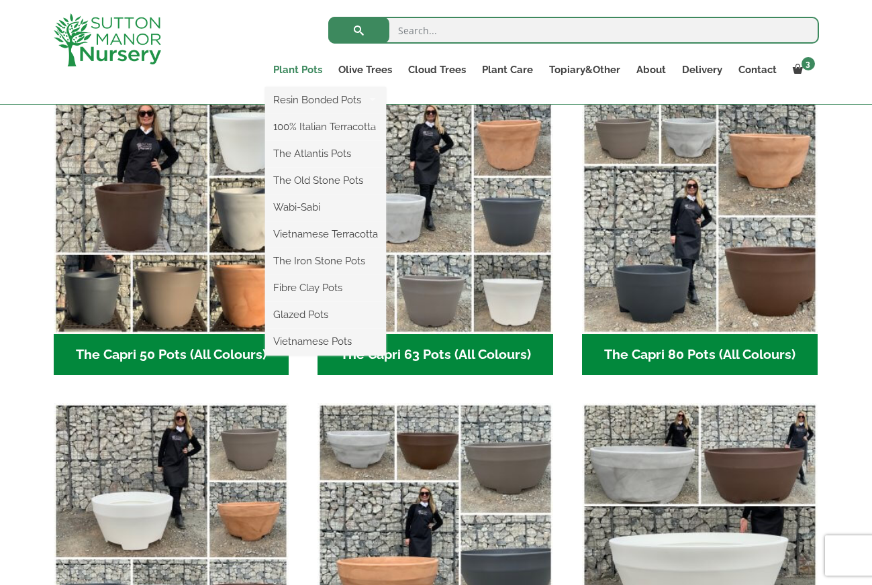
click at [293, 68] on link "Plant Pots" at bounding box center [297, 69] width 65 height 19
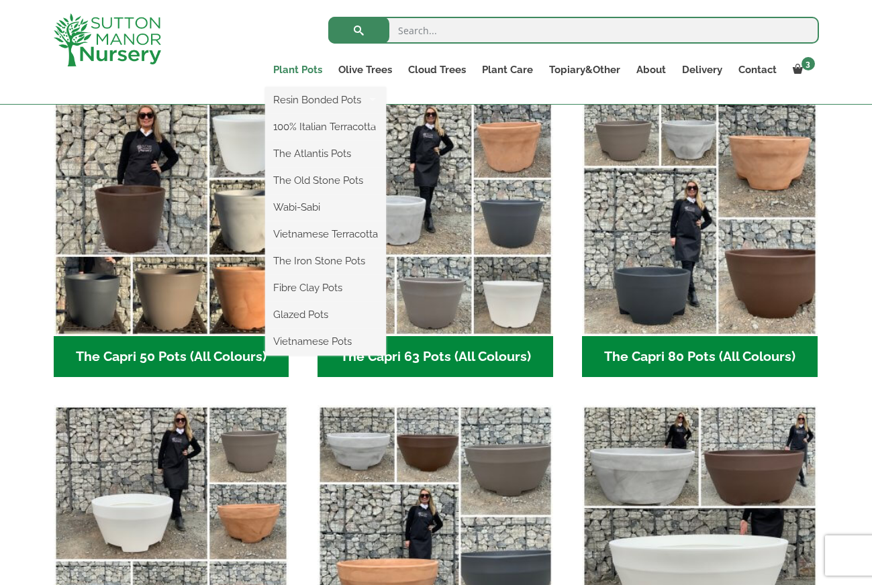
click at [297, 70] on link "Plant Pots" at bounding box center [297, 69] width 65 height 19
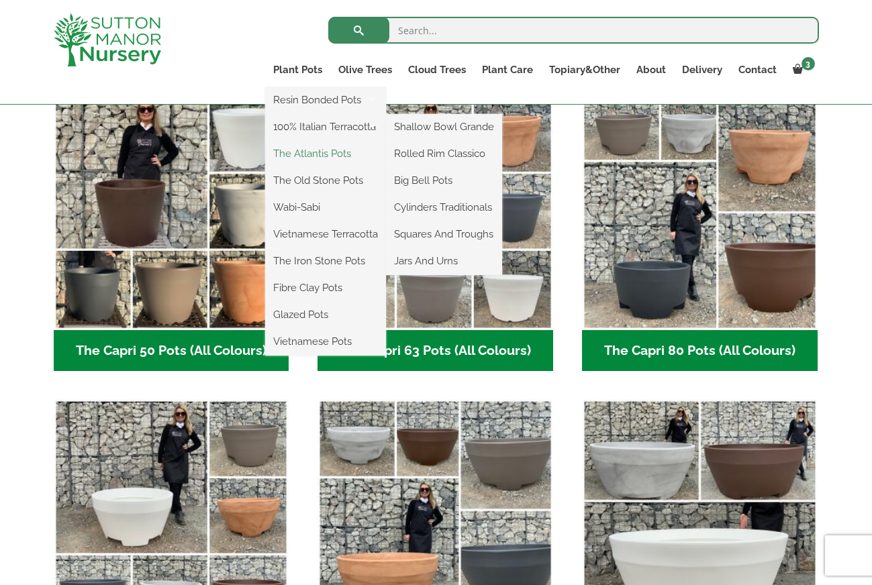
click at [319, 154] on link "The Atlantis Pots" at bounding box center [325, 154] width 121 height 20
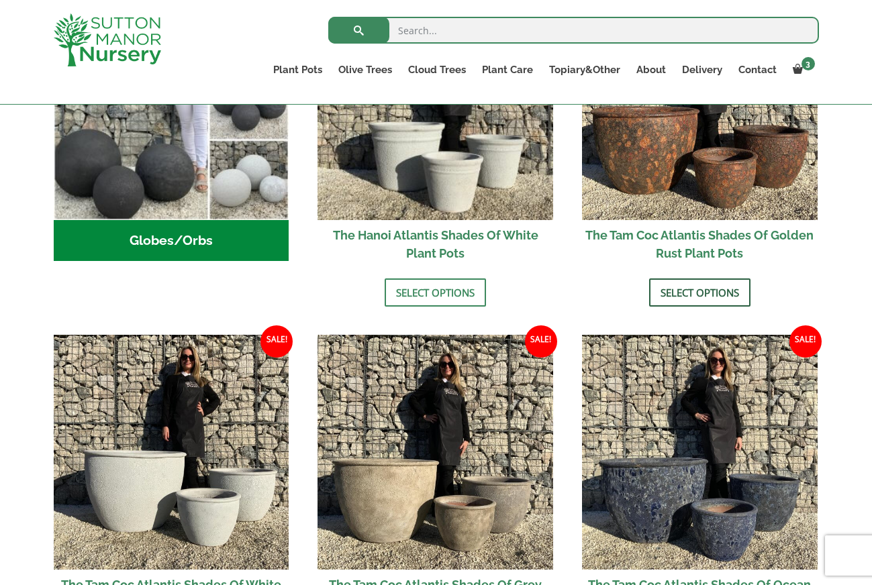
scroll to position [577, 0]
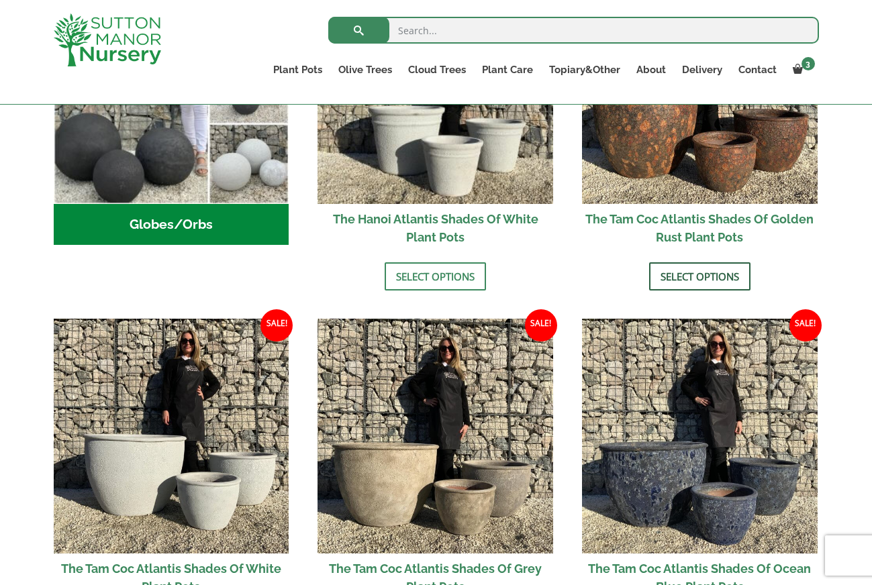
click at [685, 291] on ul "Globes/Orbs (3) Sale! £ 233.95 - £ 337.95 £ 179.95 - £ 259.95 The Hanoi Atlanti…" at bounding box center [436, 493] width 765 height 1050
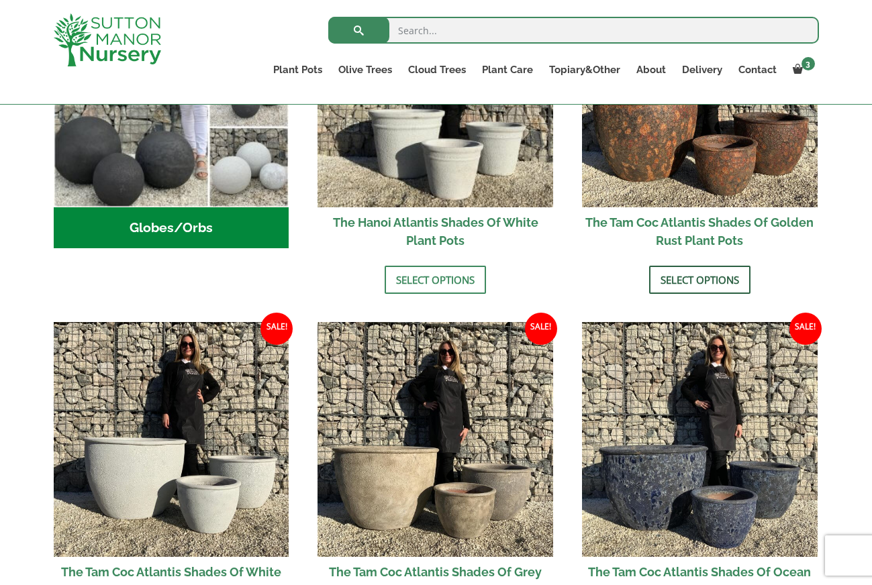
scroll to position [594, 1]
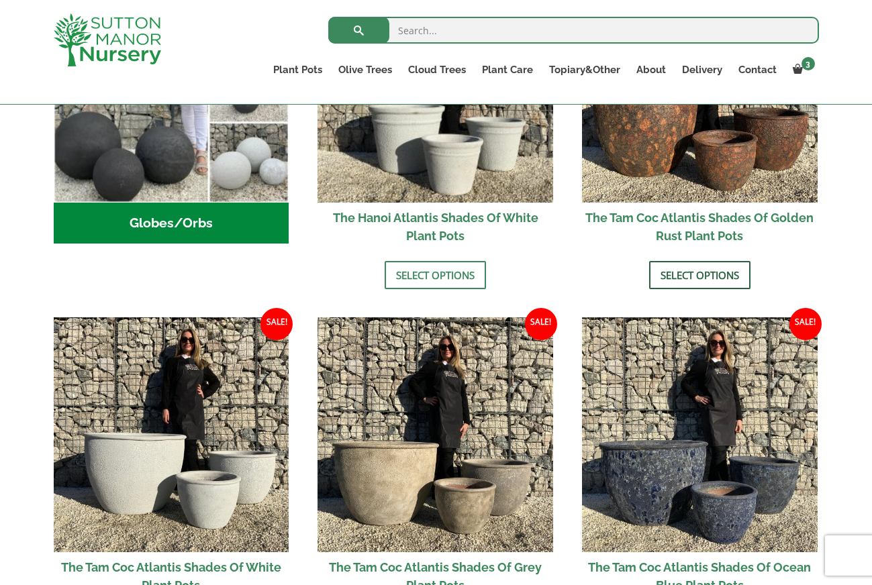
click at [683, 281] on link "Select options" at bounding box center [699, 275] width 101 height 28
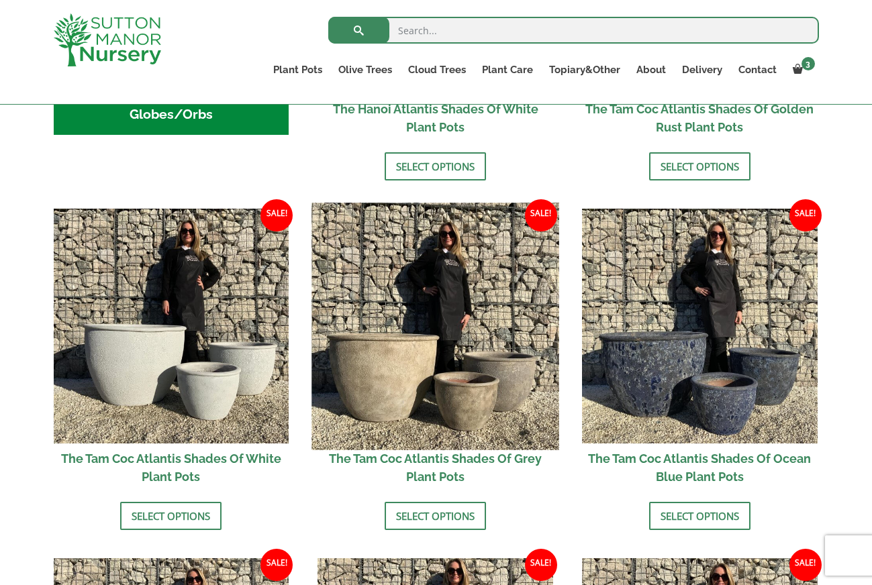
scroll to position [696, 0]
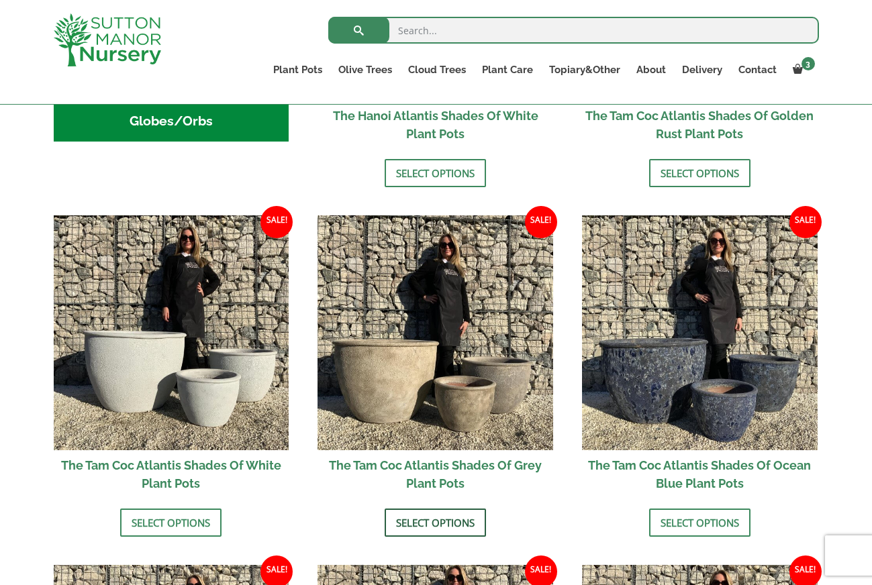
click at [413, 523] on link "Select options" at bounding box center [435, 523] width 101 height 28
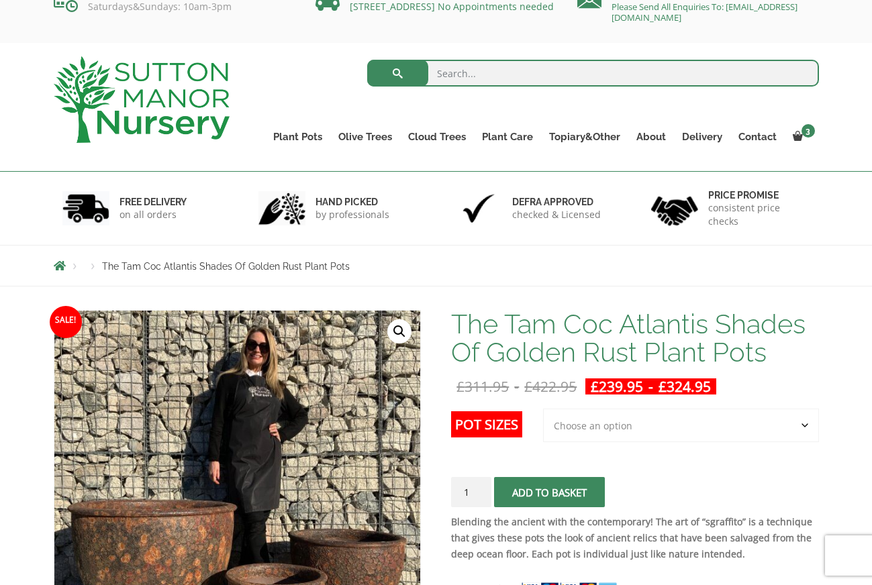
scroll to position [21, 0]
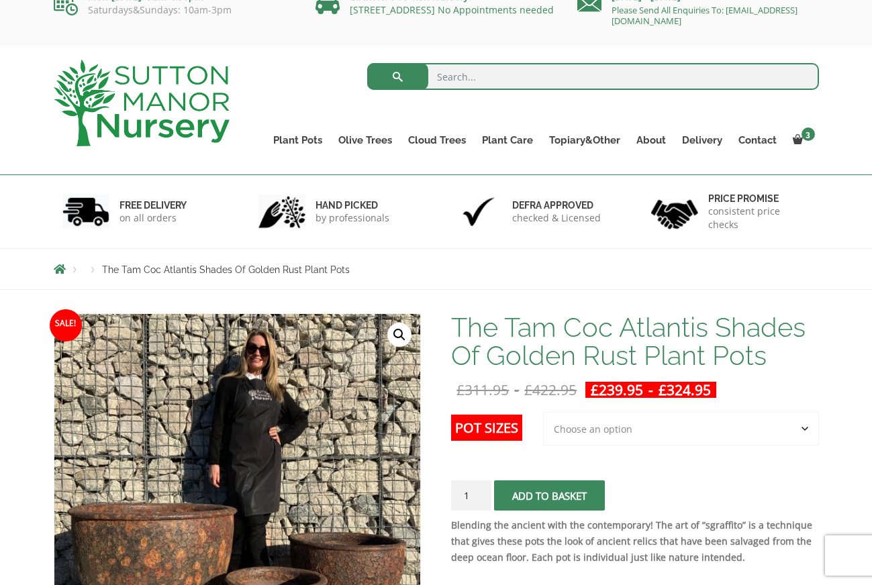
select select "2nd to Largest Pot In The Picture"
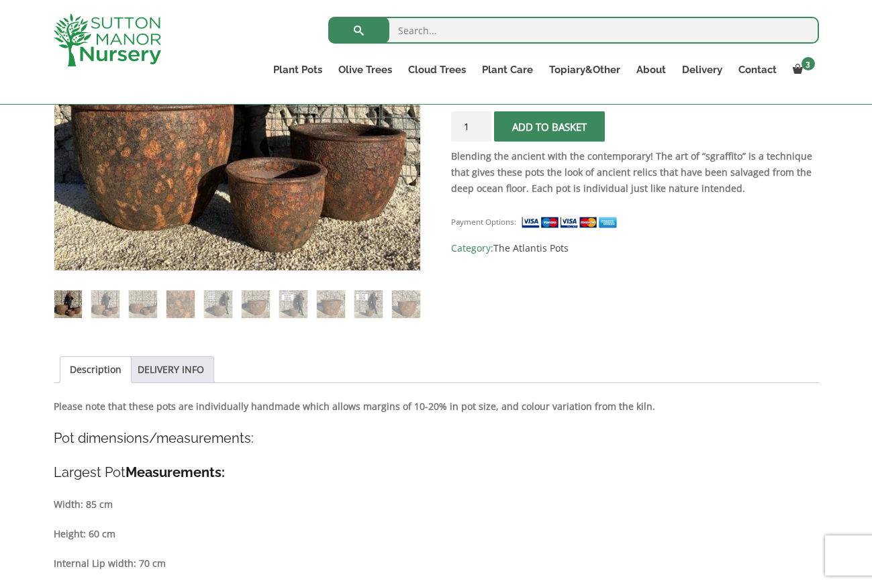
scroll to position [406, 0]
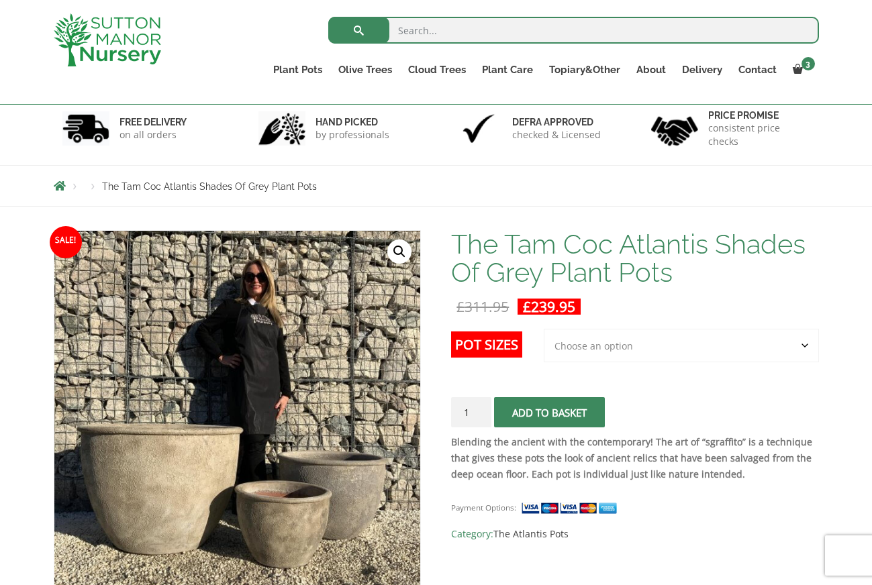
scroll to position [81, 0]
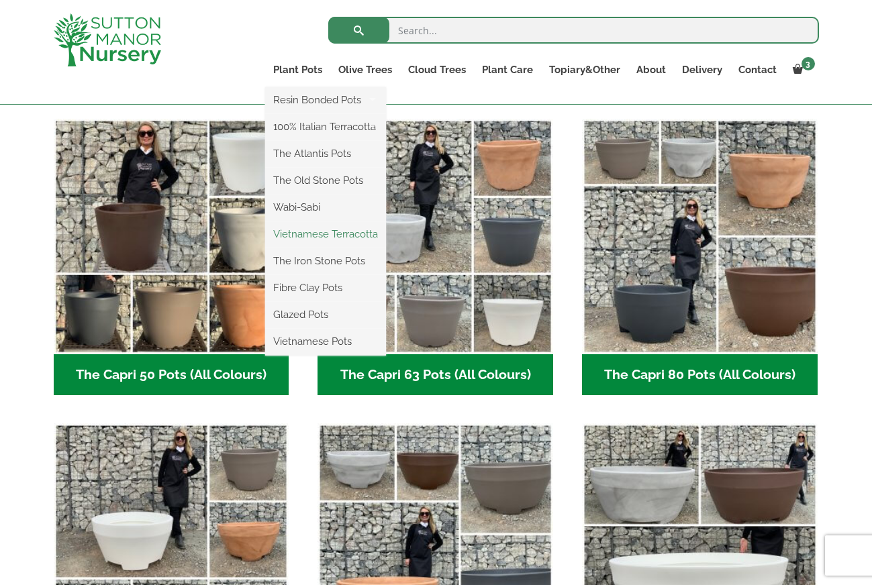
click at [313, 232] on link "Vietnamese Terracotta" at bounding box center [325, 234] width 121 height 20
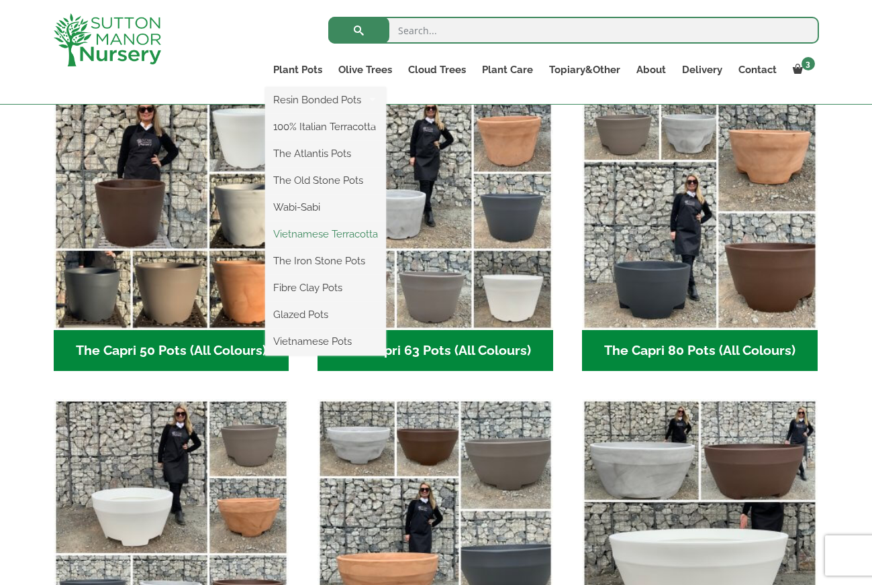
click at [307, 235] on link "Vietnamese Terracotta" at bounding box center [325, 234] width 121 height 20
click at [307, 259] on link "The Iron Stone Pots" at bounding box center [325, 261] width 121 height 20
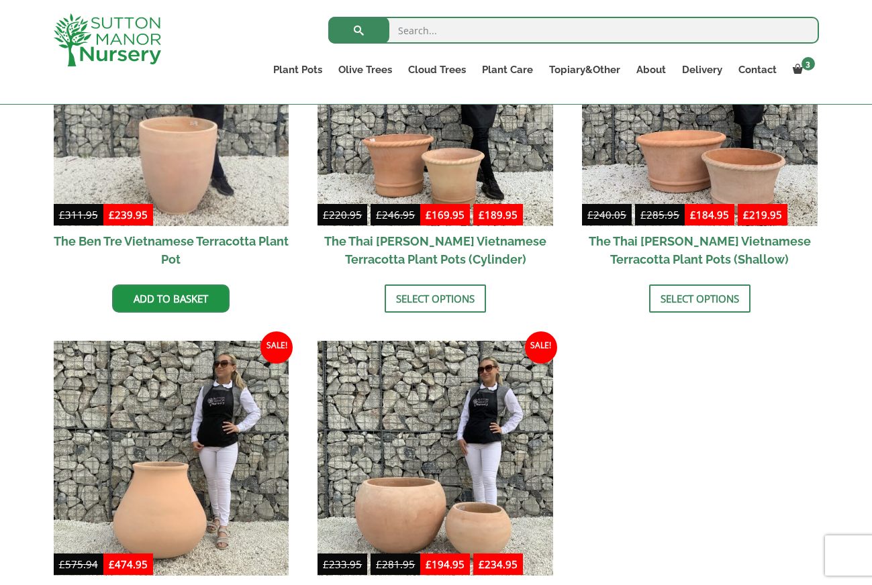
scroll to position [420, 0]
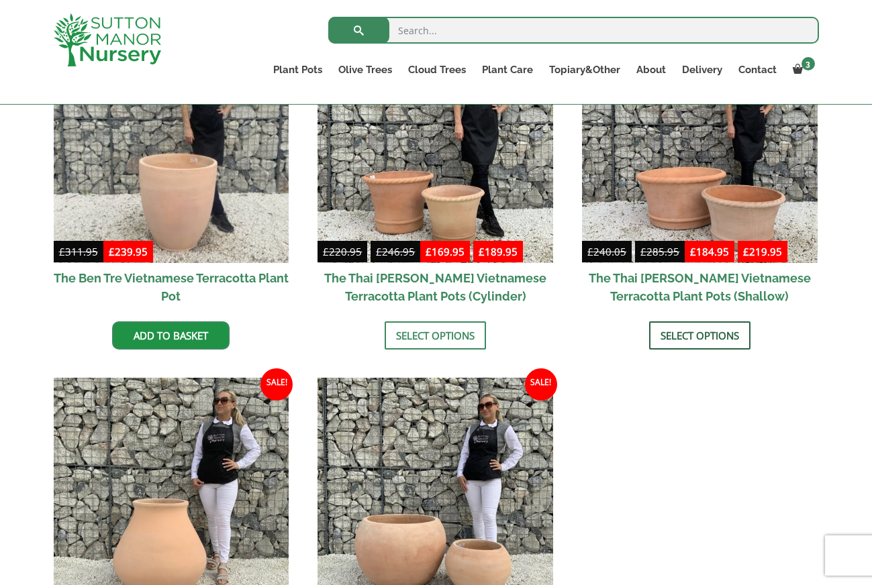
click at [691, 334] on link "Select options" at bounding box center [699, 335] width 101 height 28
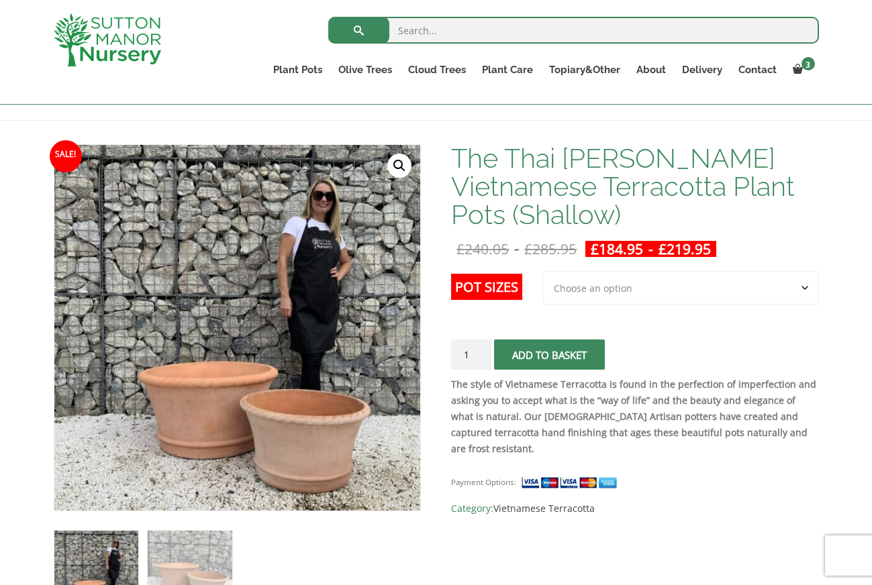
scroll to position [168, 0]
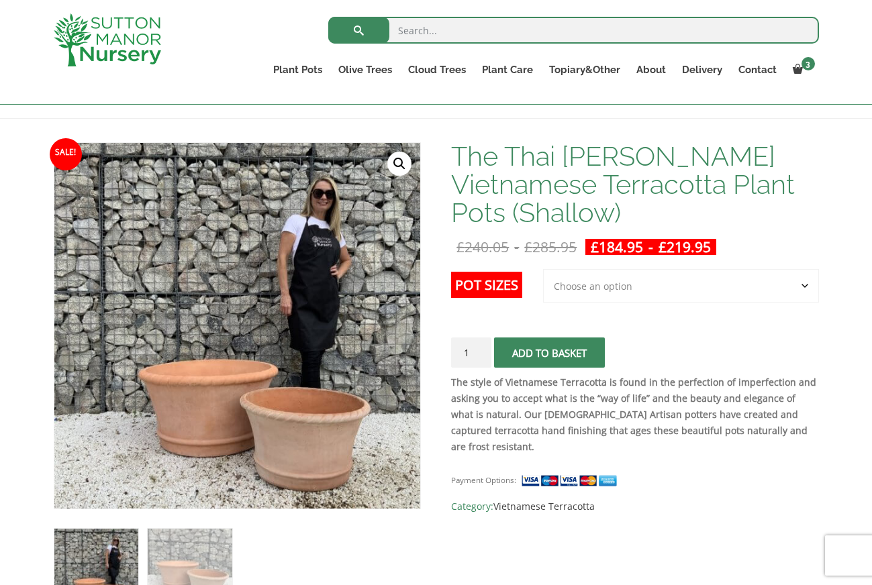
select select "Largest pot In The Picture"
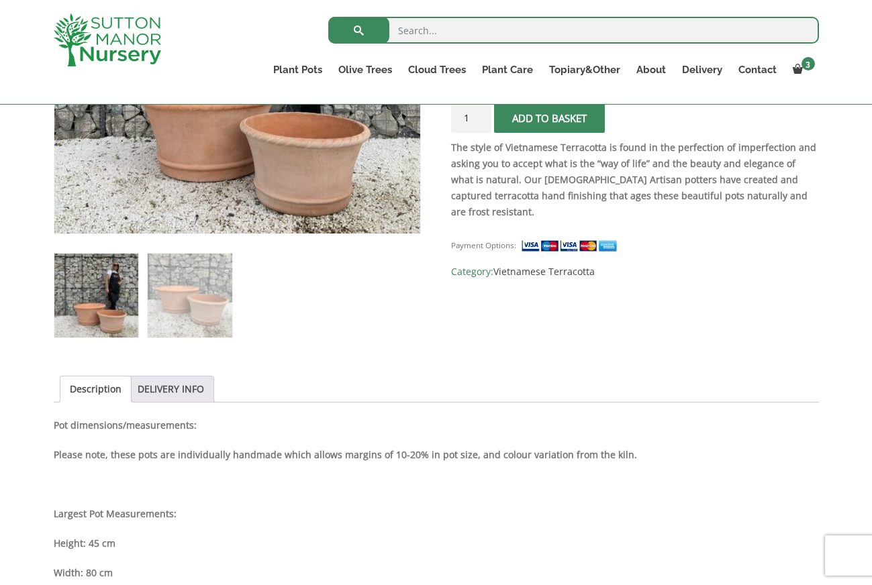
scroll to position [450, 0]
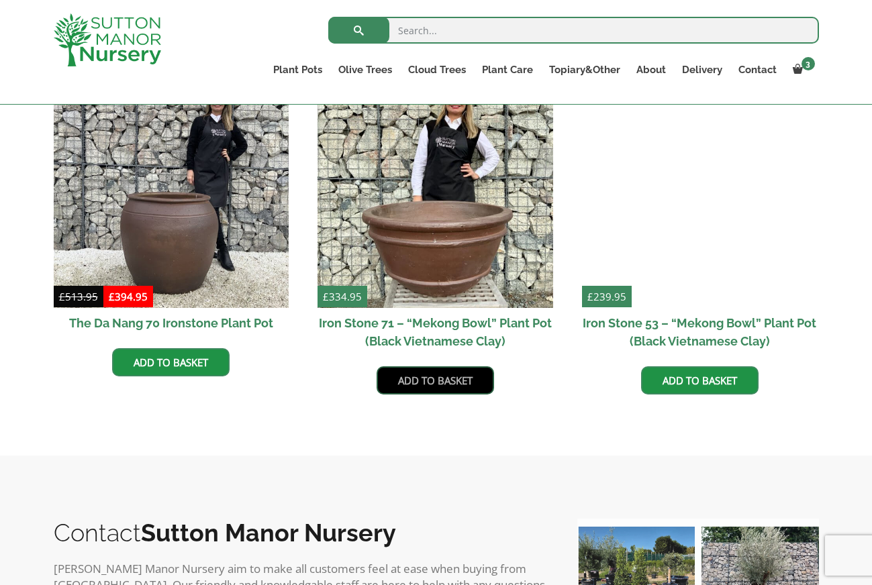
scroll to position [844, 0]
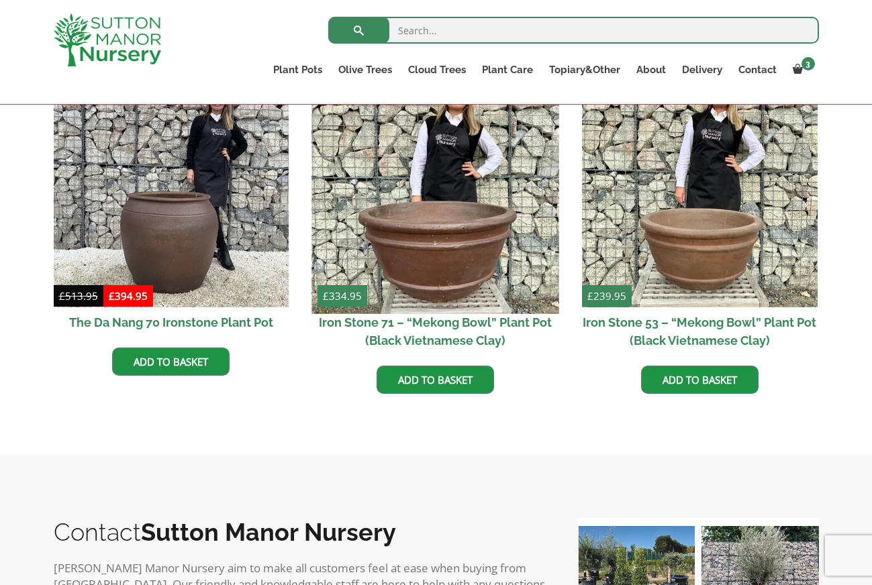
click at [385, 277] on img at bounding box center [435, 189] width 247 height 247
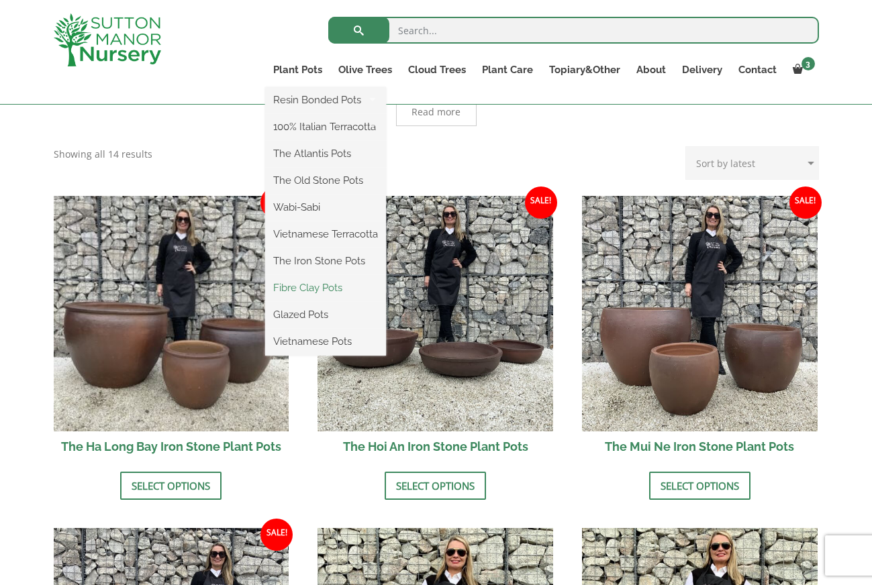
scroll to position [391, 0]
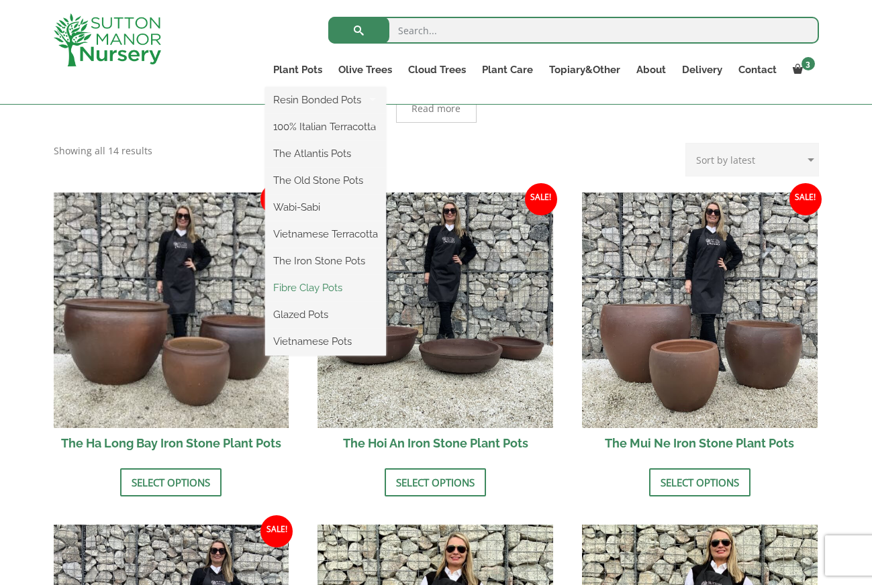
click at [311, 287] on link "Fibre Clay Pots" at bounding box center [325, 288] width 121 height 20
click at [295, 339] on link "Vietnamese Pots" at bounding box center [325, 342] width 121 height 20
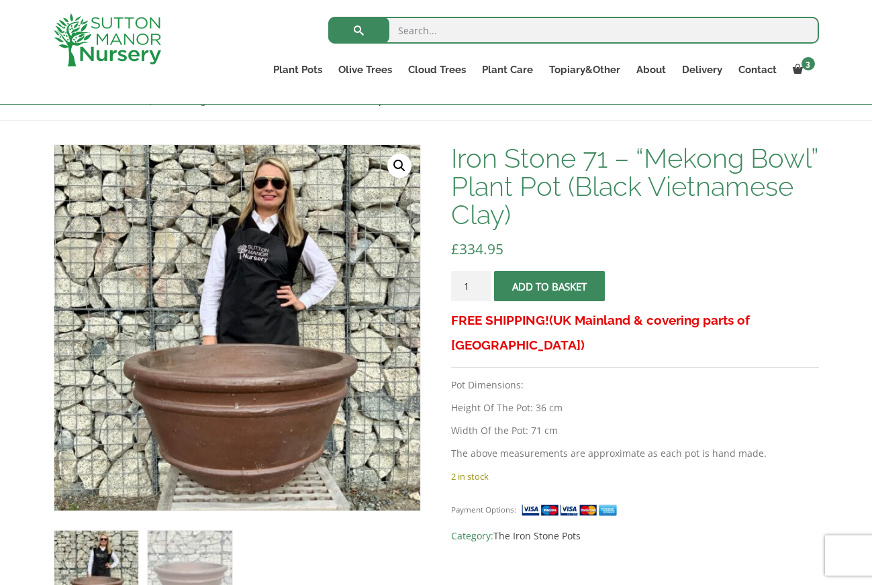
scroll to position [168, 0]
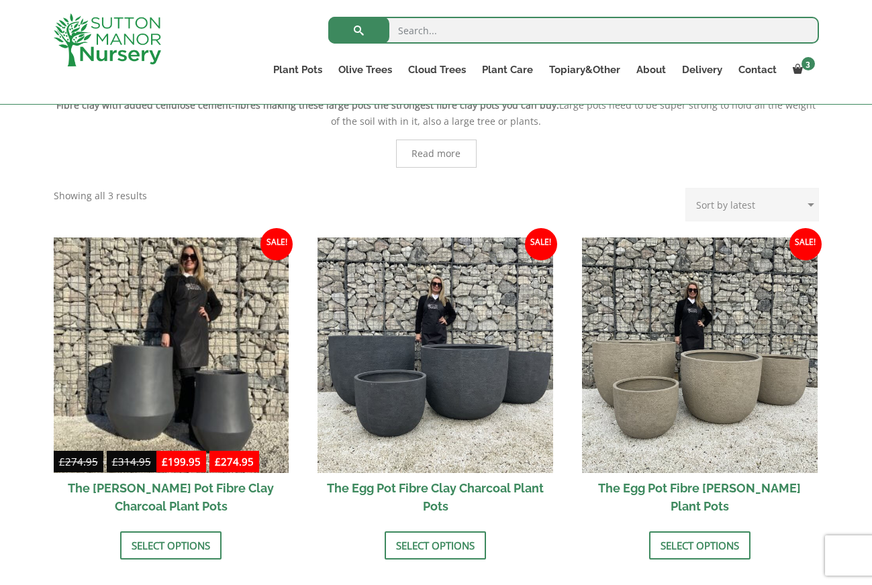
scroll to position [301, 0]
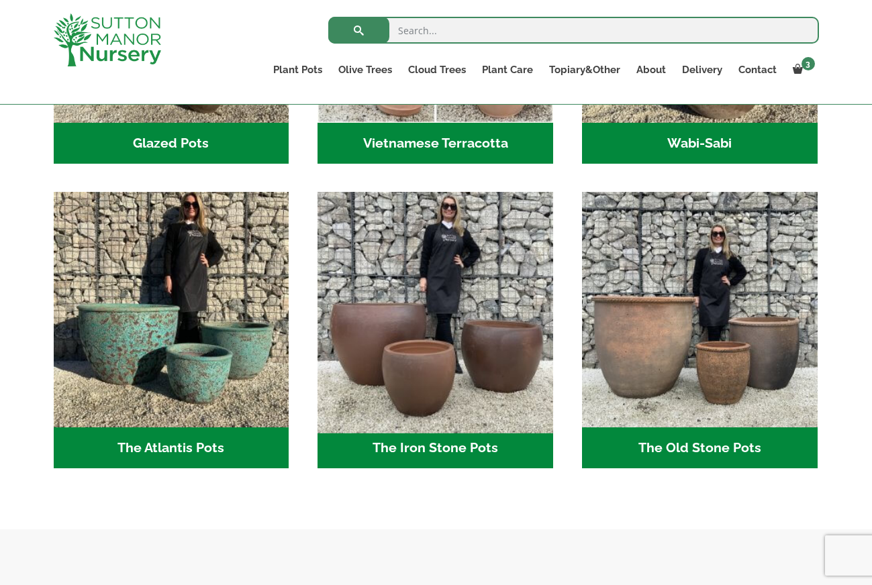
scroll to position [619, 0]
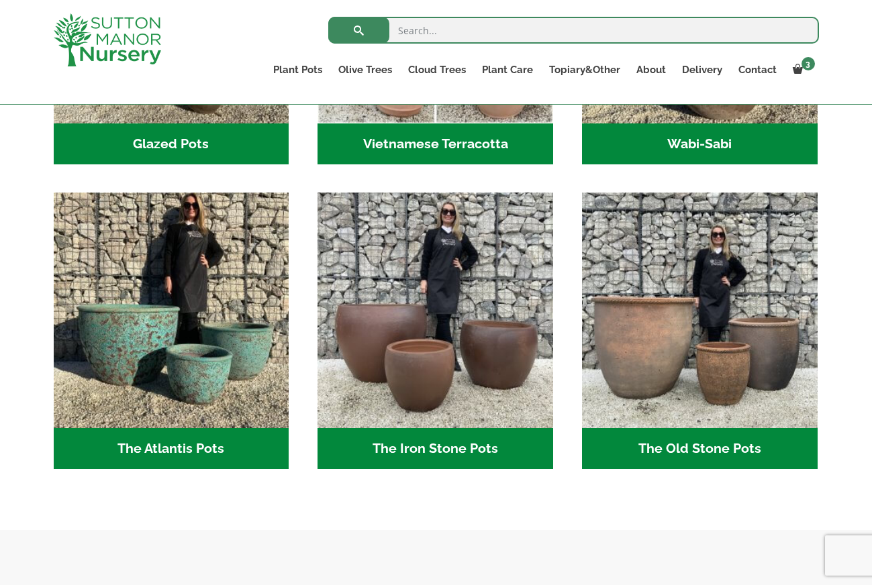
click at [421, 444] on h2 "The Iron Stone Pots (6)" at bounding box center [435, 449] width 236 height 42
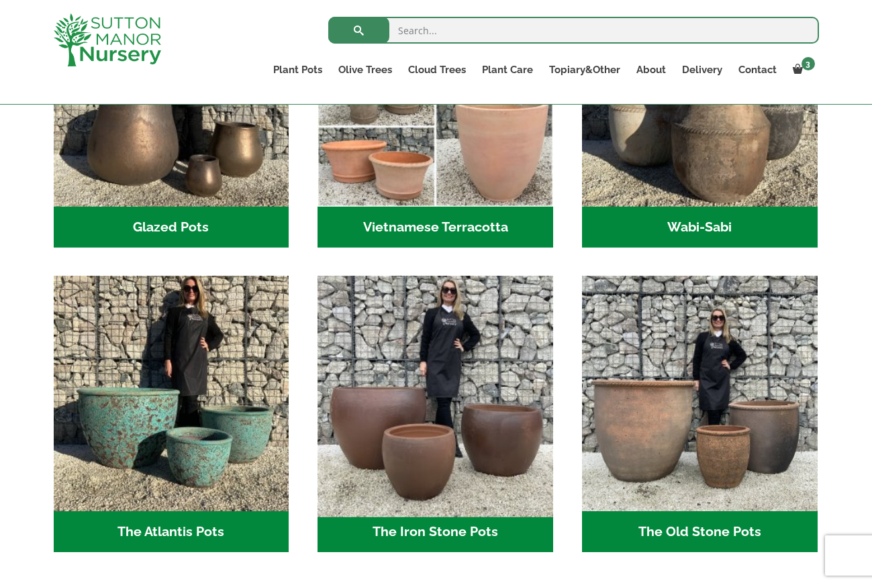
scroll to position [536, 0]
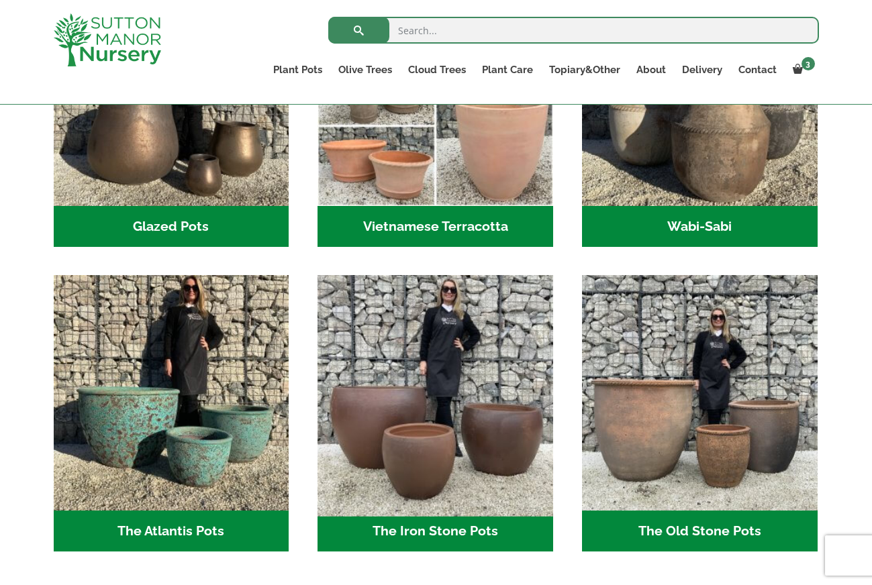
click at [438, 451] on img "Visit product category The Iron Stone Pots" at bounding box center [435, 393] width 247 height 247
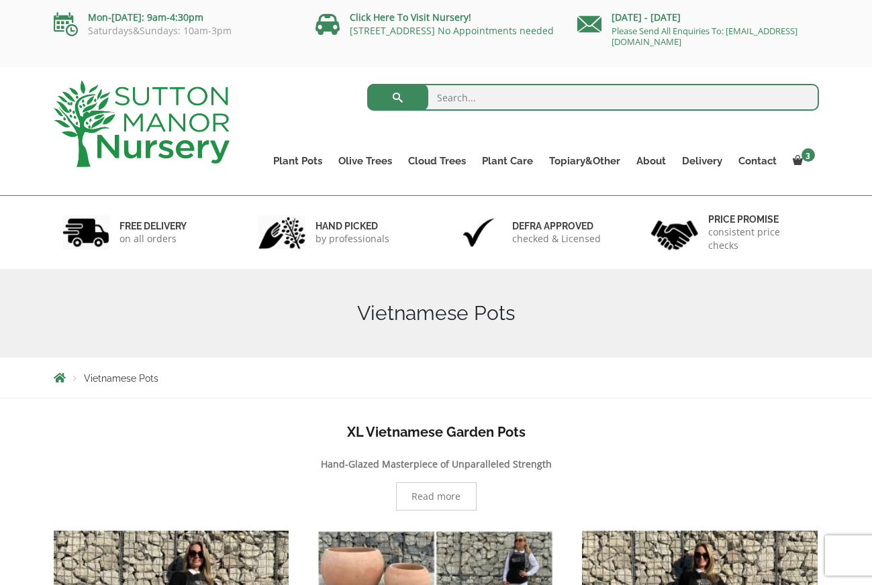
scroll to position [0, 0]
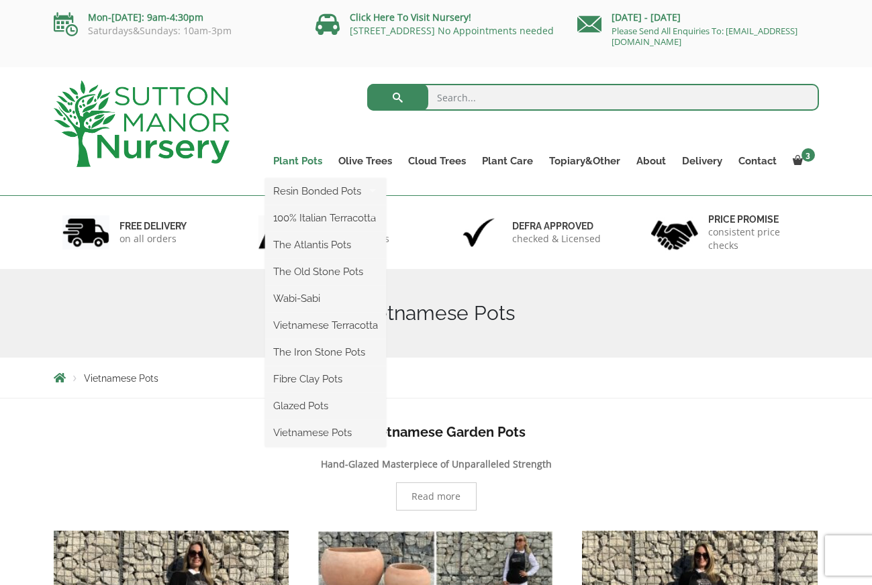
click at [293, 161] on link "Plant Pots" at bounding box center [297, 161] width 65 height 19
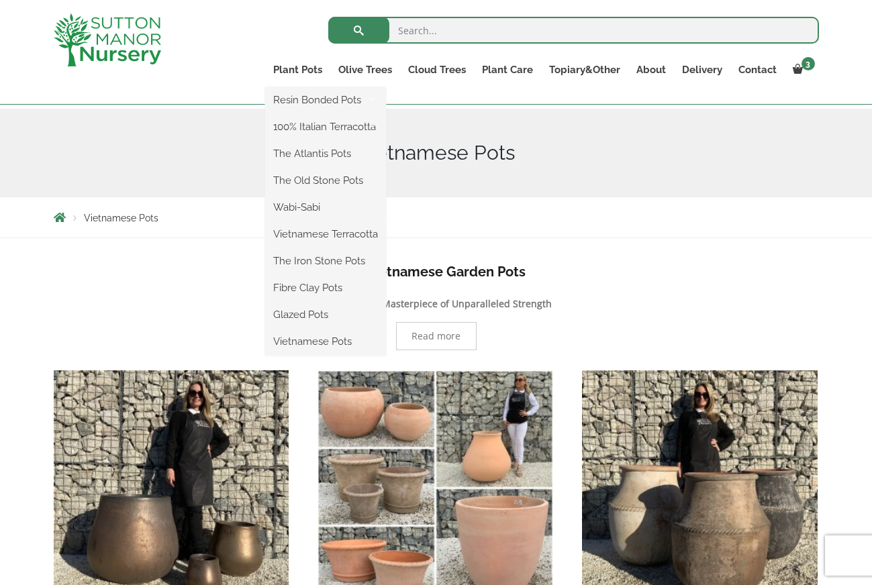
scroll to position [138, 0]
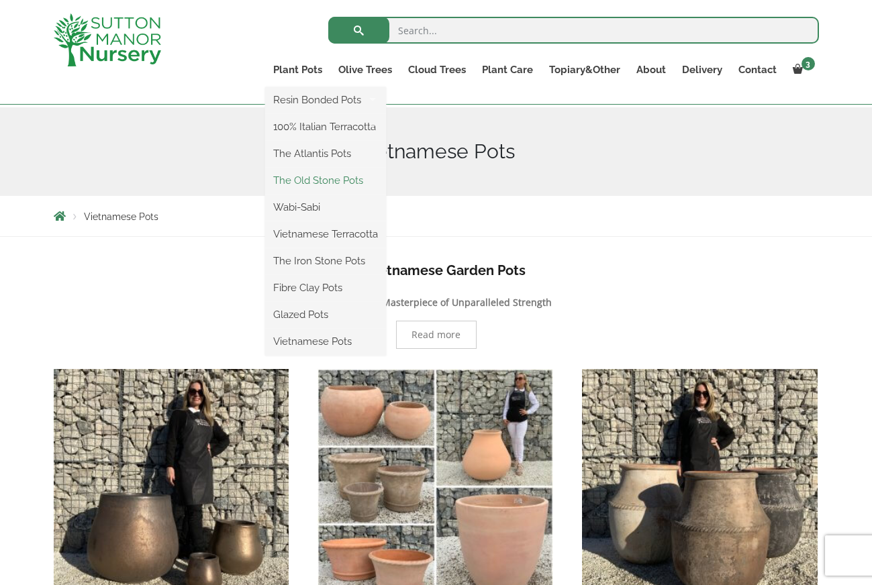
click at [304, 178] on link "The Old Stone Pots" at bounding box center [325, 180] width 121 height 20
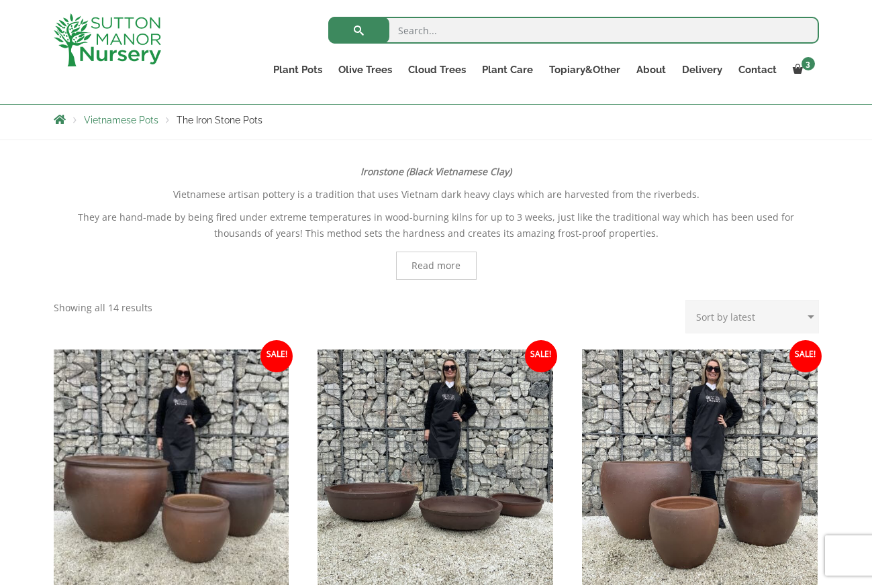
scroll to position [233, 0]
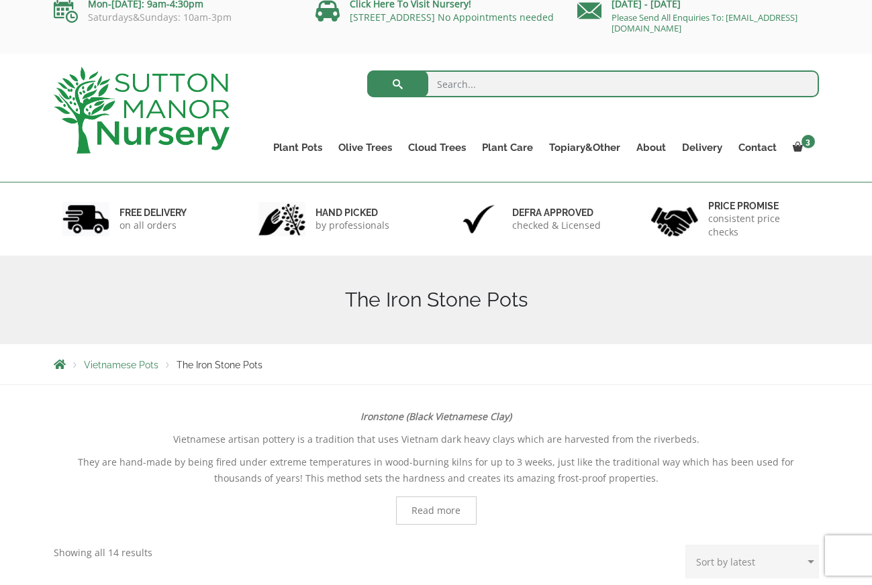
scroll to position [14, 0]
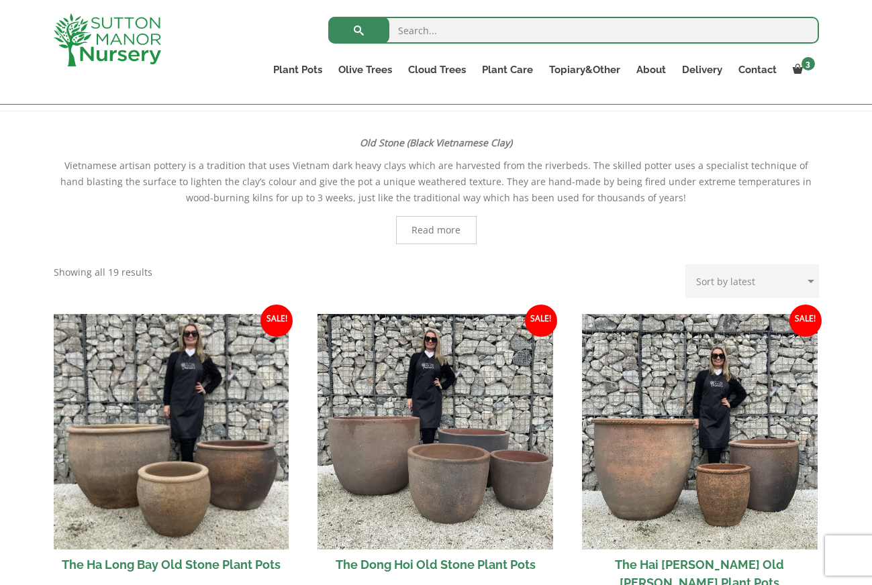
scroll to position [292, 0]
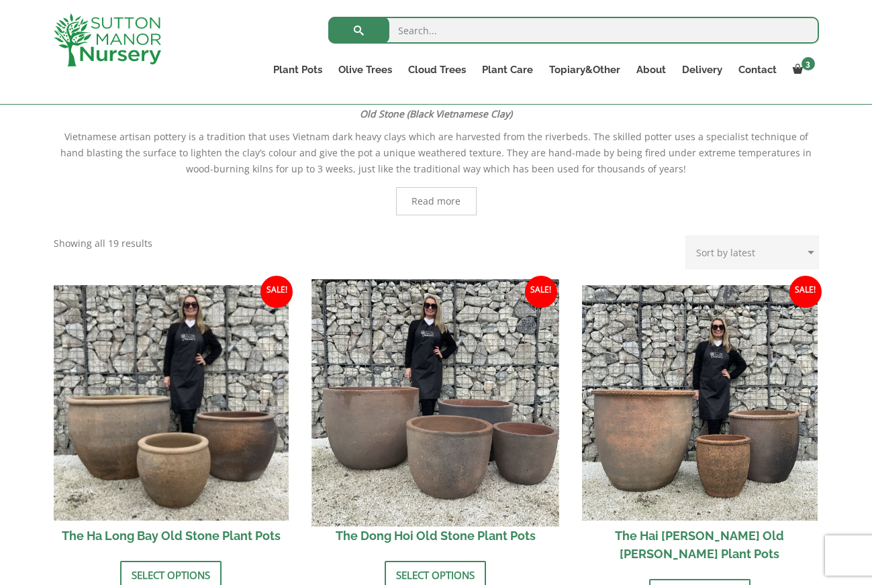
click at [377, 321] on img at bounding box center [435, 402] width 247 height 247
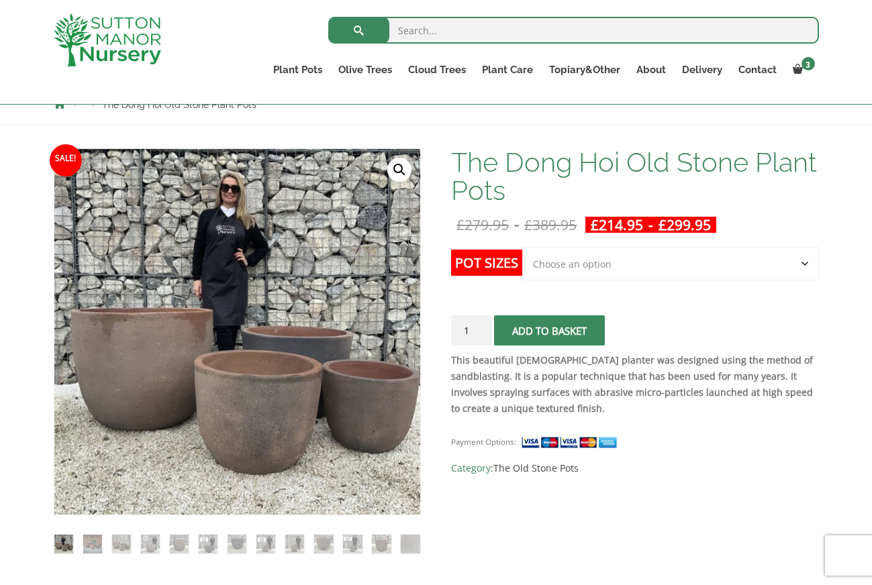
scroll to position [161, 0]
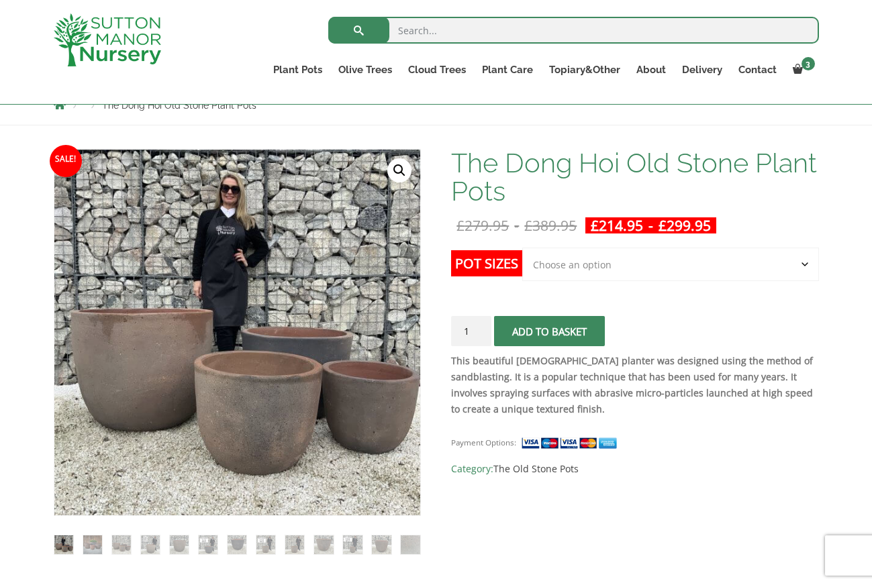
select select "Click here to buy the 2nd to Largest Pot In The Picture"
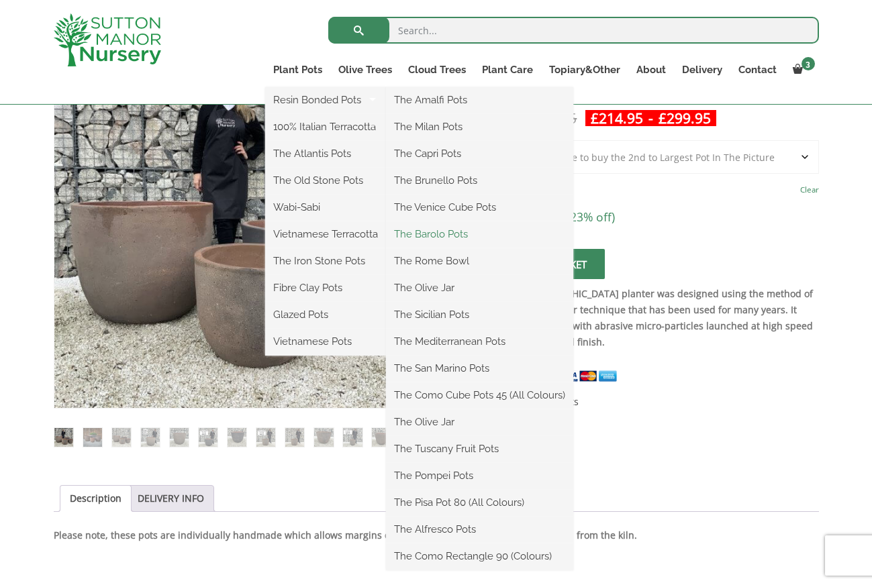
scroll to position [268, 1]
click at [429, 236] on link "The Barolo Pots" at bounding box center [479, 234] width 187 height 20
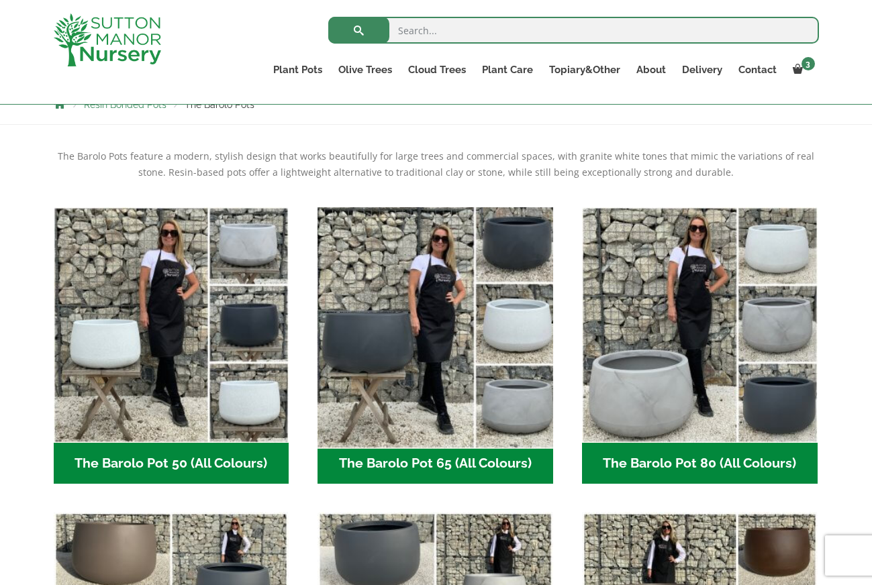
scroll to position [283, 0]
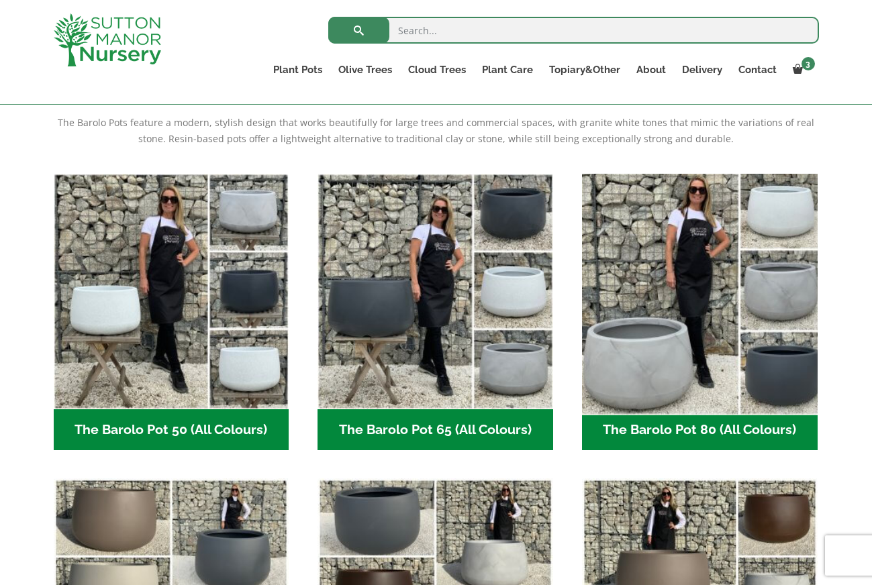
click at [775, 387] on img "Visit product category The Barolo Pot 80 (All Colours)" at bounding box center [699, 291] width 247 height 247
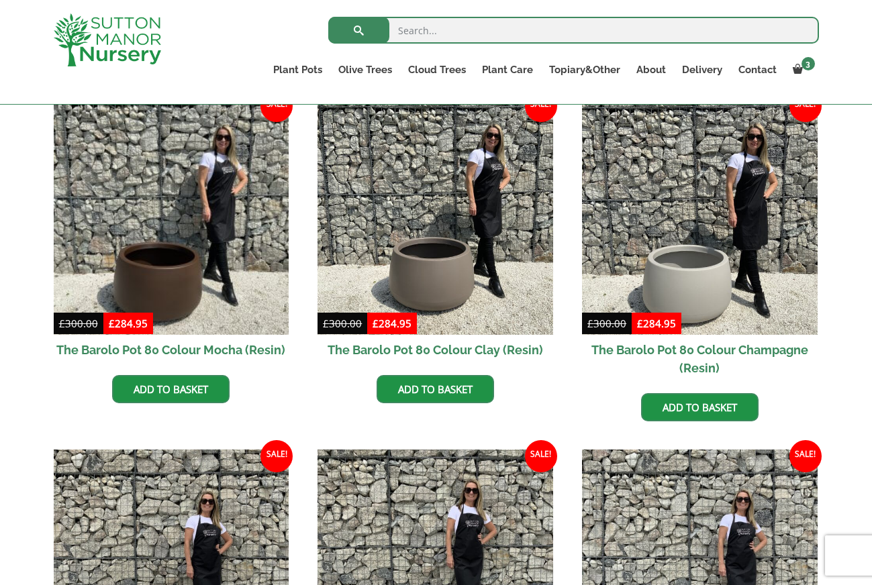
scroll to position [348, 0]
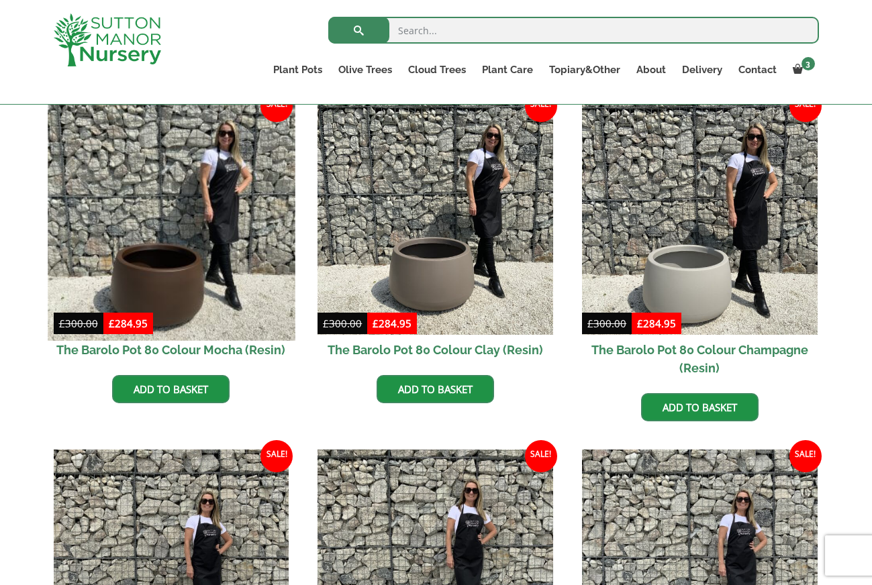
click at [189, 320] on img at bounding box center [171, 216] width 247 height 247
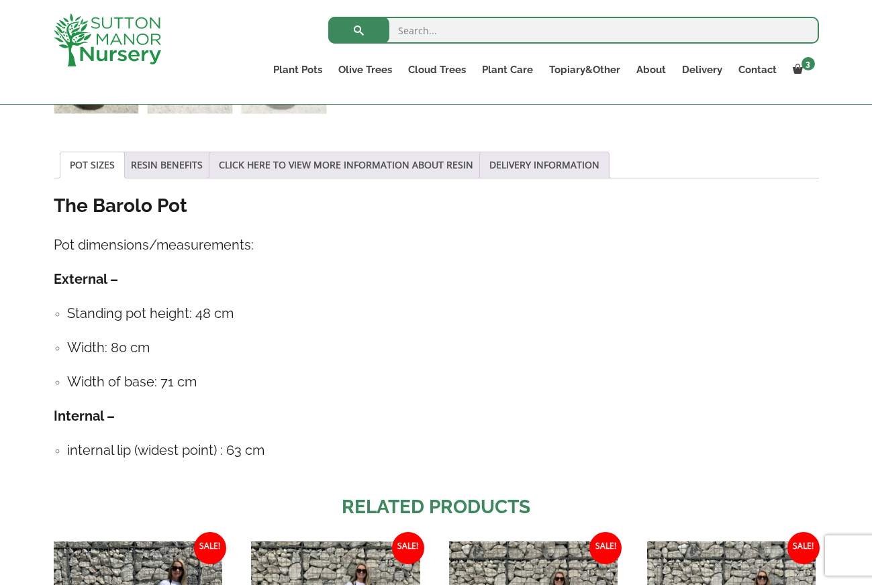
scroll to position [693, 0]
